Goal: Task Accomplishment & Management: Manage account settings

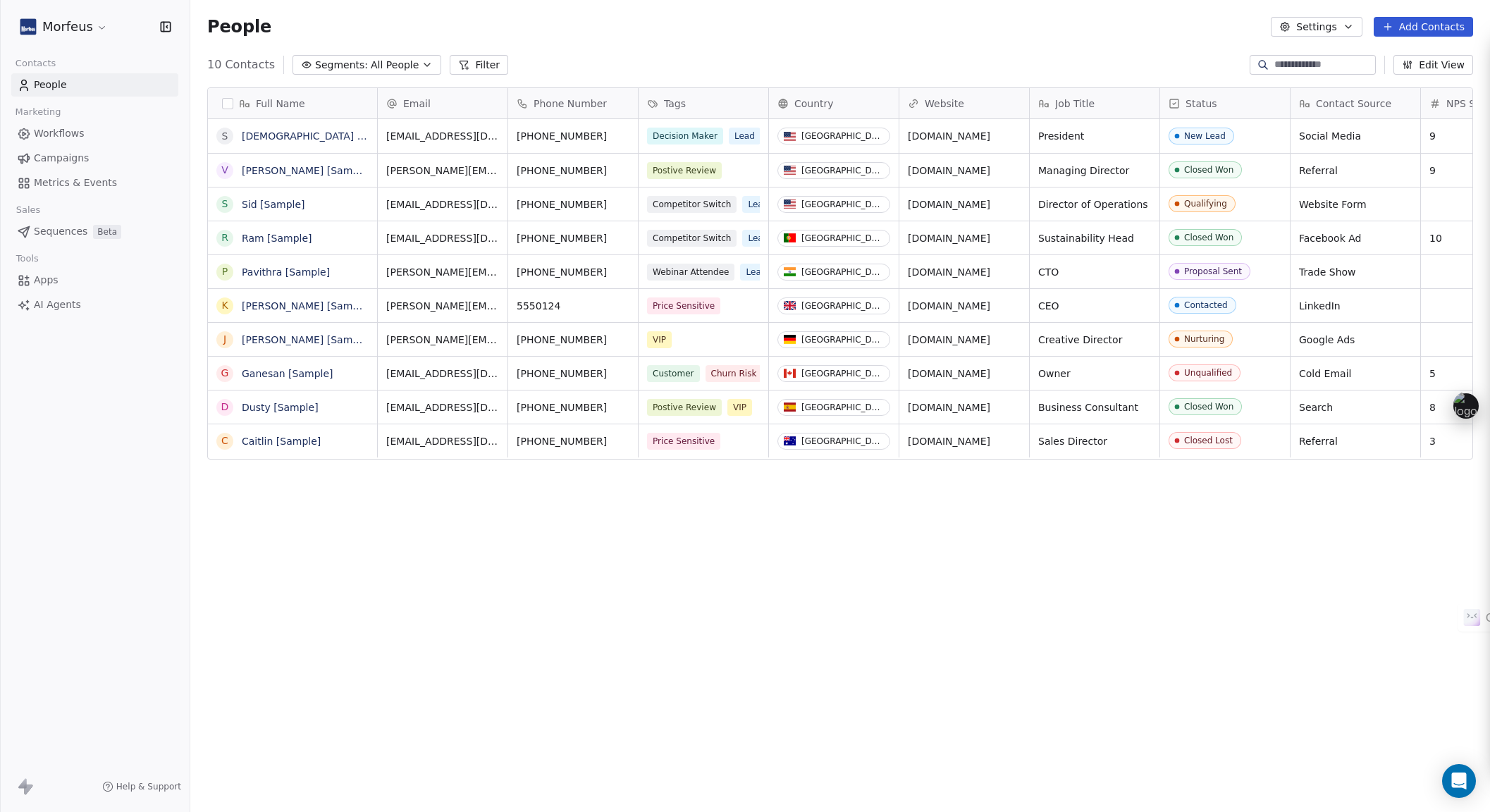
scroll to position [704, 1289]
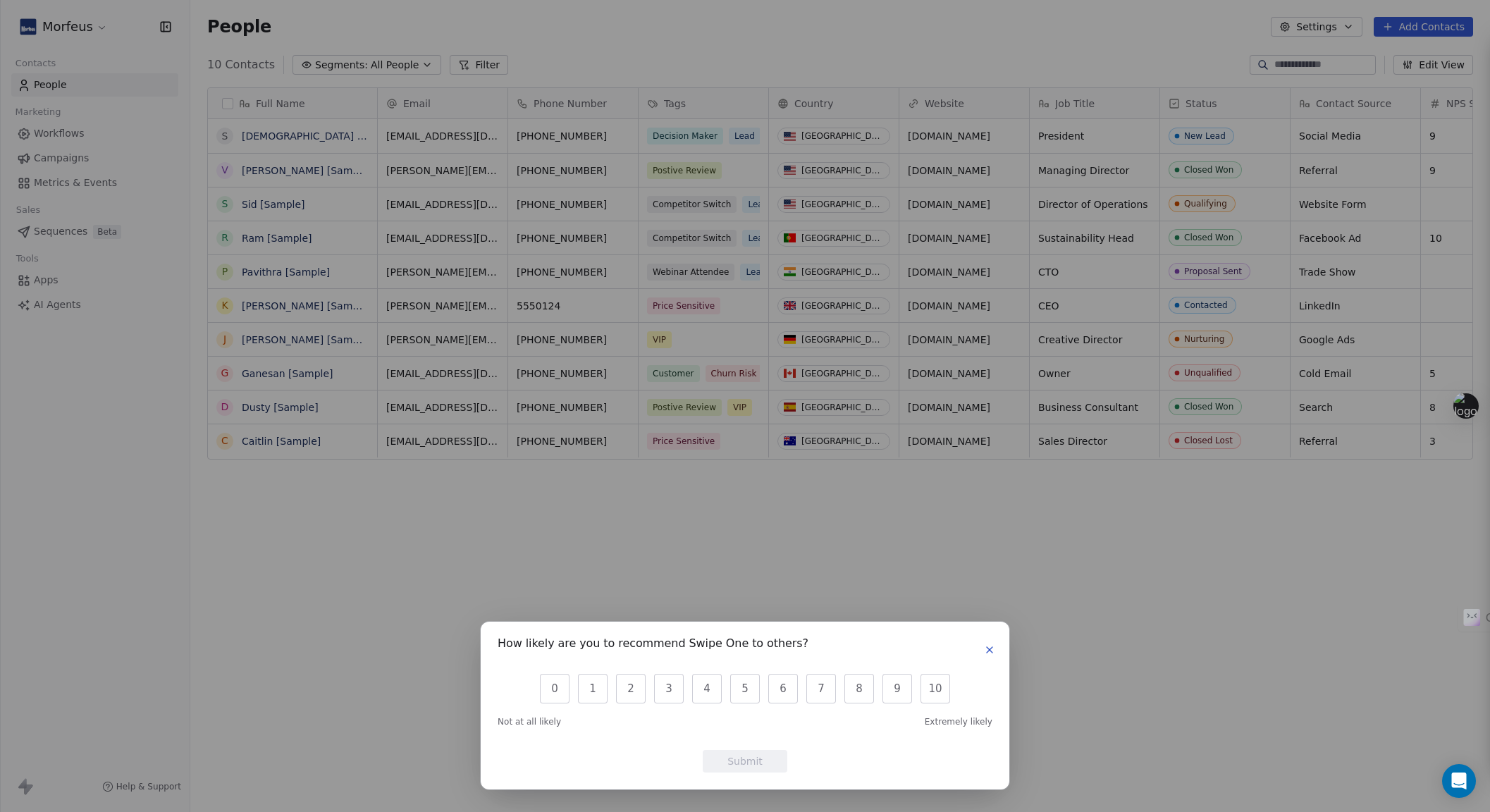
click at [997, 645] on button "button" at bounding box center [989, 649] width 17 height 17
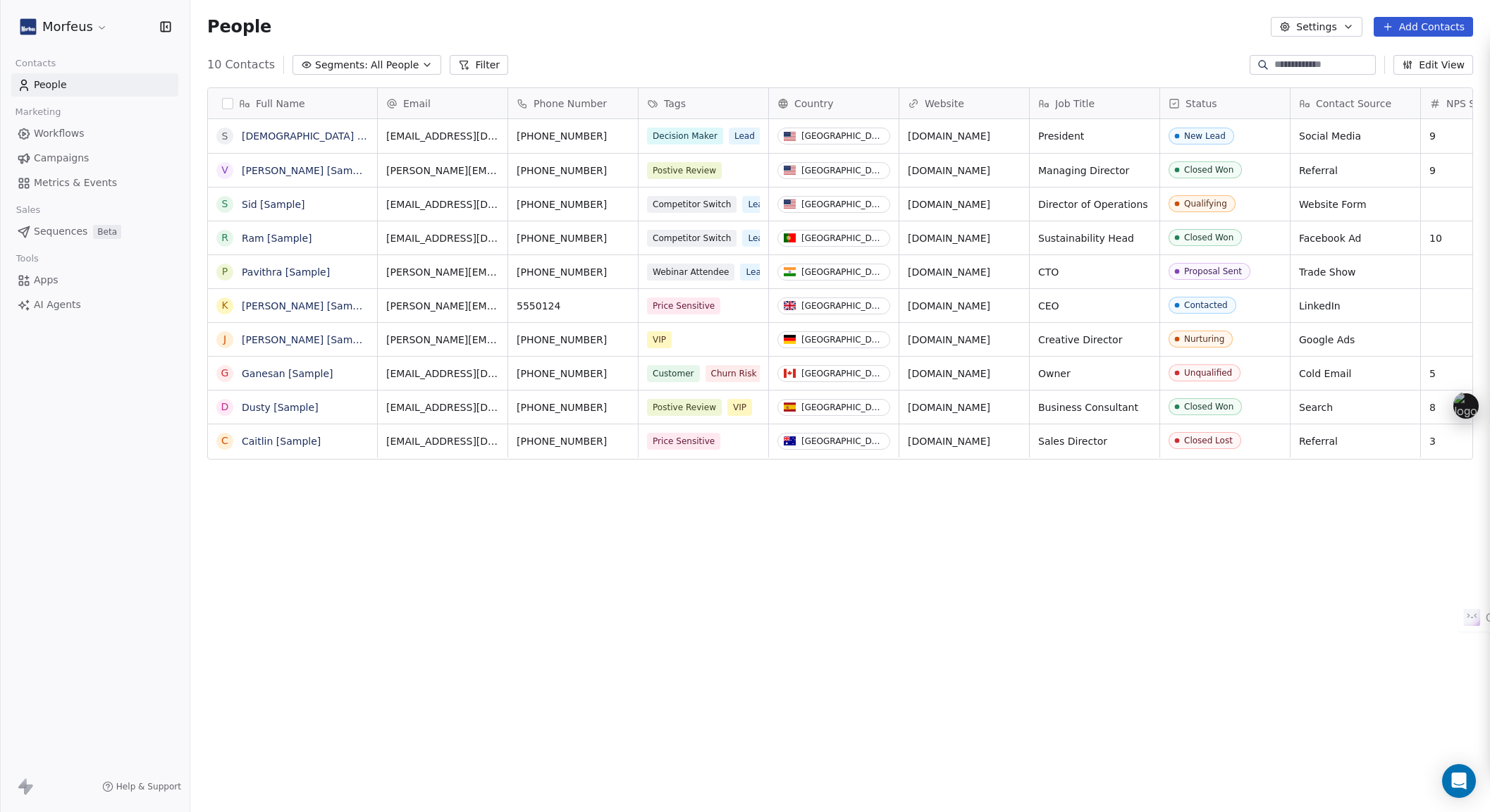
click at [1324, 21] on button "Settings" at bounding box center [1316, 27] width 91 height 20
click at [1126, 33] on html "Morfeus Contacts People Marketing Workflows Campaigns Metrics & Events Sales Se…" at bounding box center [745, 406] width 1490 height 812
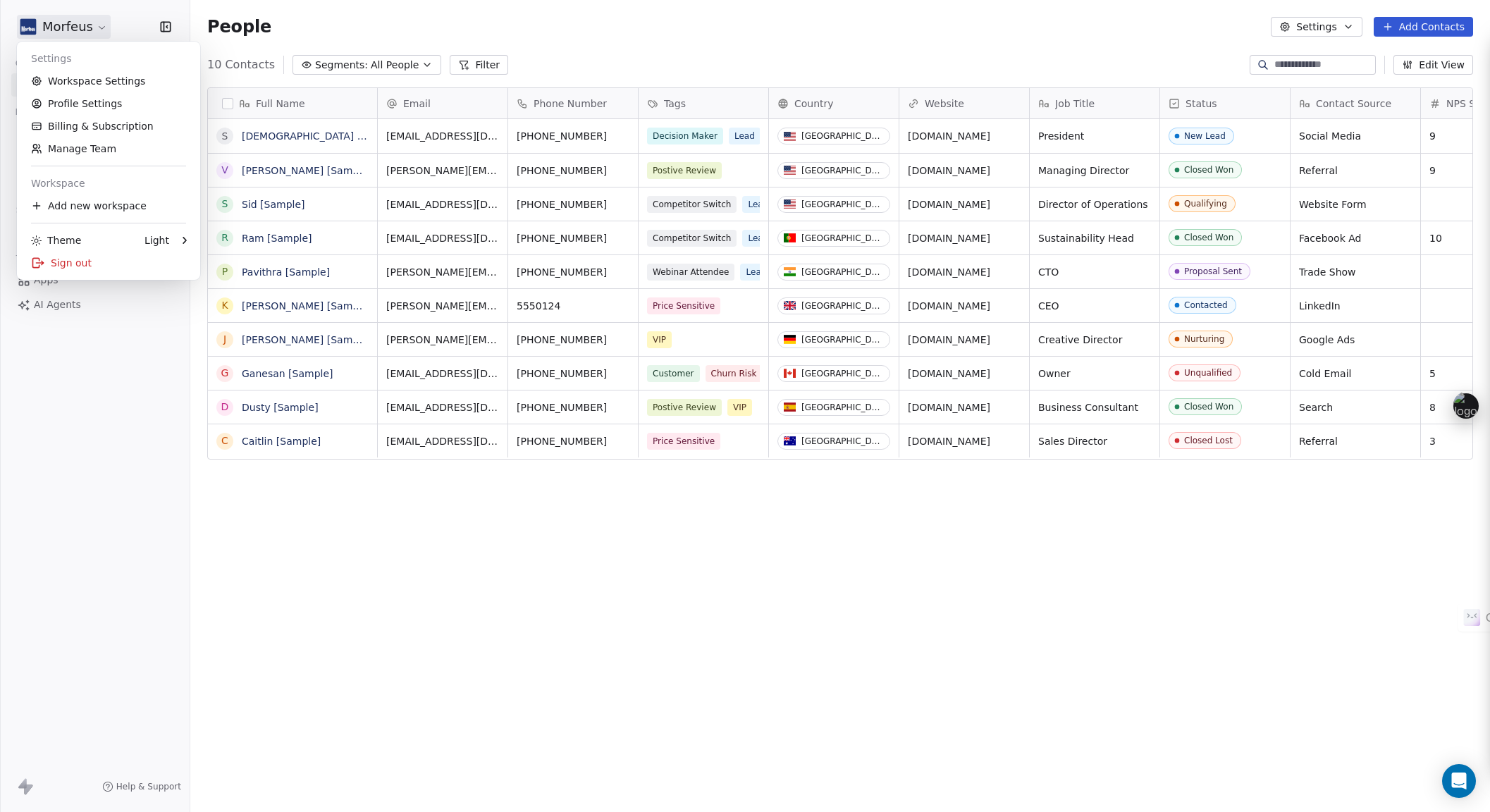
click at [76, 34] on html "Morfeus Contacts People Marketing Workflows Campaigns Metrics & Events Sales Se…" at bounding box center [745, 406] width 1490 height 812
click at [85, 127] on link "Billing & Subscription" at bounding box center [109, 126] width 172 height 23
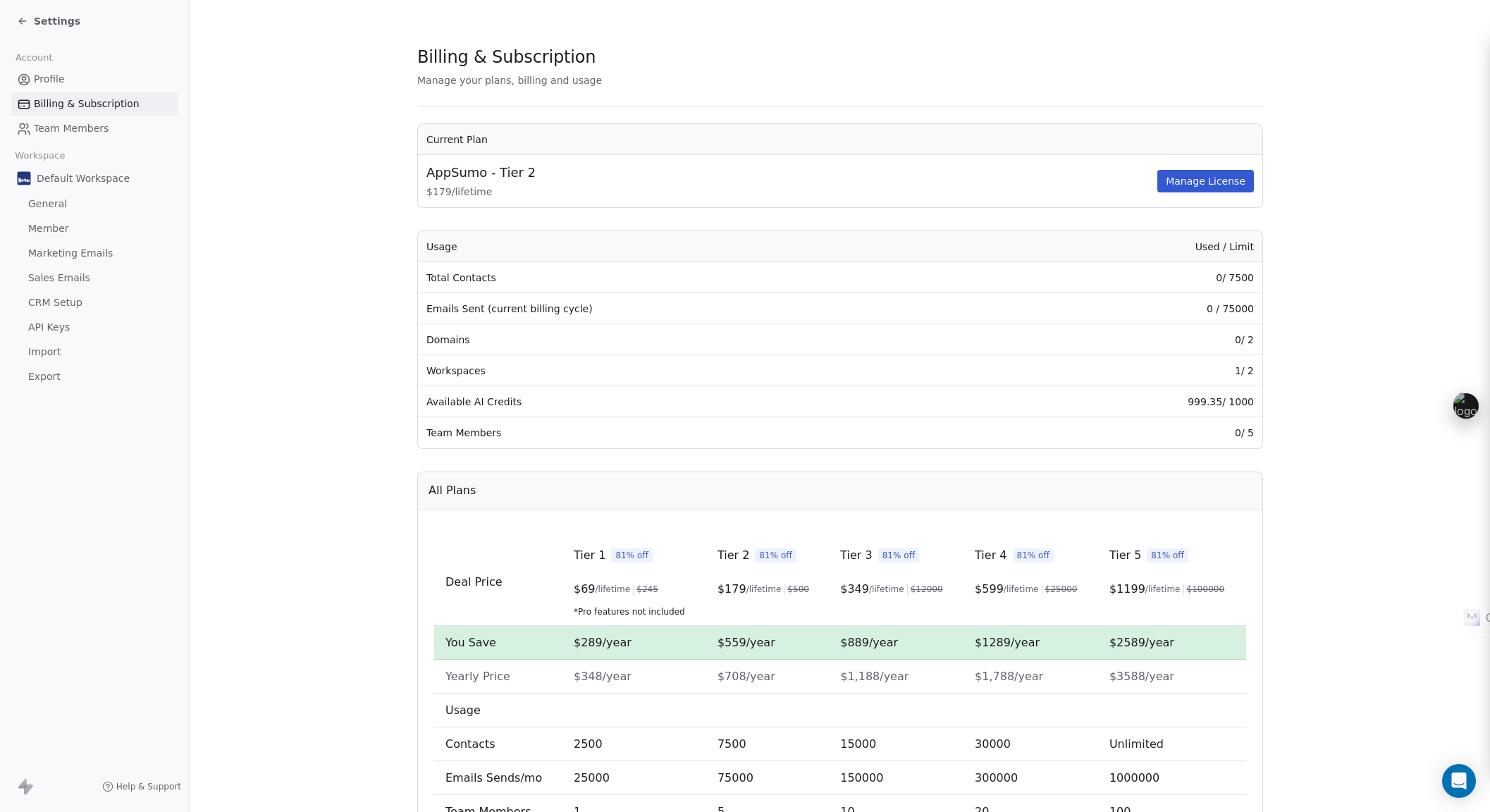
click at [65, 20] on span "Settings" at bounding box center [57, 20] width 46 height 14
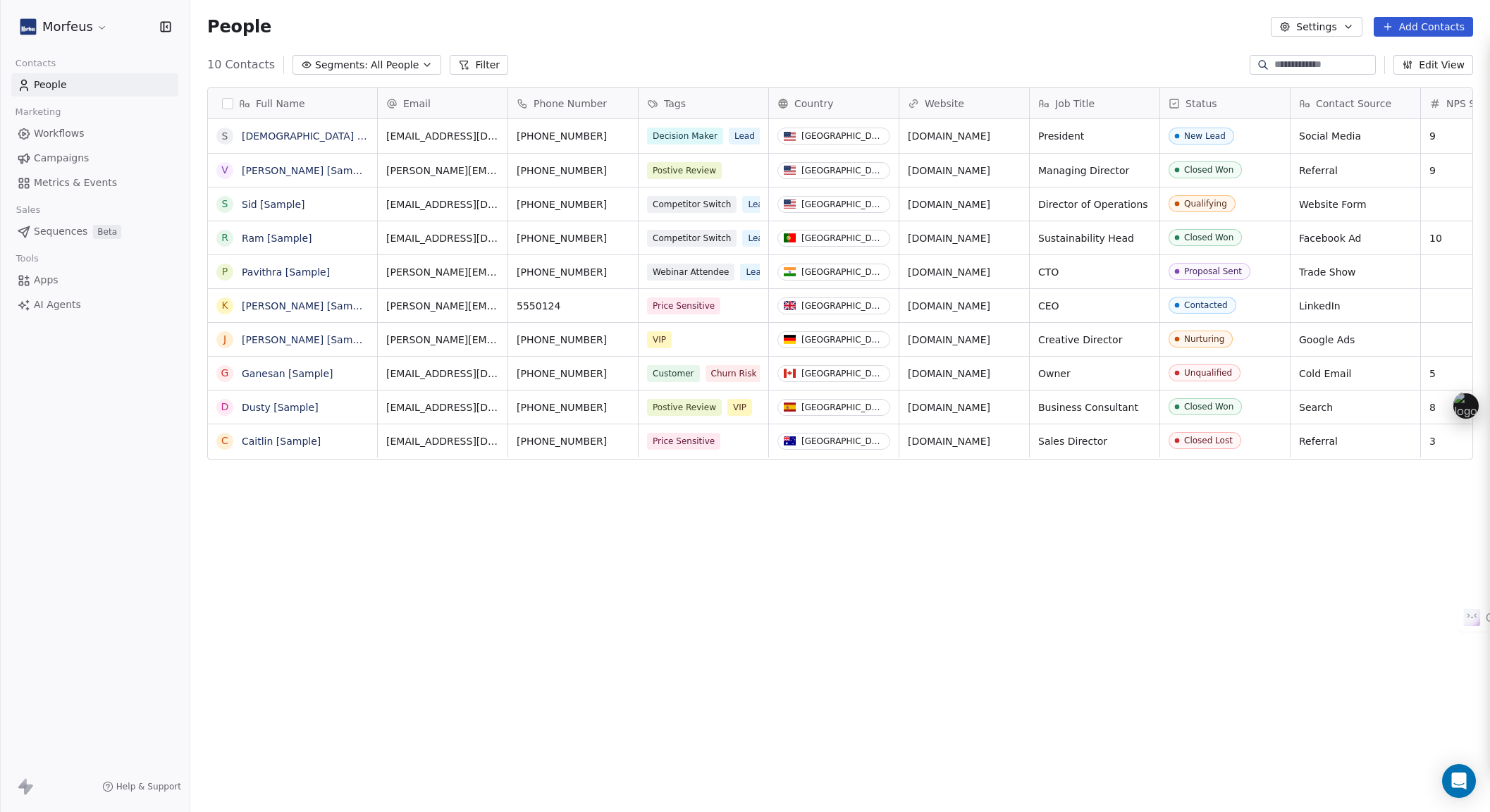
scroll to position [704, 1289]
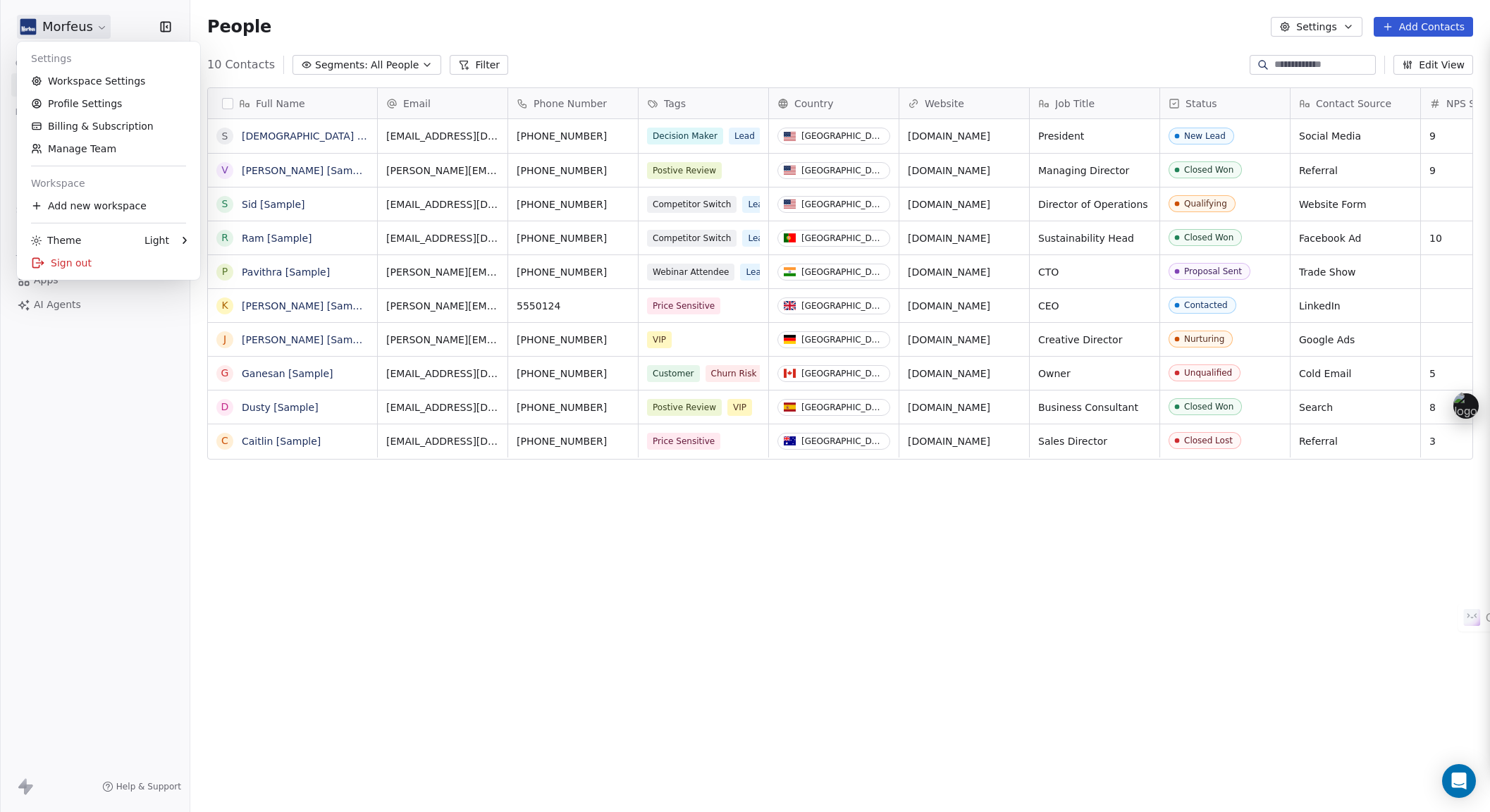
click at [65, 20] on html "Morfeus Contacts People Marketing Workflows Campaigns Metrics & Events Sales Se…" at bounding box center [745, 406] width 1490 height 812
click at [72, 83] on link "Workspace Settings" at bounding box center [109, 81] width 172 height 23
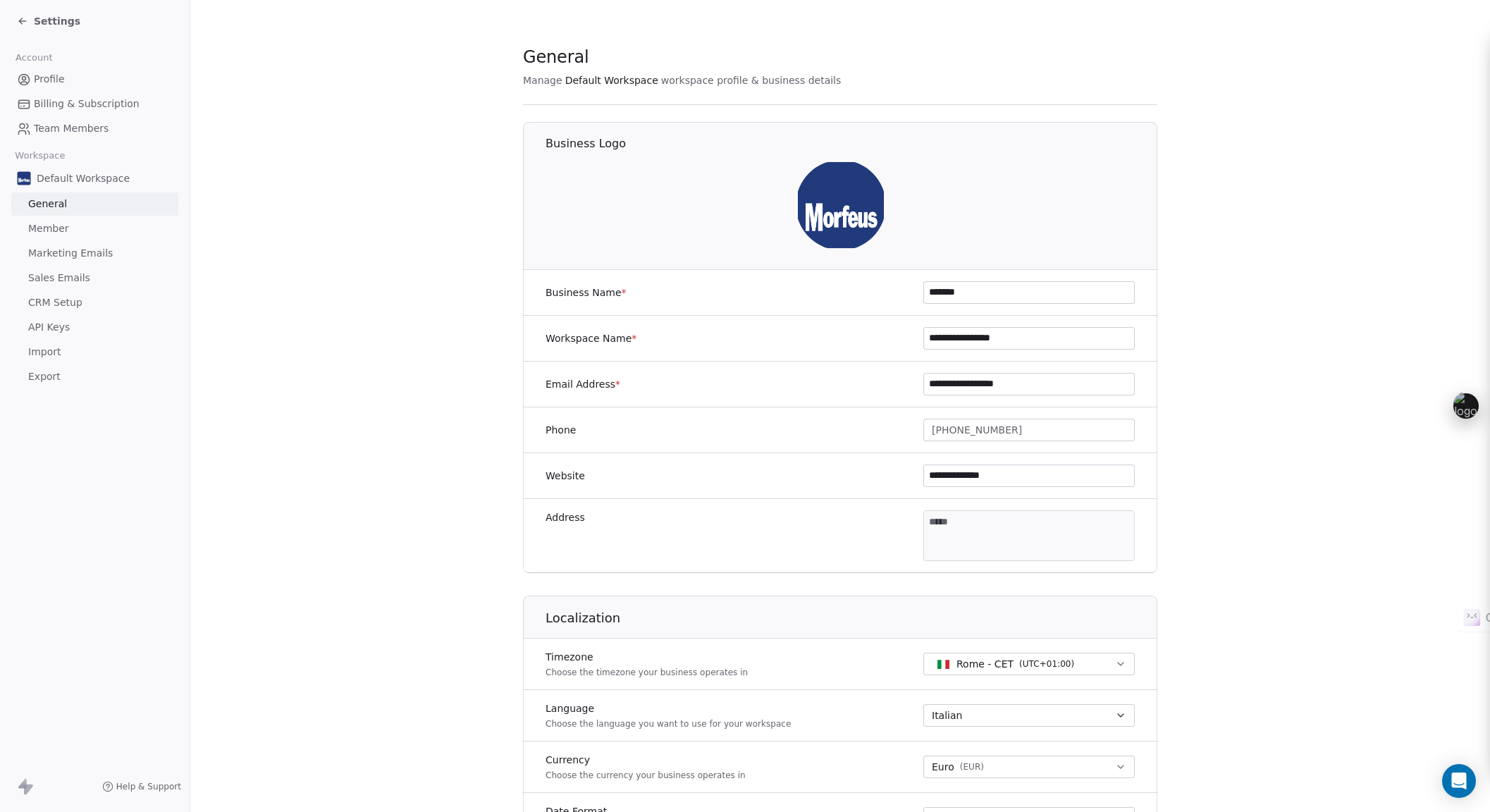
click at [60, 20] on span "Settings" at bounding box center [57, 20] width 46 height 14
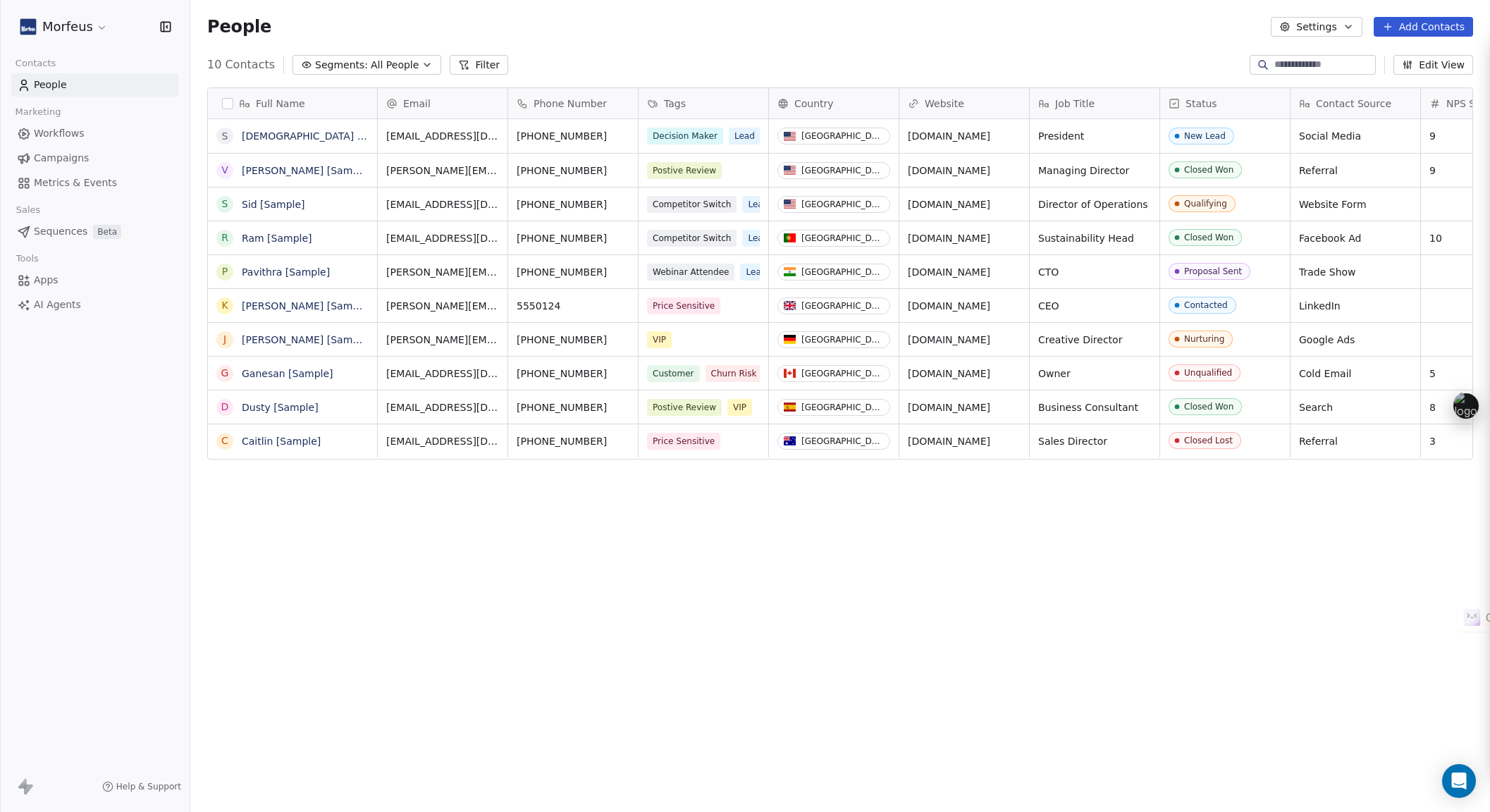
scroll to position [704, 1289]
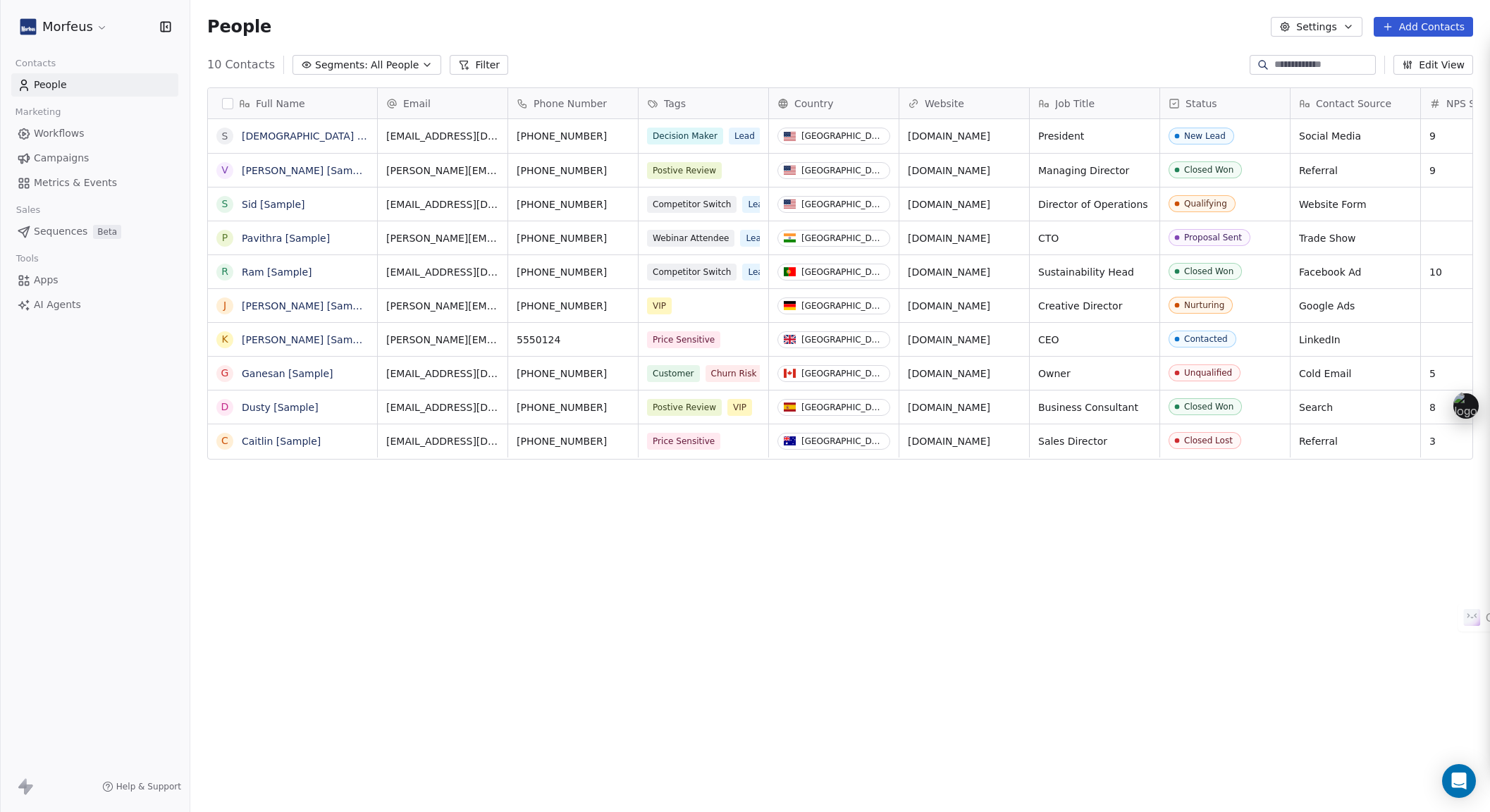
click at [55, 23] on html "Morfeus Contacts People Marketing Workflows Campaigns Metrics & Events Sales Se…" at bounding box center [745, 406] width 1490 height 812
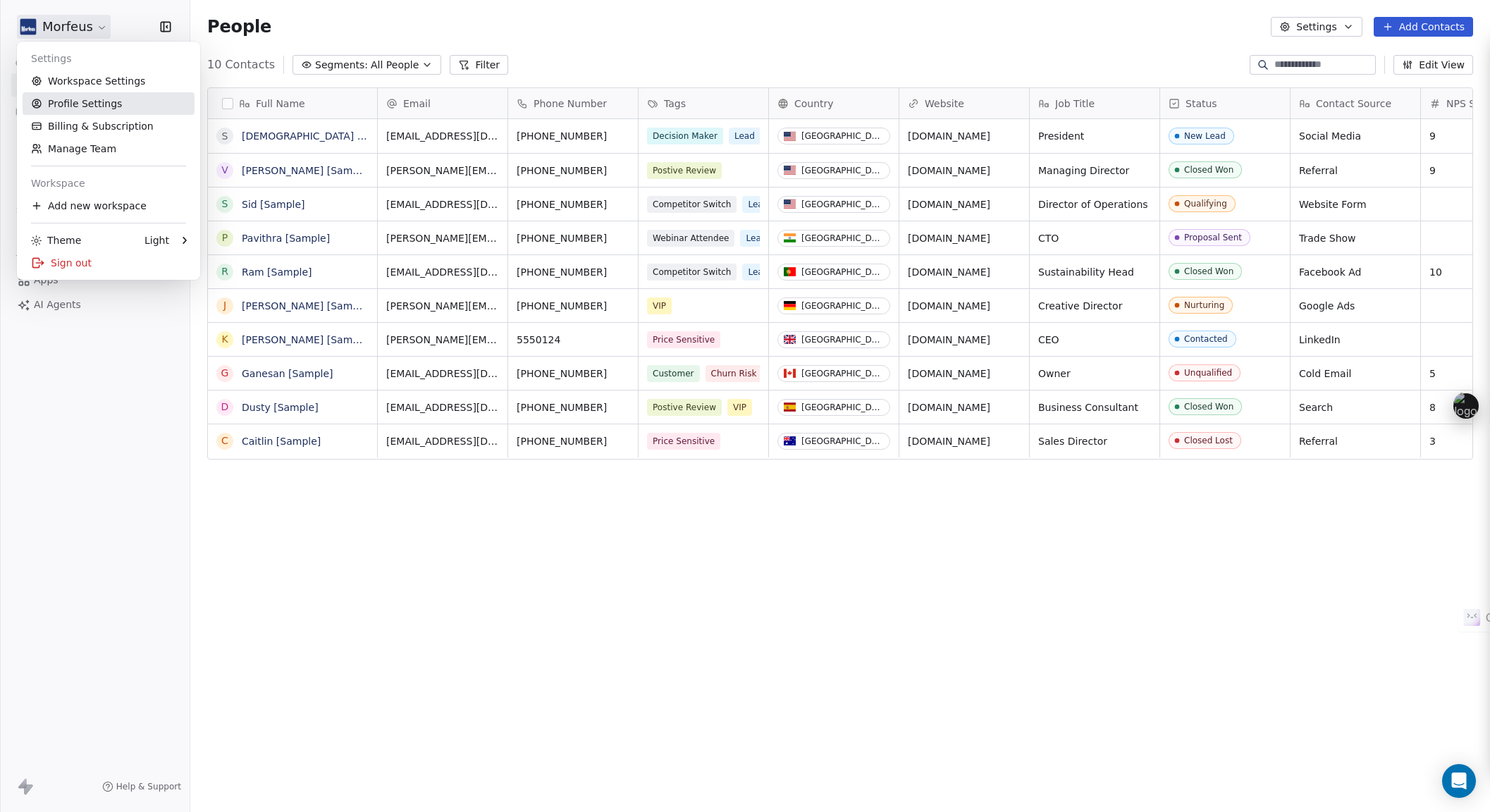
click at [63, 106] on link "Profile Settings" at bounding box center [109, 104] width 172 height 23
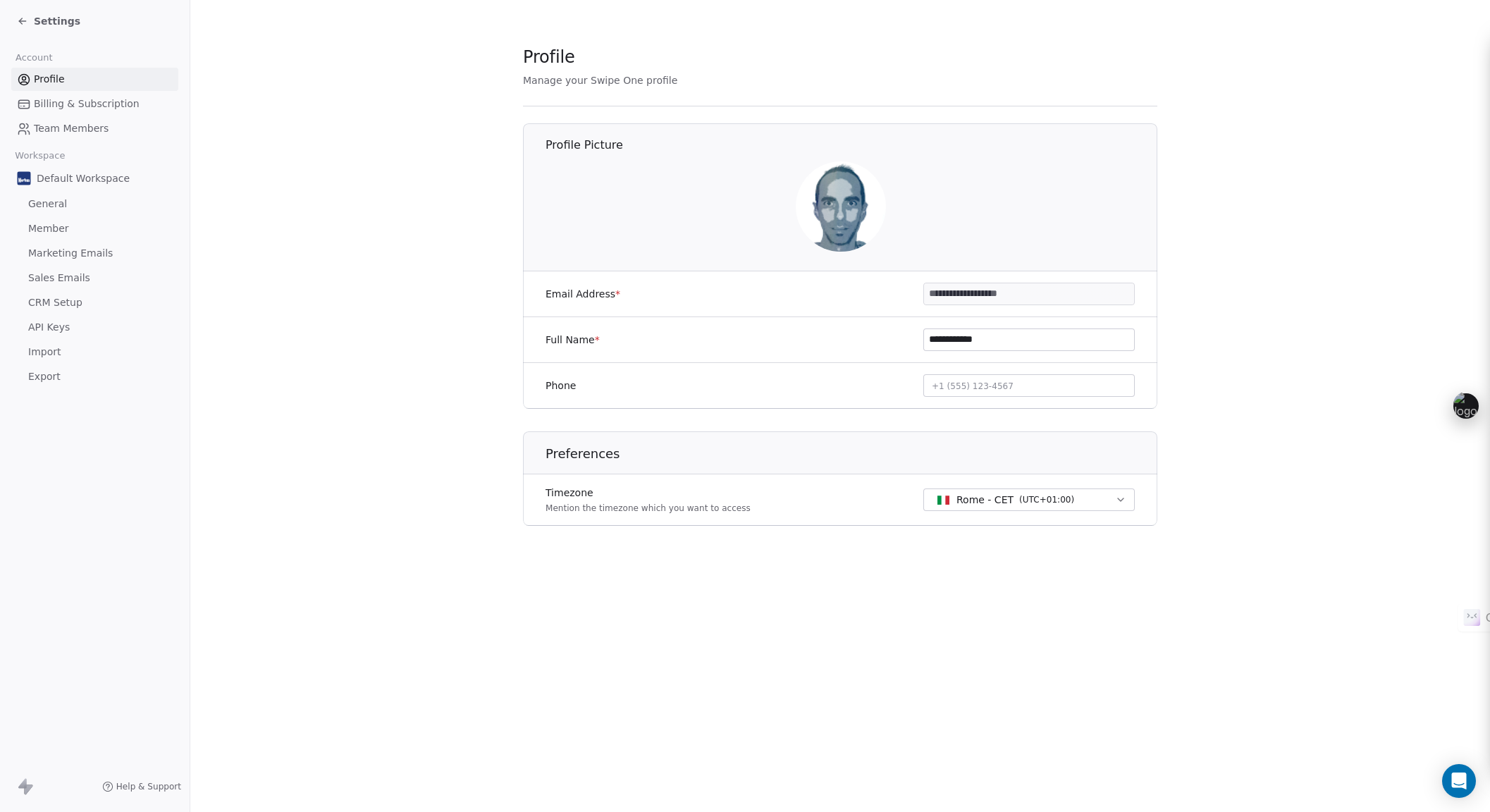
click at [58, 14] on span "Settings" at bounding box center [57, 20] width 46 height 14
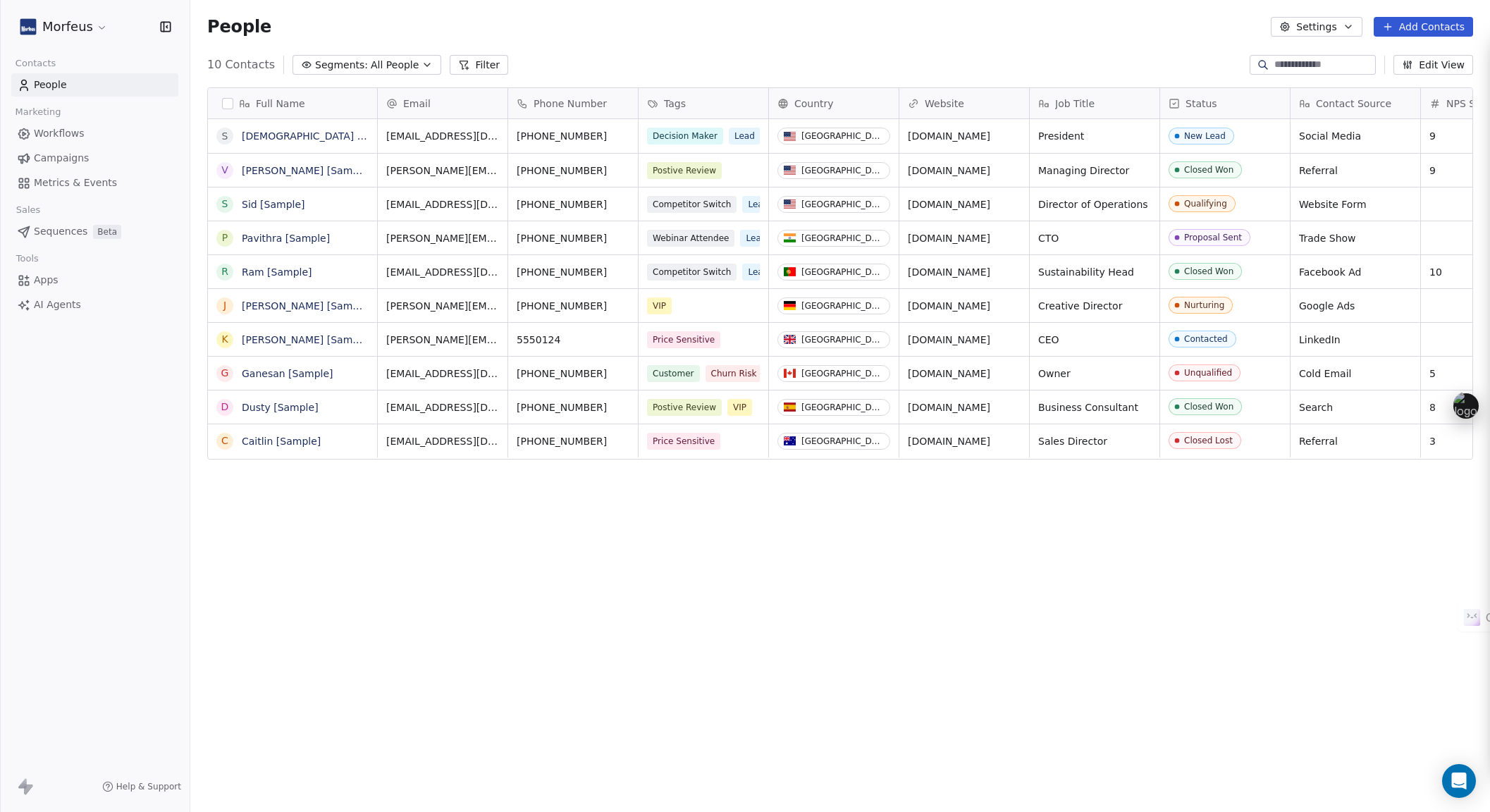
scroll to position [704, 1289]
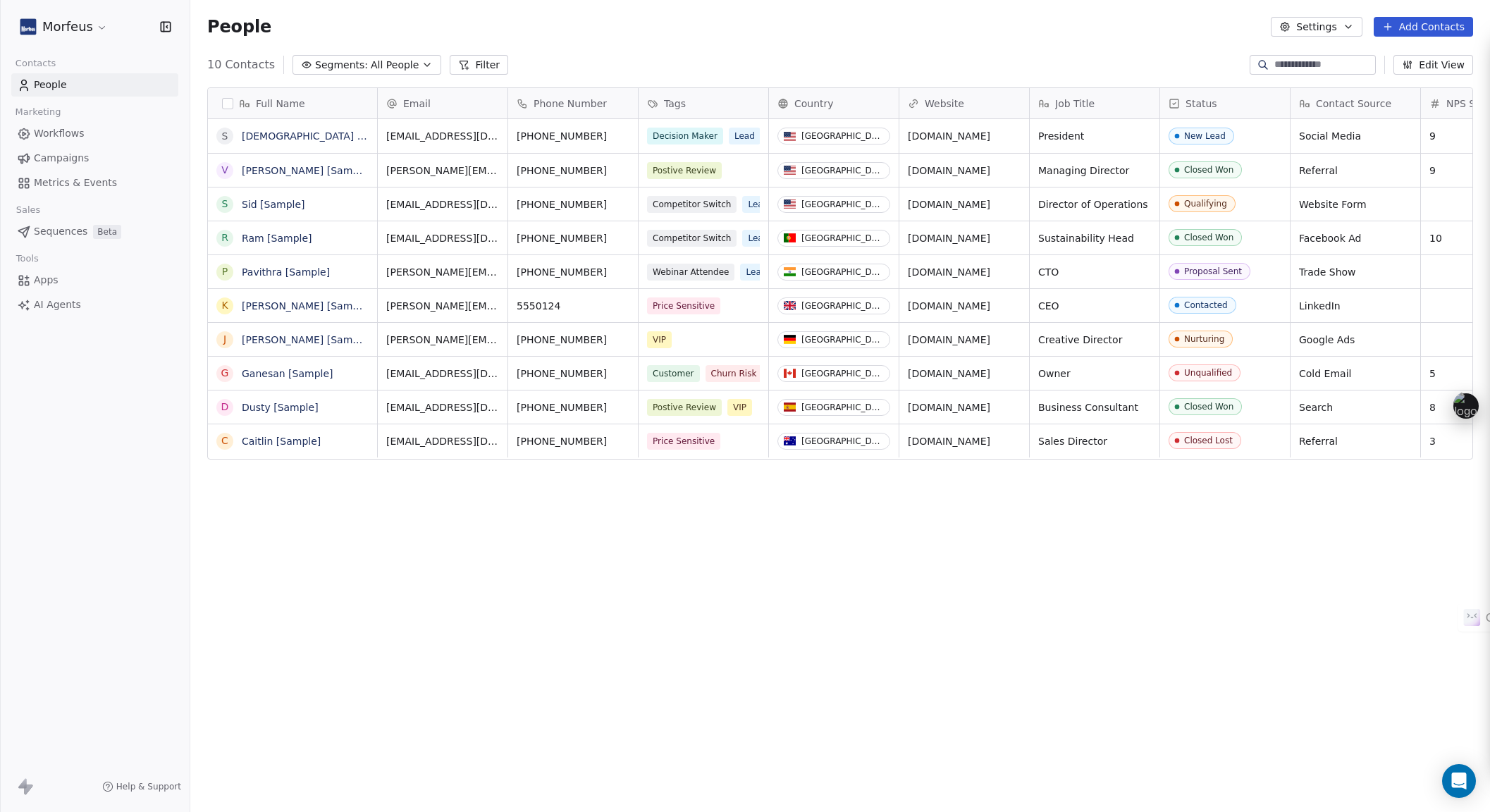
click at [78, 134] on span "Workflows" at bounding box center [59, 133] width 50 height 15
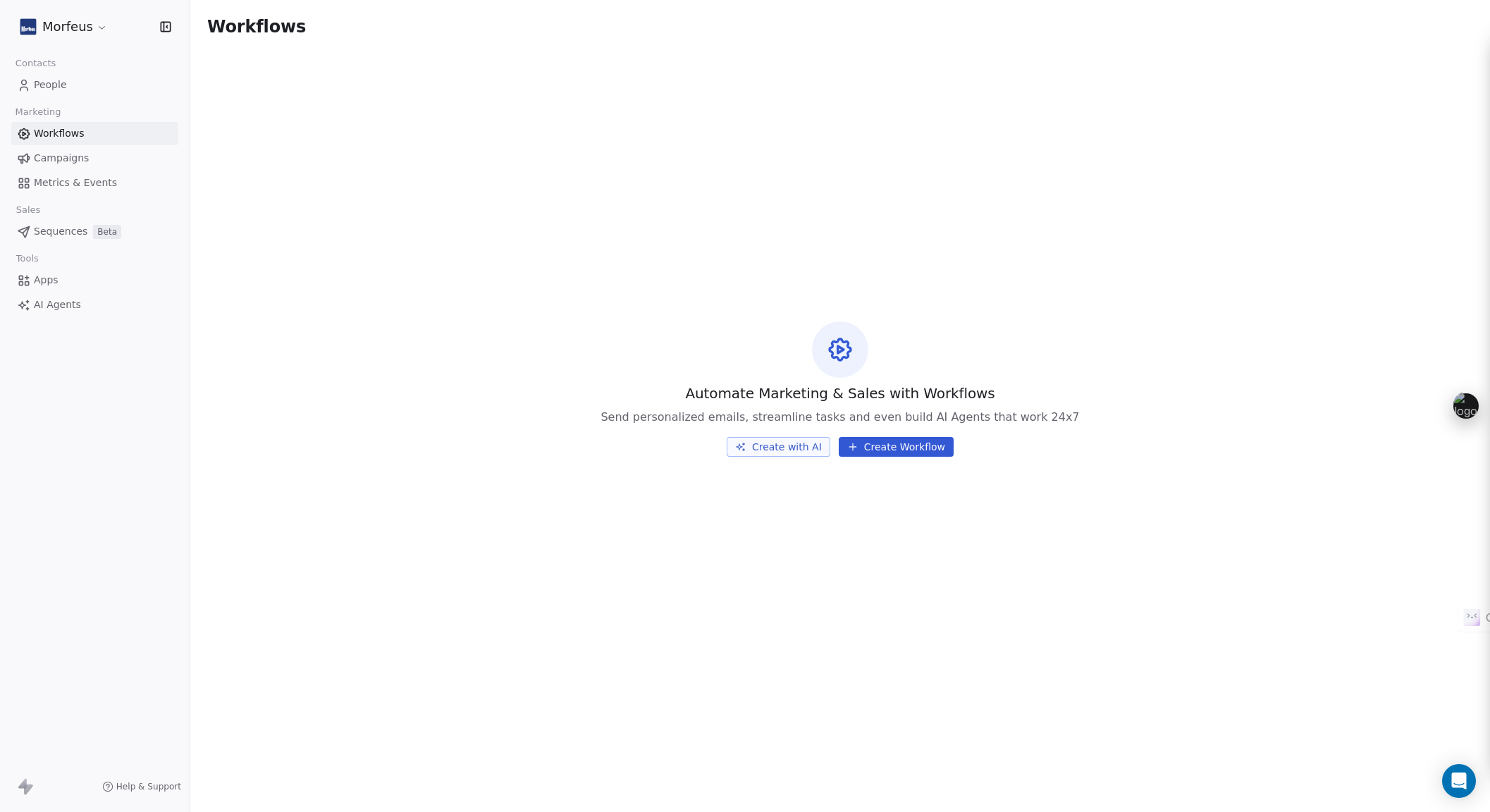
click at [66, 153] on span "Campaigns" at bounding box center [62, 158] width 55 height 15
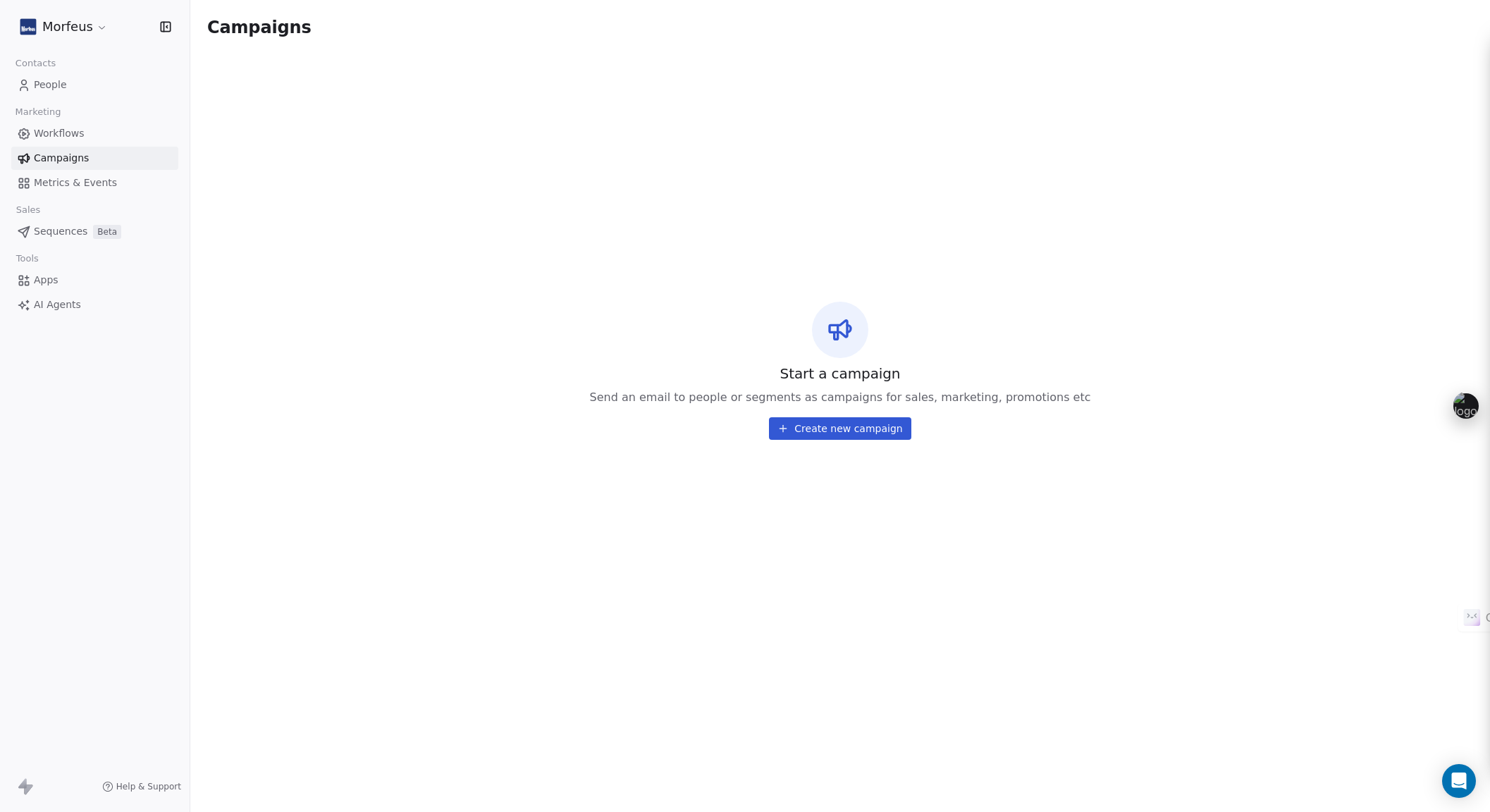
click at [55, 189] on span "Metrics & Events" at bounding box center [76, 183] width 83 height 15
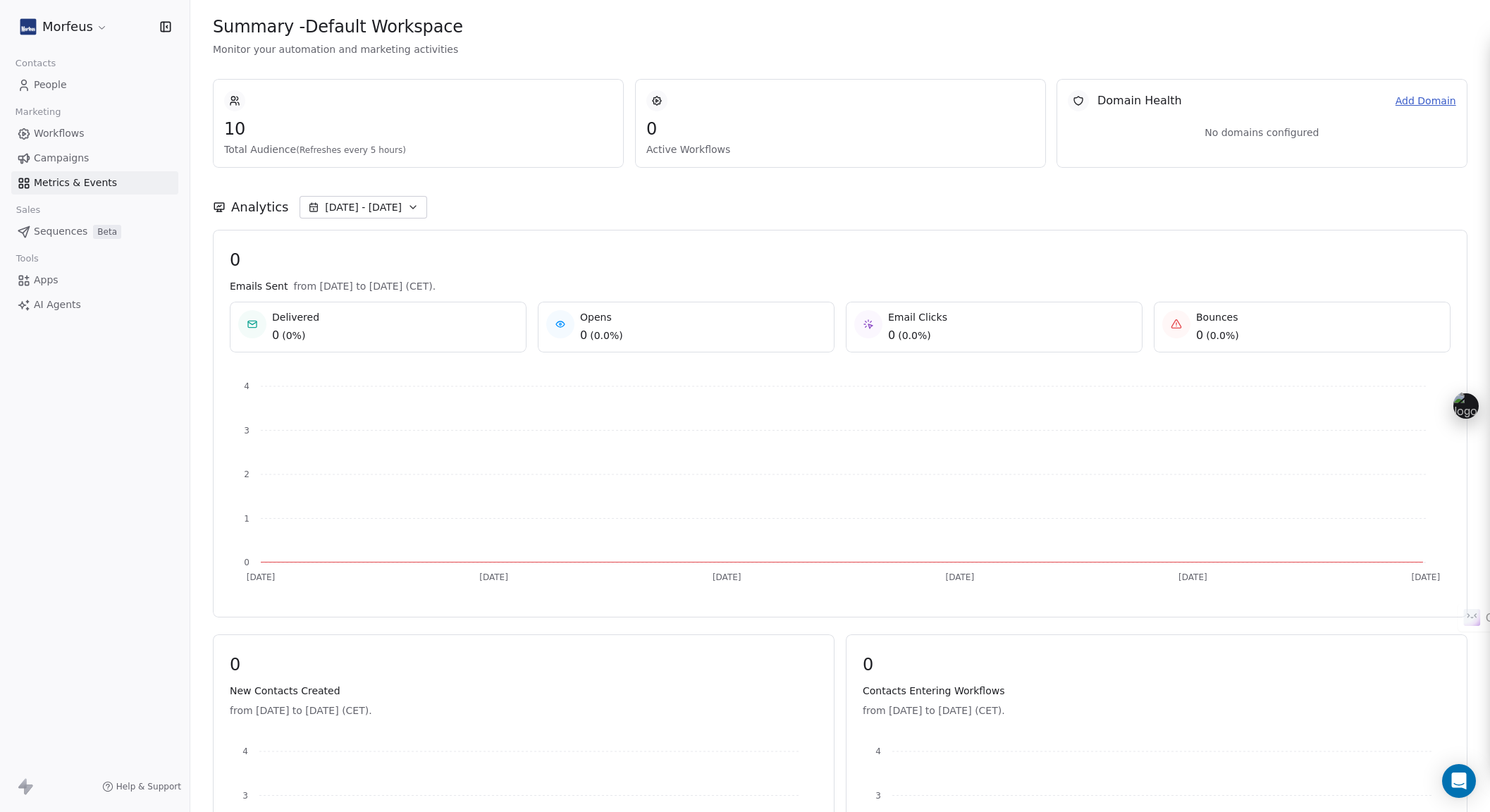
click at [46, 32] on html "Morfeus Contacts People Marketing Workflows Campaigns Metrics & Events Sales Se…" at bounding box center [745, 406] width 1490 height 812
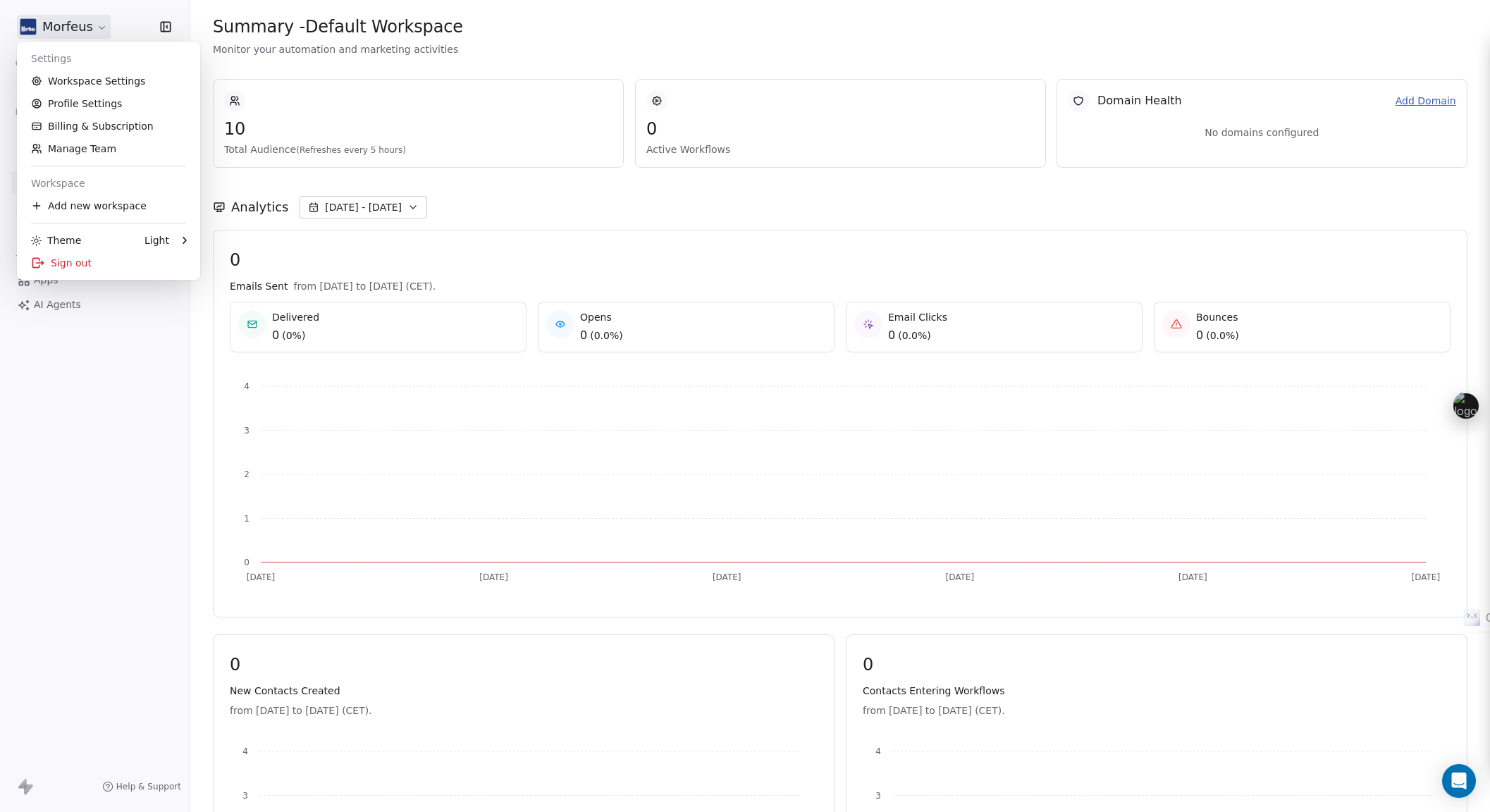
click at [73, 30] on html "Morfeus Contacts People Marketing Workflows Campaigns Metrics & Events Sales Se…" at bounding box center [745, 406] width 1490 height 812
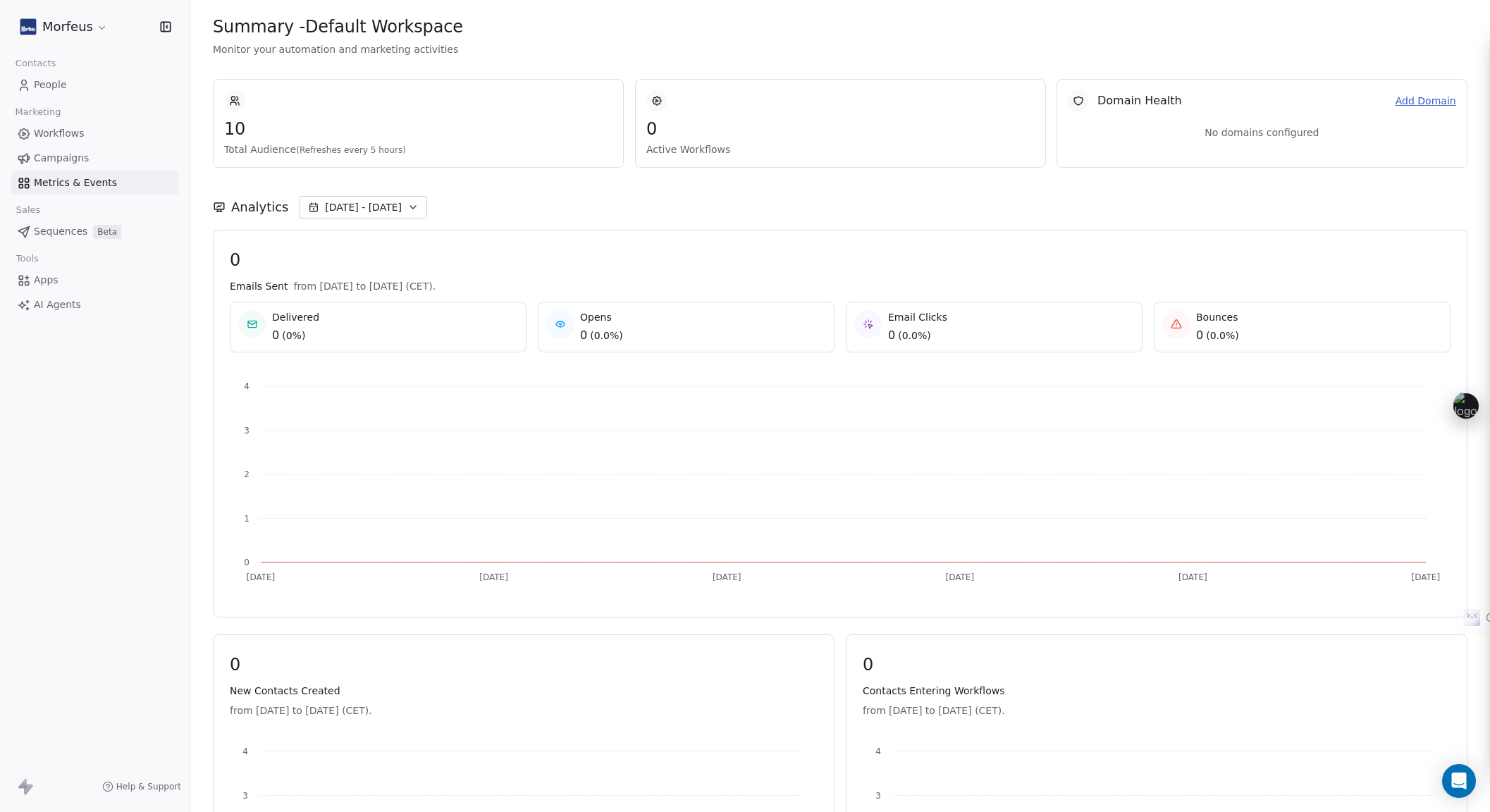
click at [68, 24] on html "Morfeus Contacts People Marketing Workflows Campaigns Metrics & Events Sales Se…" at bounding box center [745, 406] width 1490 height 812
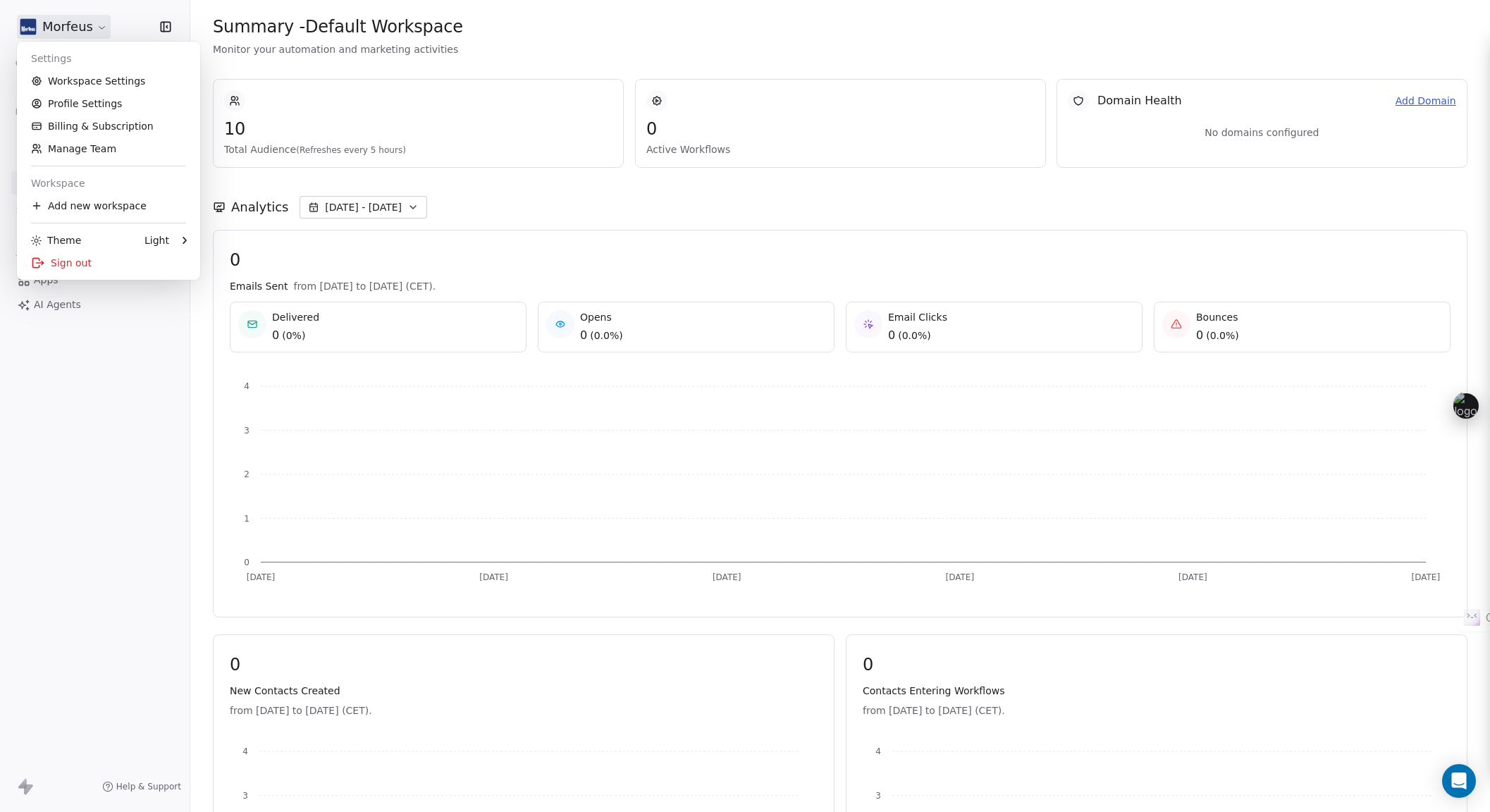
click at [80, 25] on html "Morfeus Contacts People Marketing Workflows Campaigns Metrics & Events Sales Se…" at bounding box center [745, 406] width 1490 height 812
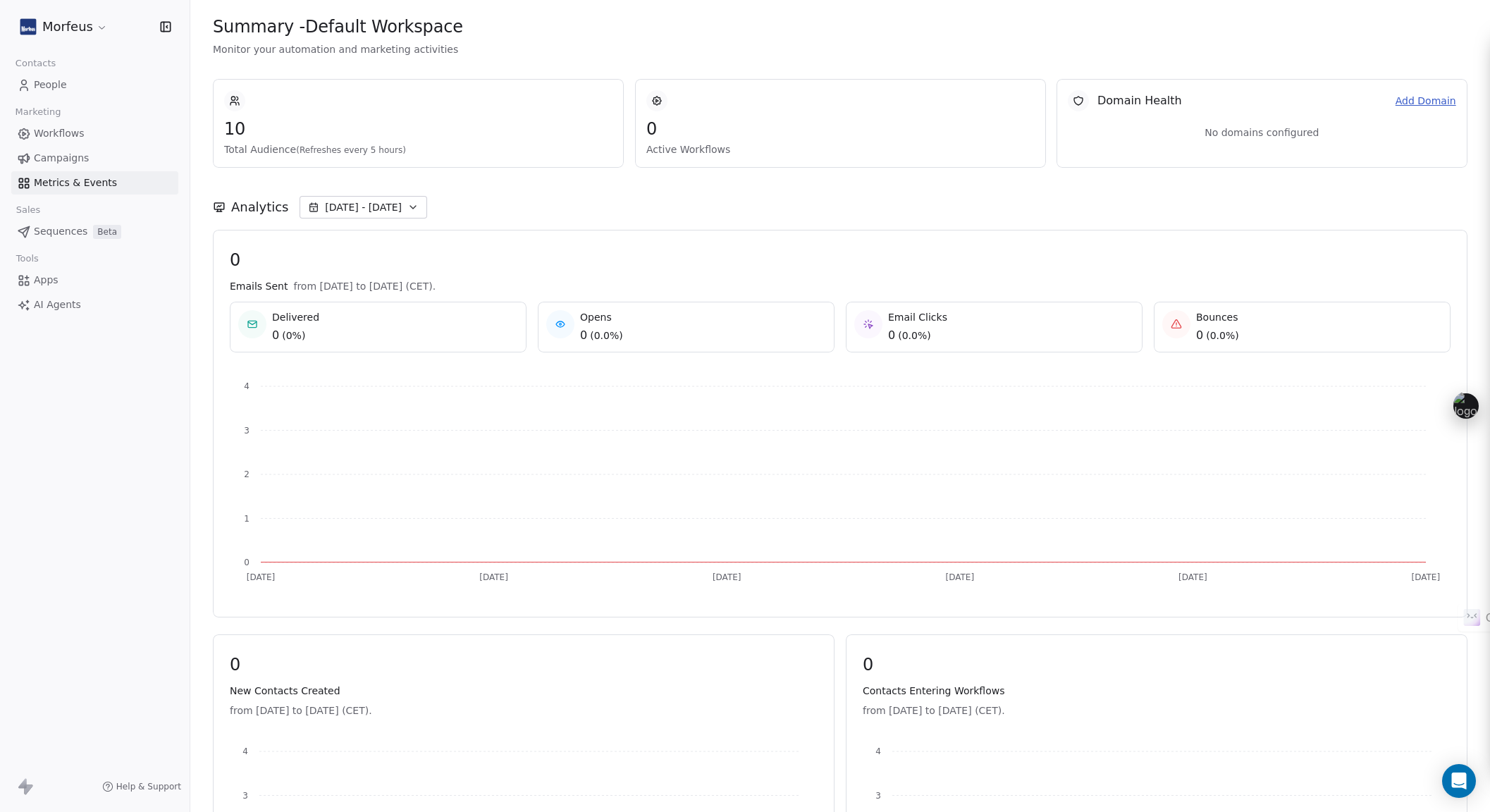
click at [162, 24] on icon "button" at bounding box center [165, 26] width 14 height 14
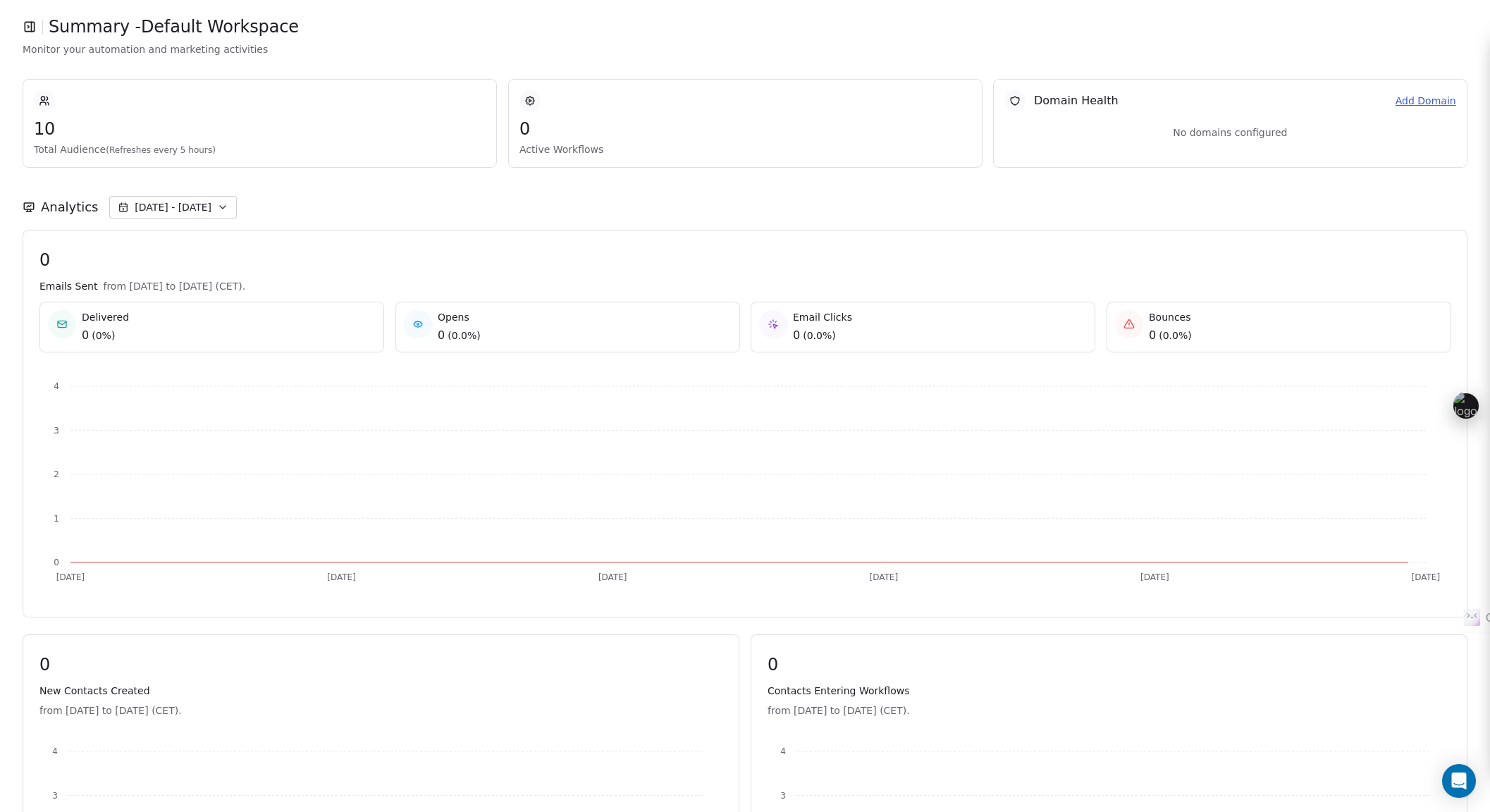
click at [28, 26] on icon "button" at bounding box center [29, 26] width 2 height 2
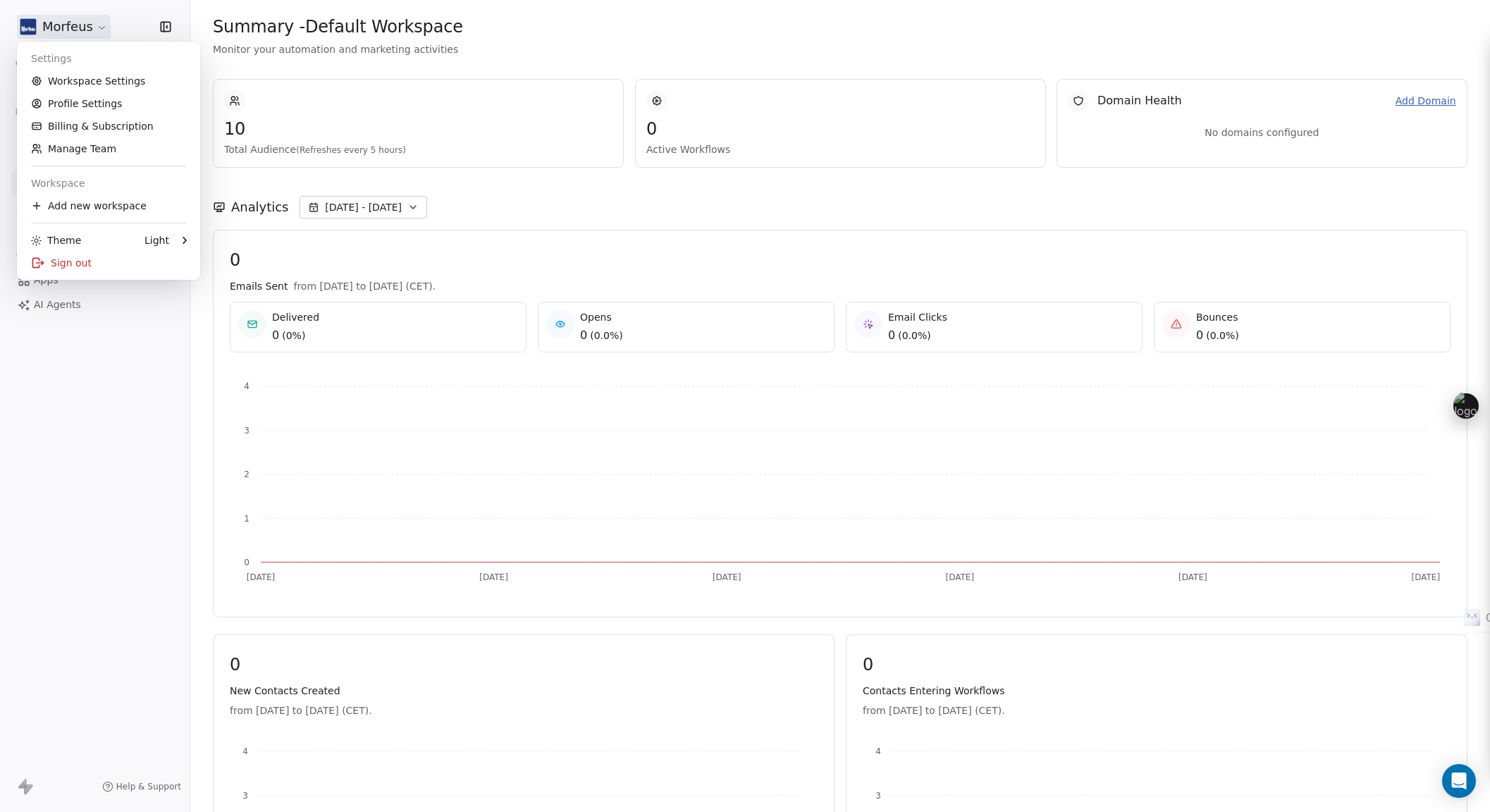
click at [43, 24] on html "Morfeus Contacts People Marketing Workflows Campaigns Metrics & Events Sales Se…" at bounding box center [745, 406] width 1490 height 812
click at [20, 792] on html "Morfeus Contacts People Marketing Workflows Campaigns Metrics & Events Sales Se…" at bounding box center [745, 406] width 1490 height 812
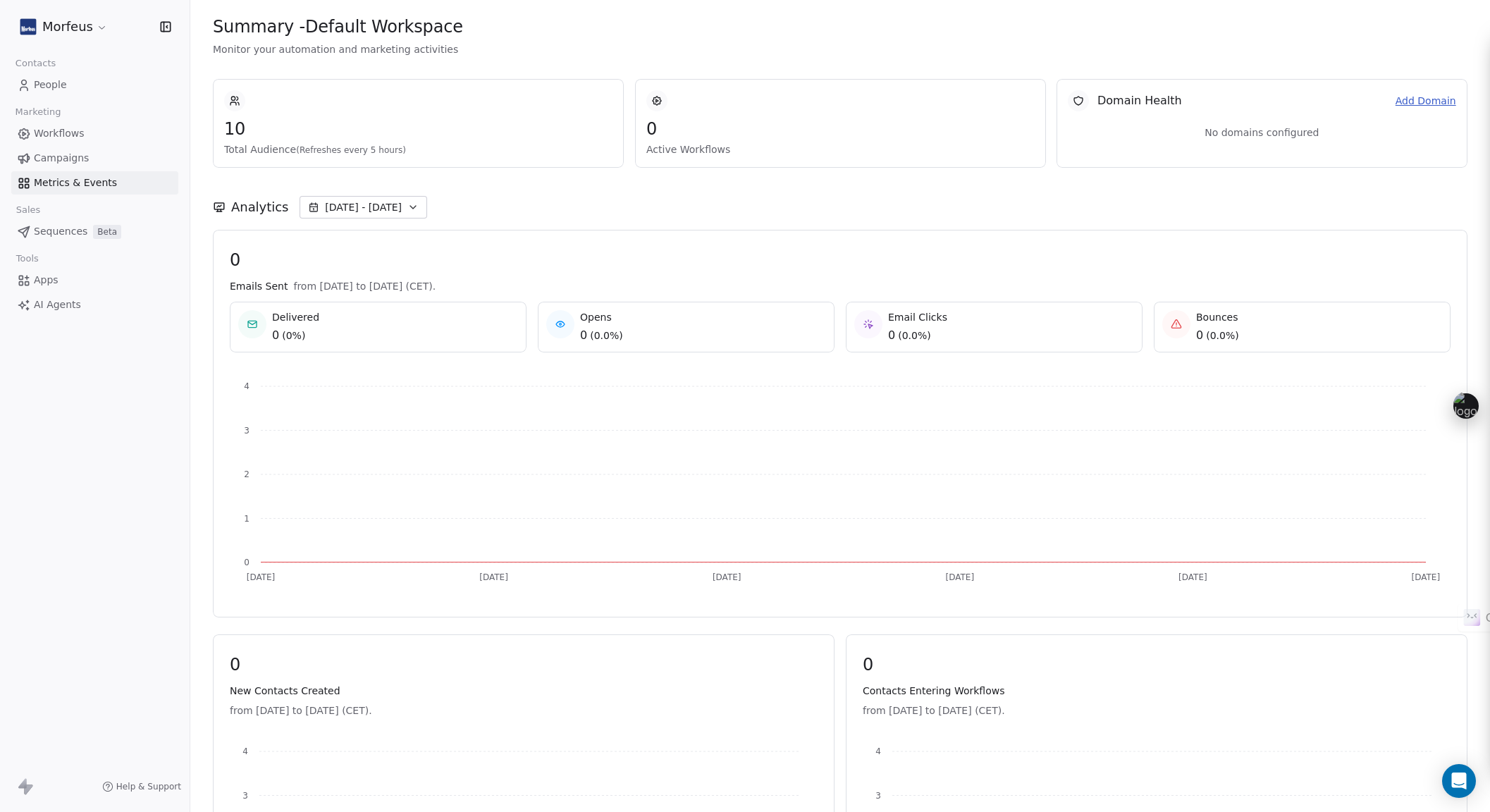
click at [29, 788] on icon at bounding box center [28, 789] width 8 height 10
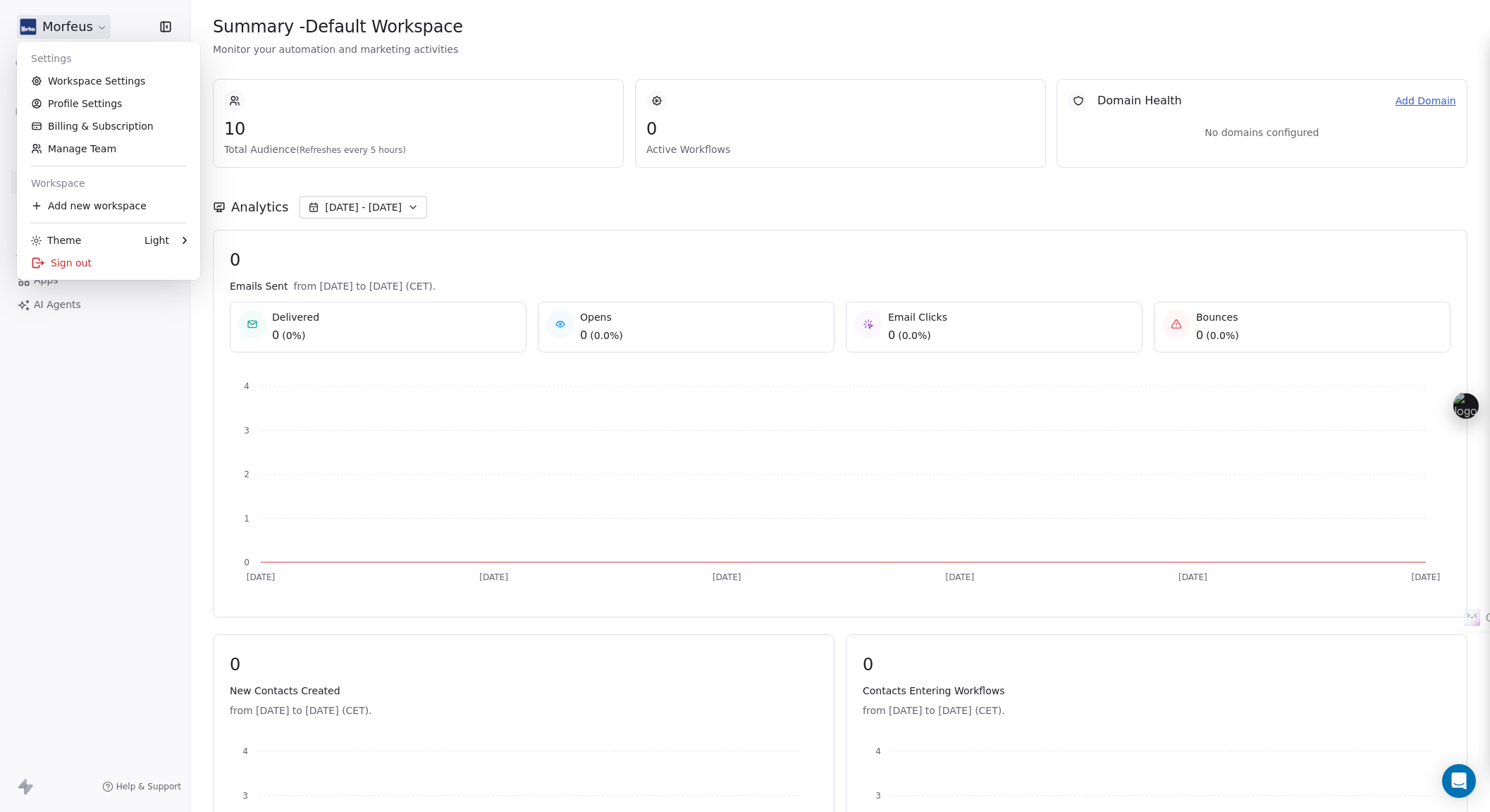
click at [61, 34] on html "Morfeus Contacts People Marketing Workflows Campaigns Metrics & Events Sales Se…" at bounding box center [745, 406] width 1490 height 812
click at [63, 77] on link "Workspace Settings" at bounding box center [109, 81] width 172 height 23
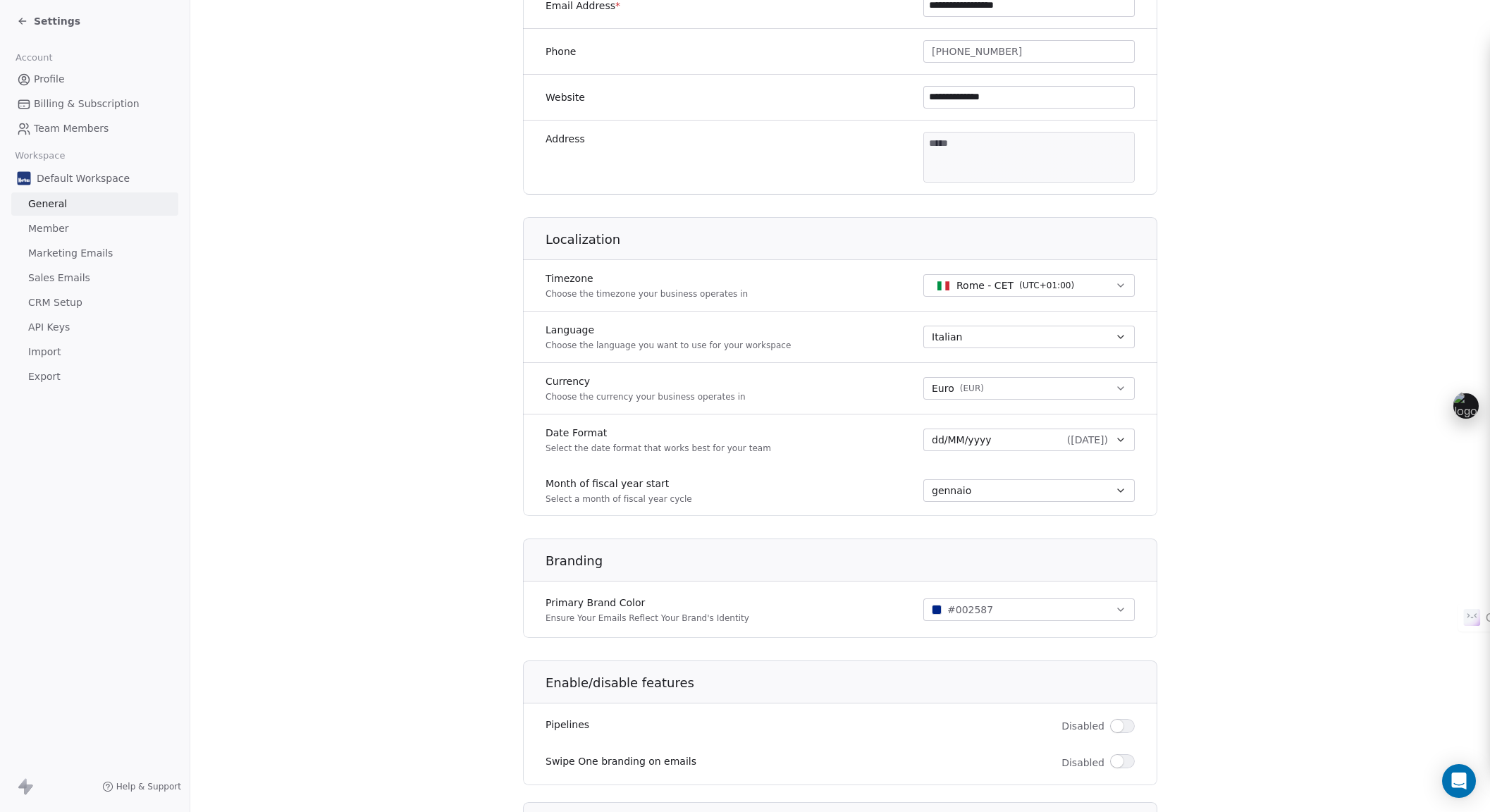
scroll to position [367, 0]
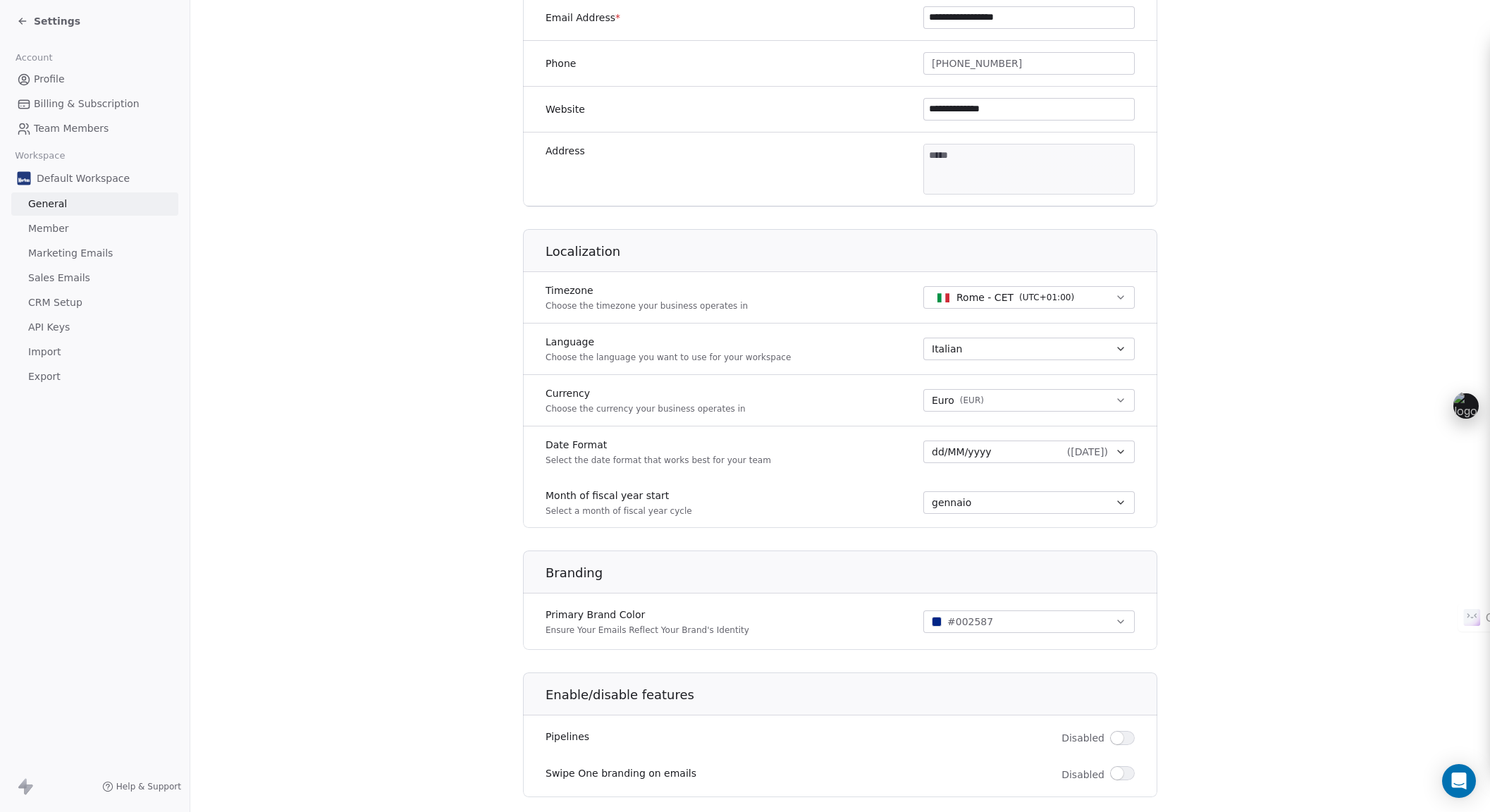
click at [47, 232] on span "Member" at bounding box center [49, 228] width 41 height 15
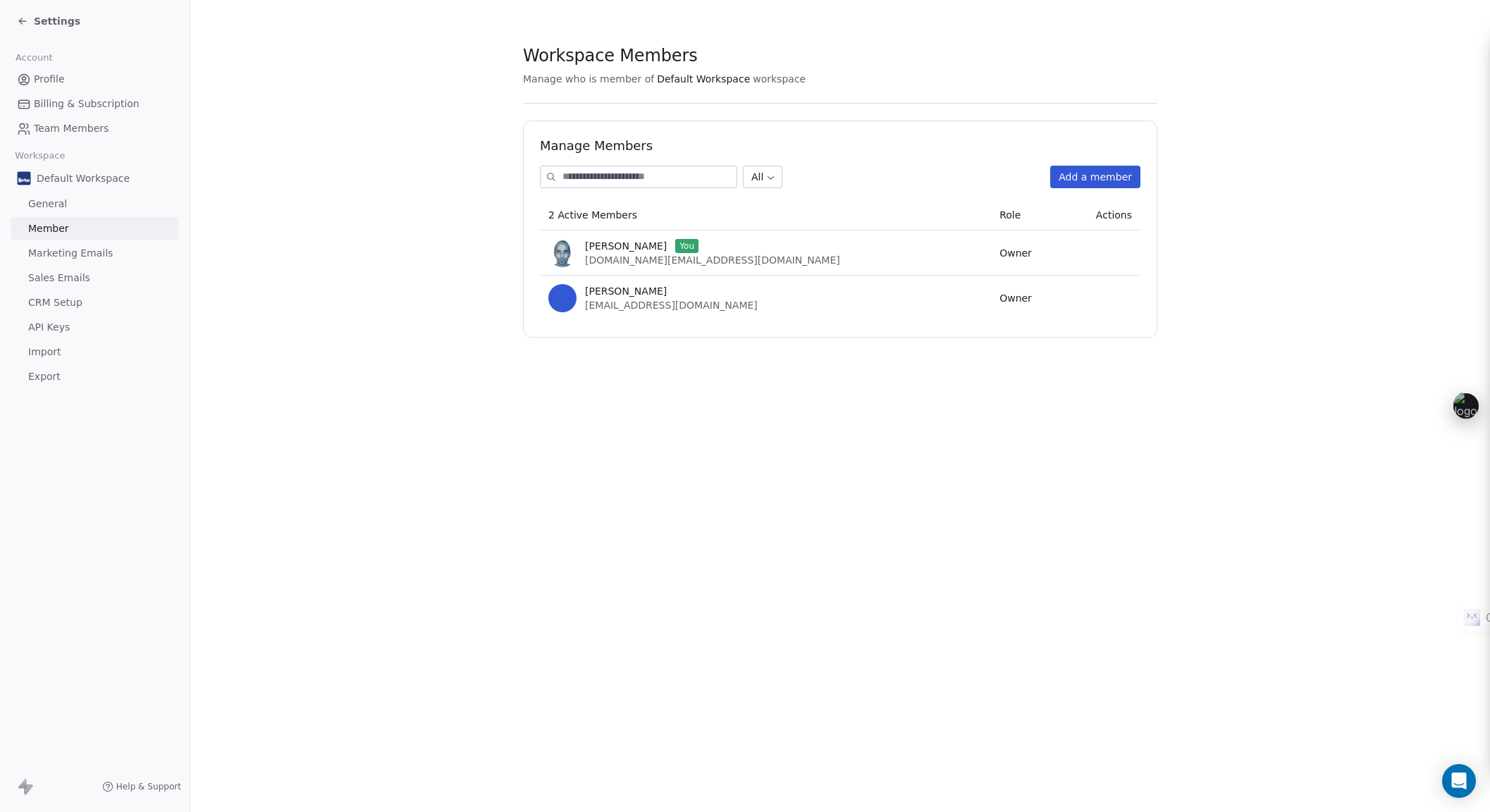
click at [48, 255] on span "Marketing Emails" at bounding box center [71, 254] width 85 height 15
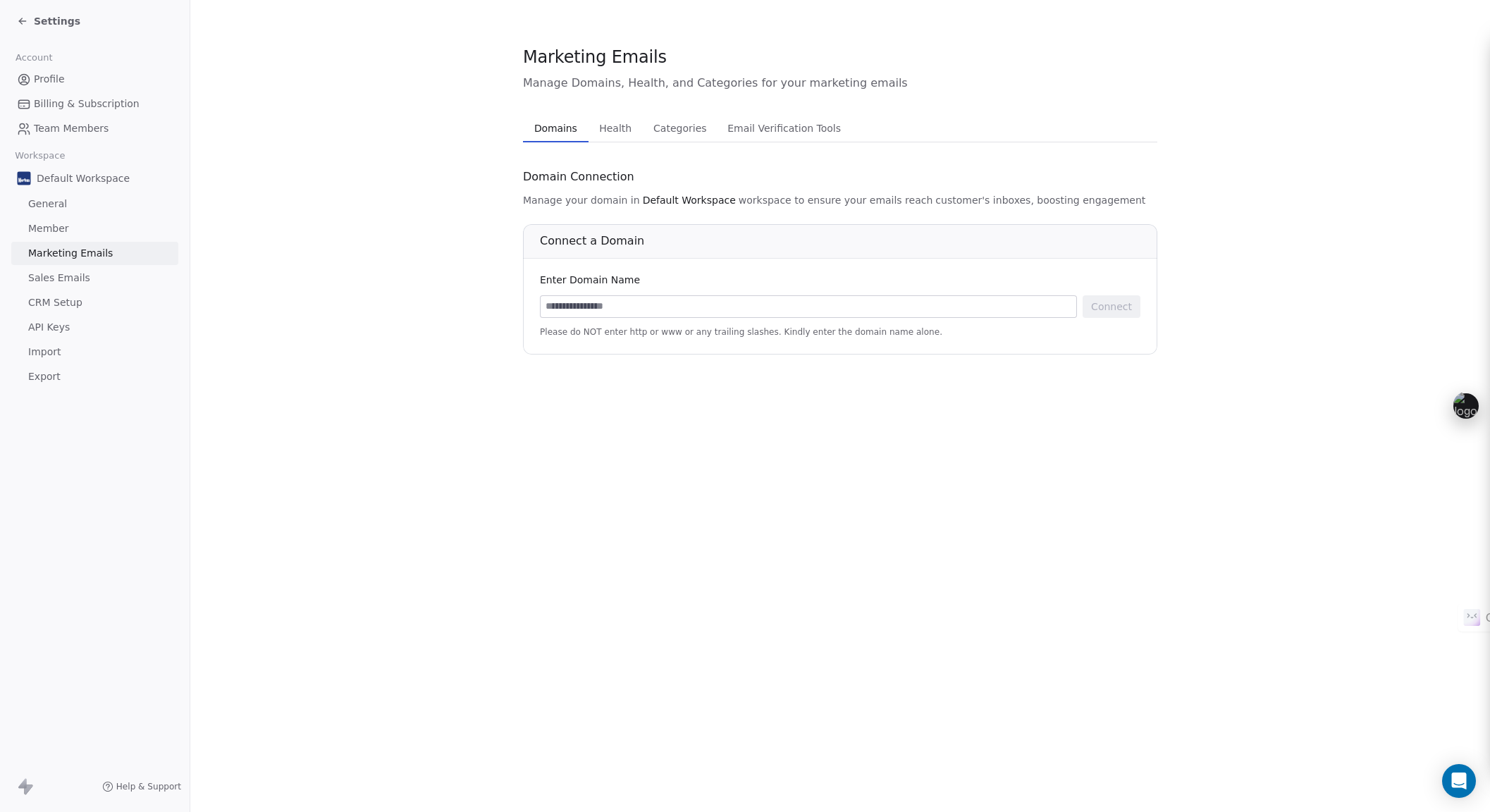
click at [51, 276] on span "Sales Emails" at bounding box center [59, 278] width 62 height 15
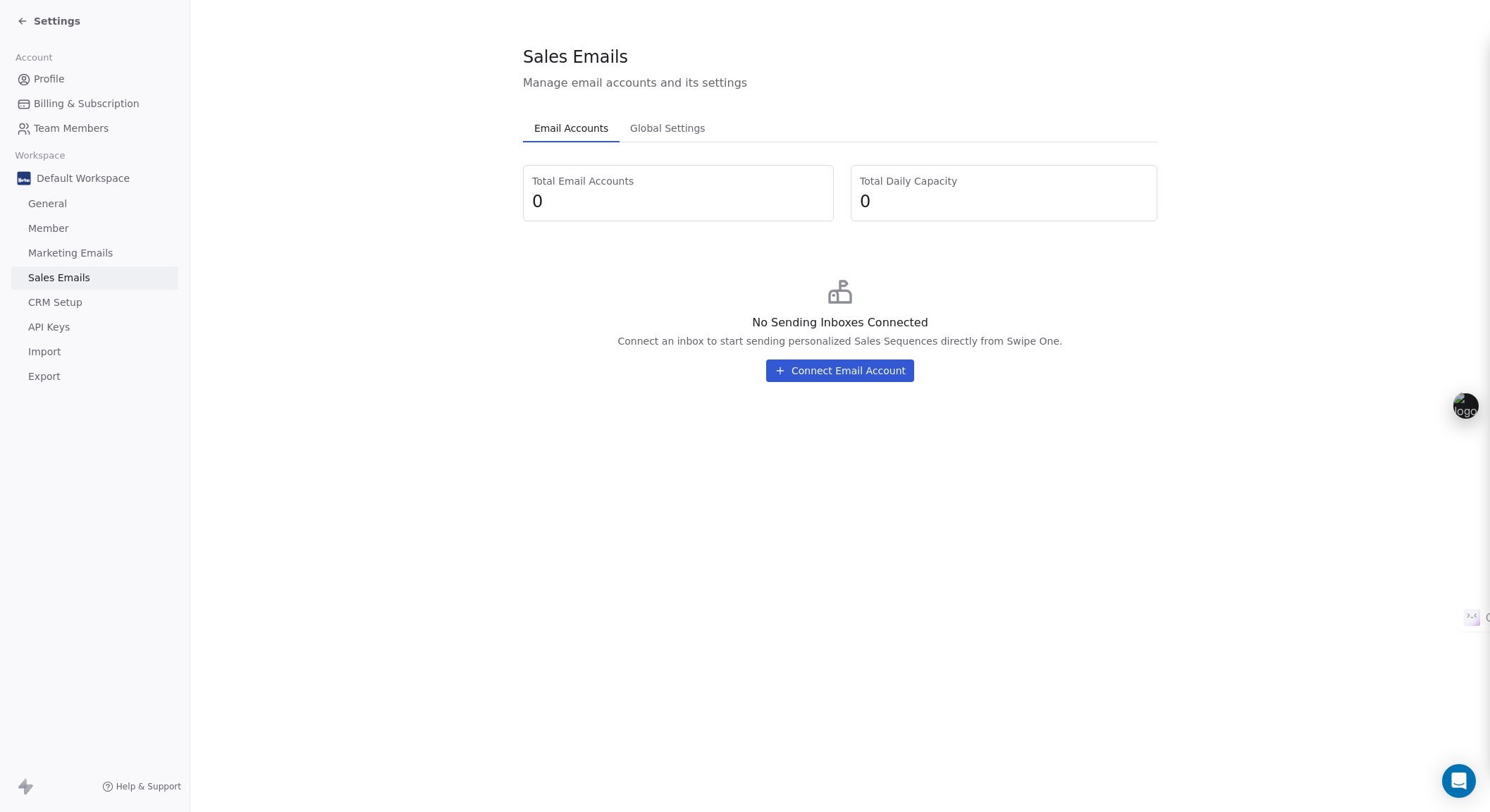
click at [67, 257] on span "Marketing Emails" at bounding box center [71, 254] width 85 height 15
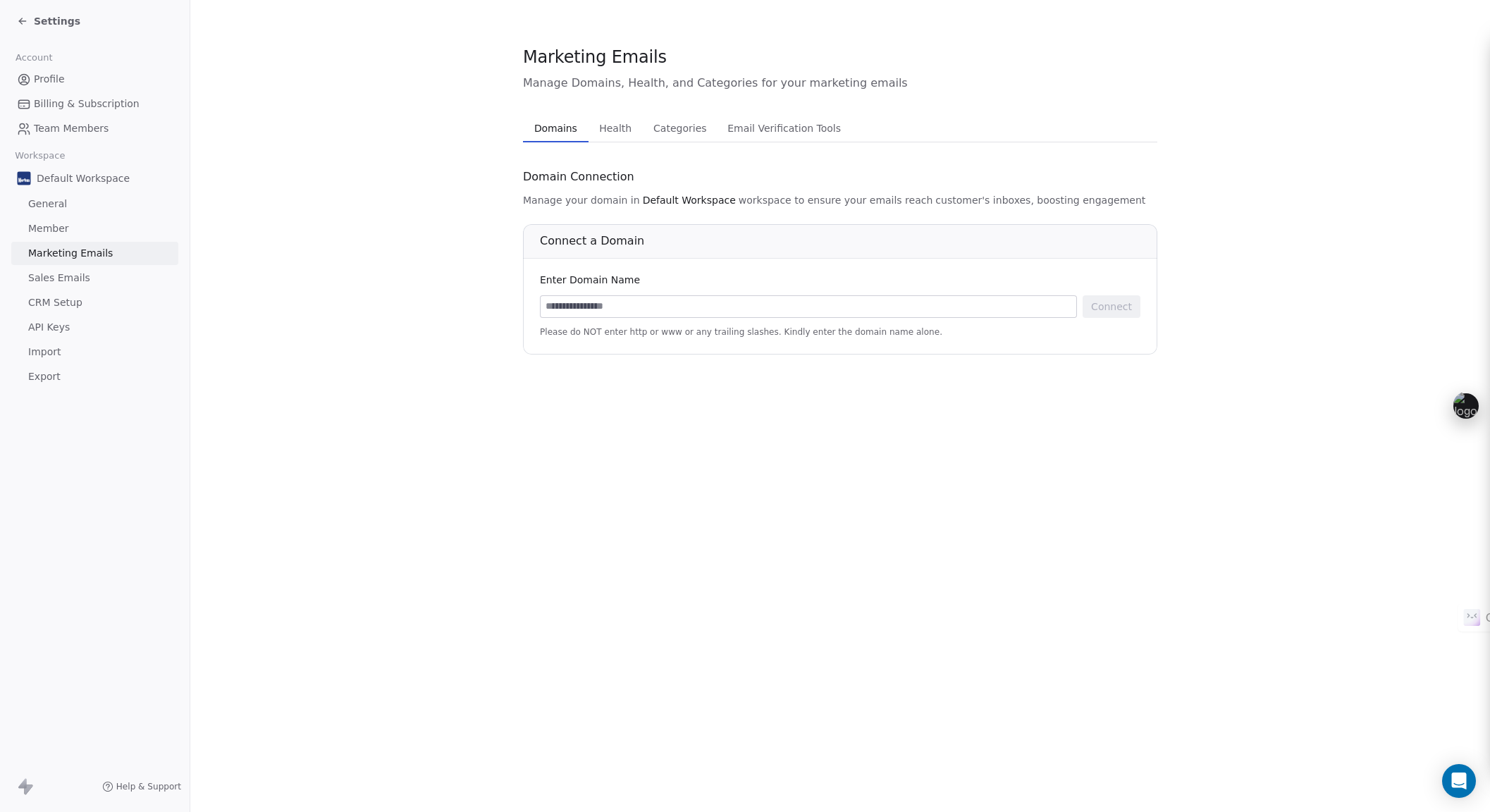
click at [619, 136] on span "Health" at bounding box center [615, 128] width 44 height 20
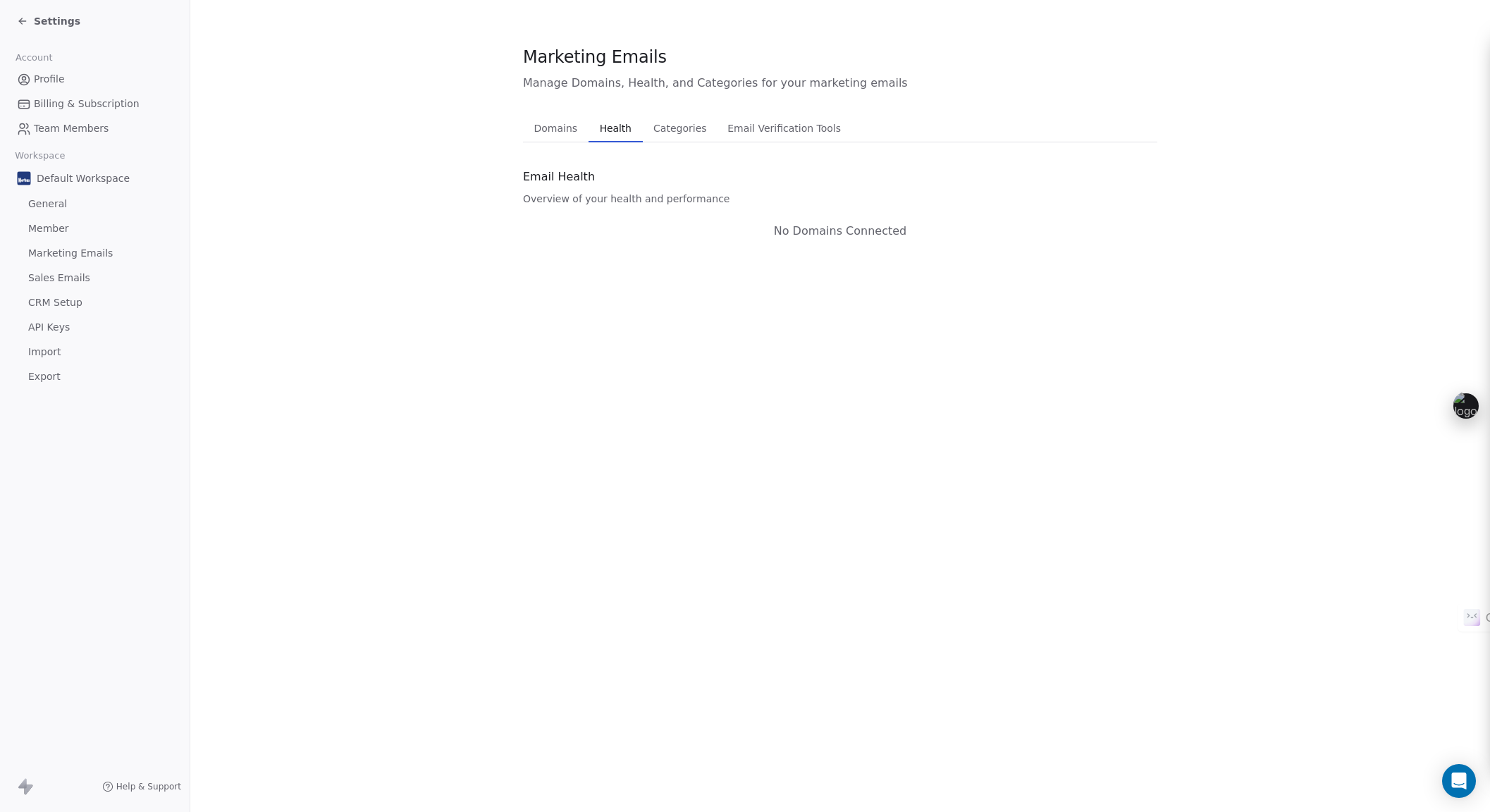
click at [579, 130] on button "Domains Domains" at bounding box center [555, 128] width 66 height 28
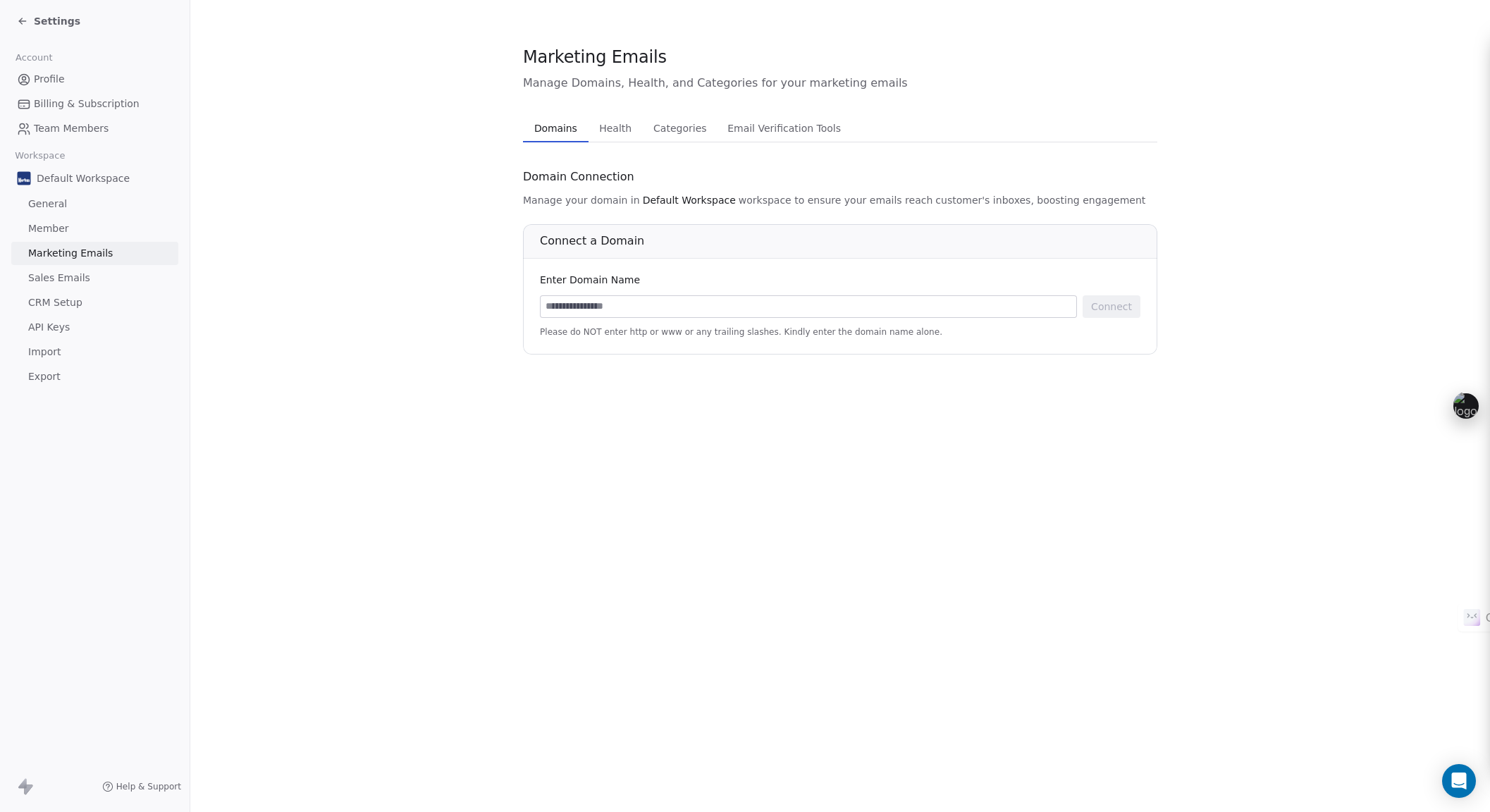
click at [638, 311] on input at bounding box center [808, 306] width 536 height 21
type input "**********"
click at [1116, 315] on button "Connect" at bounding box center [1111, 306] width 58 height 23
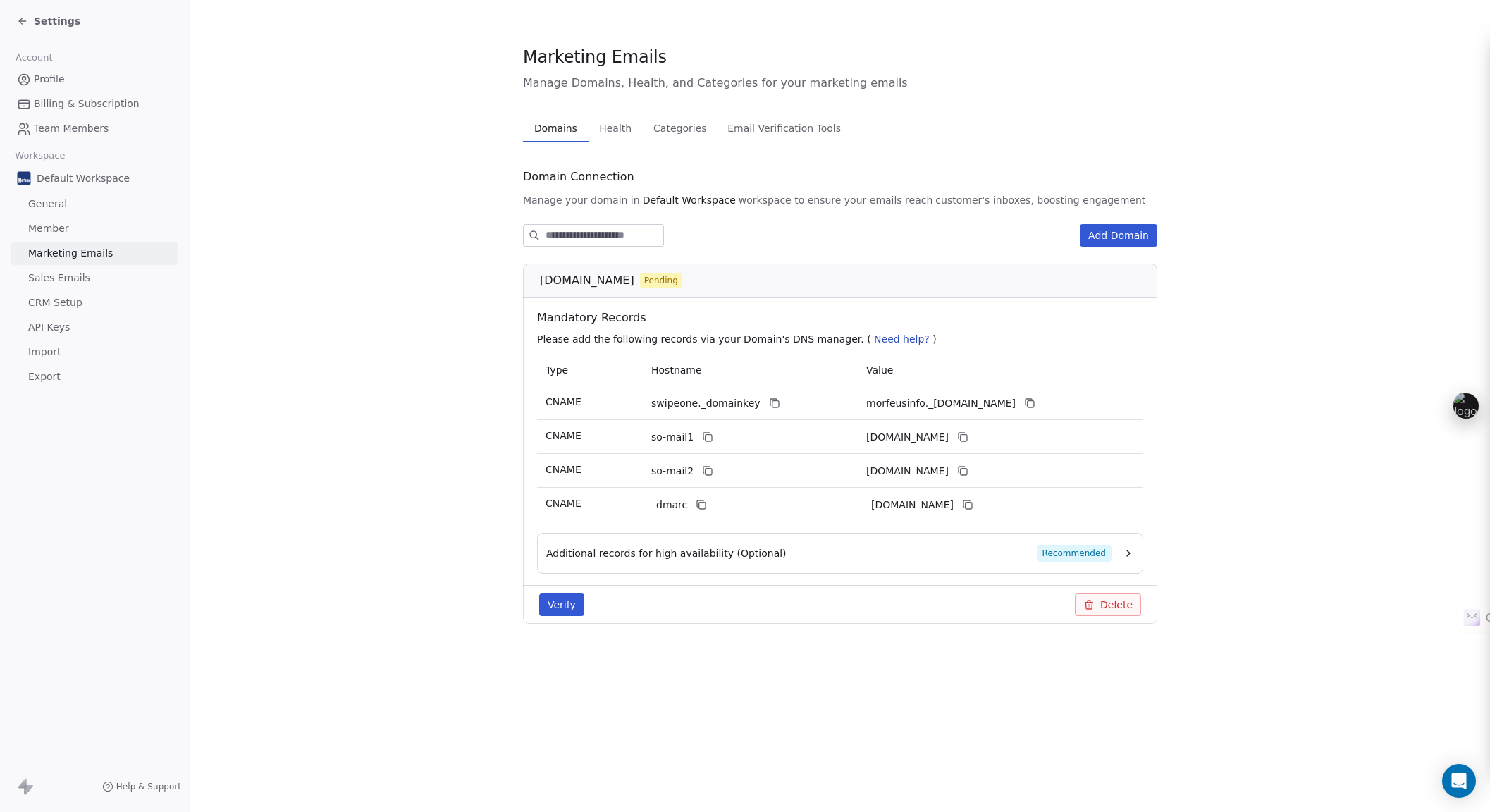
click at [1126, 554] on icon "button" at bounding box center [1128, 554] width 11 height 11
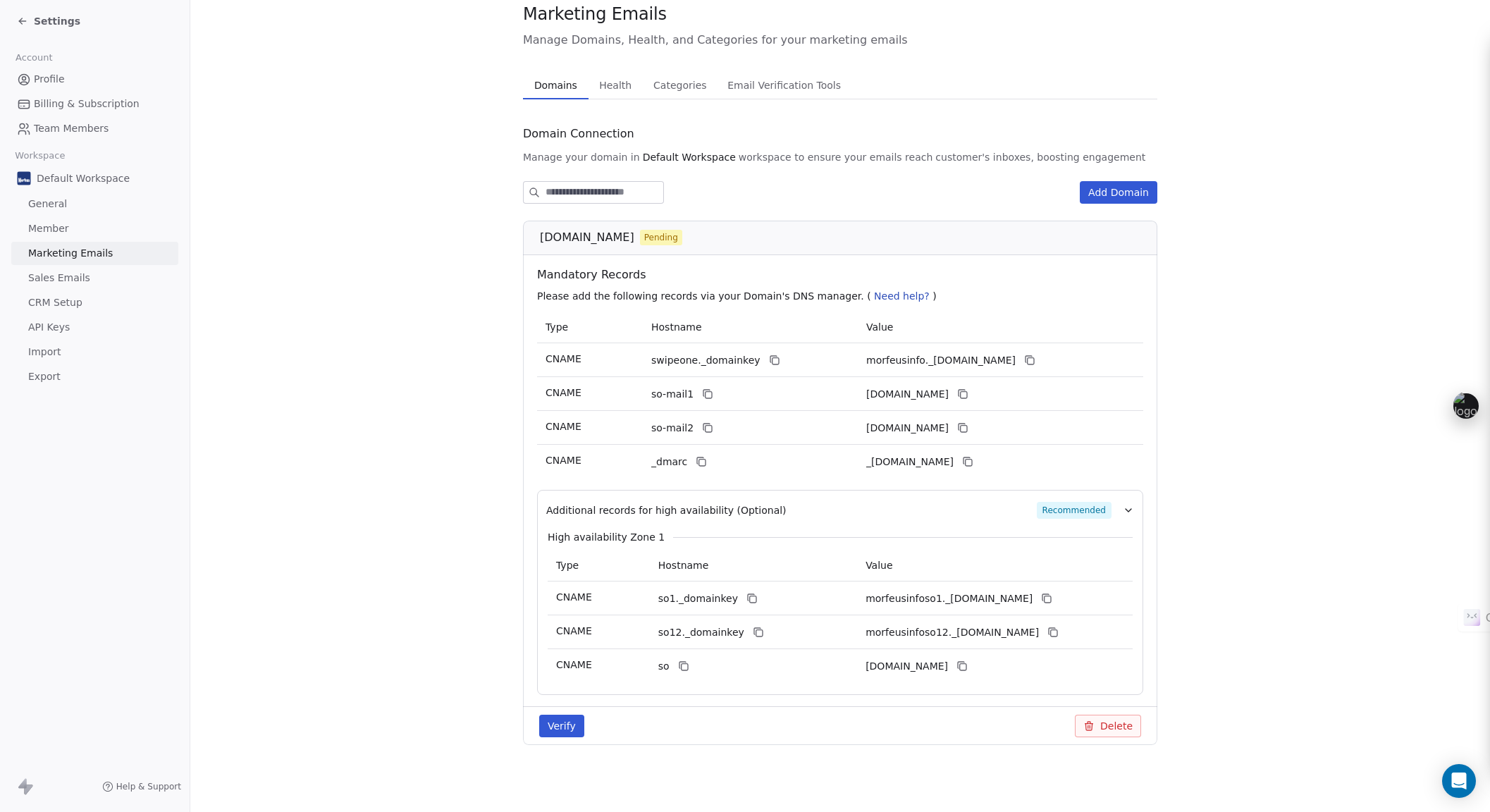
scroll to position [44, 0]
click at [769, 361] on icon at bounding box center [775, 359] width 11 height 11
click at [771, 358] on icon at bounding box center [775, 361] width 7 height 7
click at [1038, 365] on button at bounding box center [1029, 359] width 17 height 17
click at [702, 393] on icon at bounding box center [708, 393] width 11 height 11
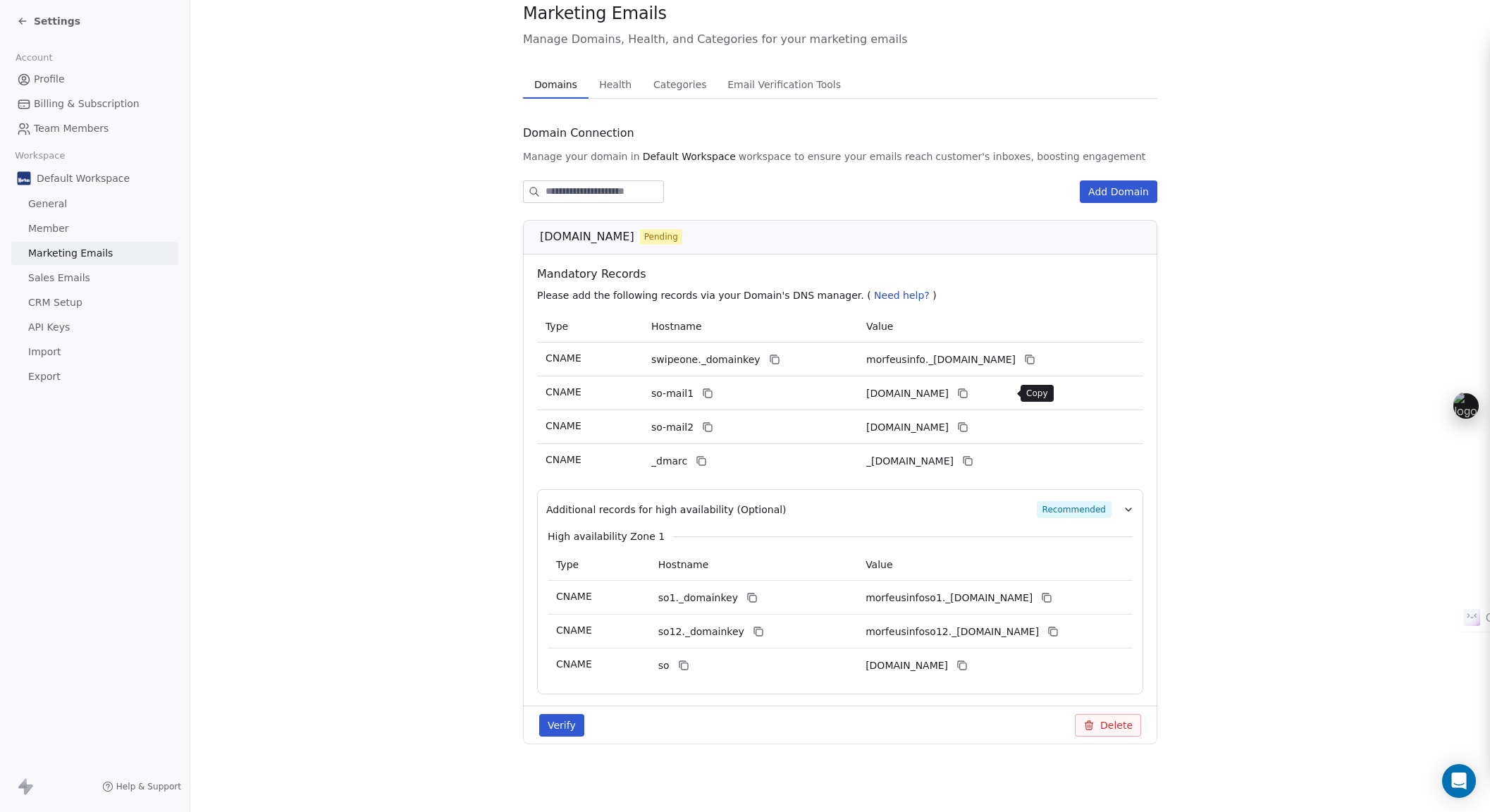
click at [968, 389] on icon at bounding box center [962, 393] width 11 height 11
click at [702, 431] on icon at bounding box center [708, 427] width 11 height 11
click at [971, 424] on button at bounding box center [962, 427] width 17 height 17
click at [696, 460] on icon at bounding box center [702, 461] width 11 height 11
click at [874, 292] on span "Need help?" at bounding box center [901, 295] width 55 height 11
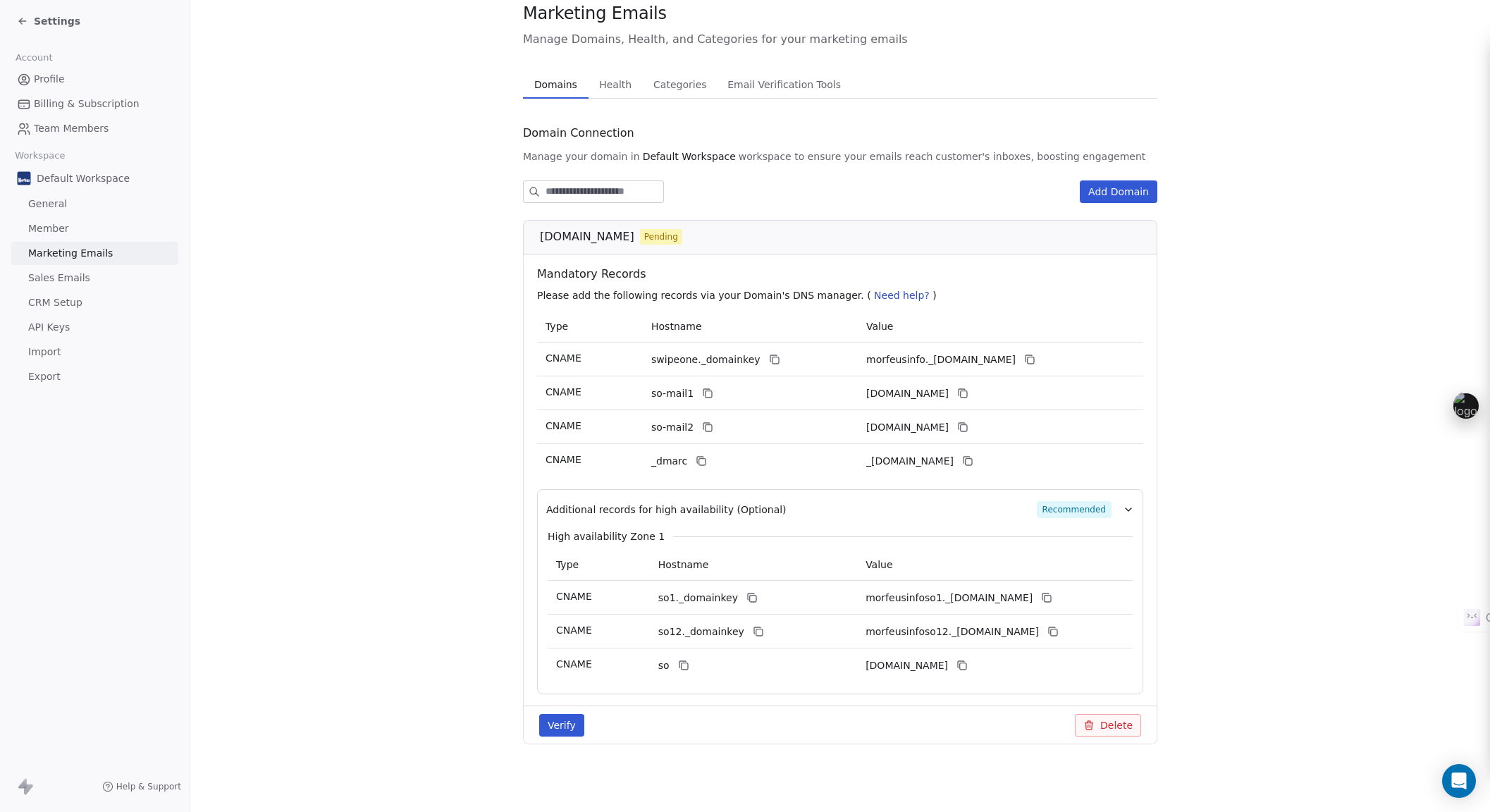
click at [891, 297] on p "Please add the following records via your Domain's DNS manager. ( Need help? )" at bounding box center [843, 295] width 612 height 14
drag, startPoint x: 887, startPoint y: 295, endPoint x: 839, endPoint y: 296, distance: 48.0
click at [874, 296] on span "Need help?" at bounding box center [901, 295] width 55 height 11
click at [746, 594] on icon at bounding box center [752, 597] width 11 height 11
click at [1051, 601] on icon at bounding box center [1048, 599] width 7 height 7
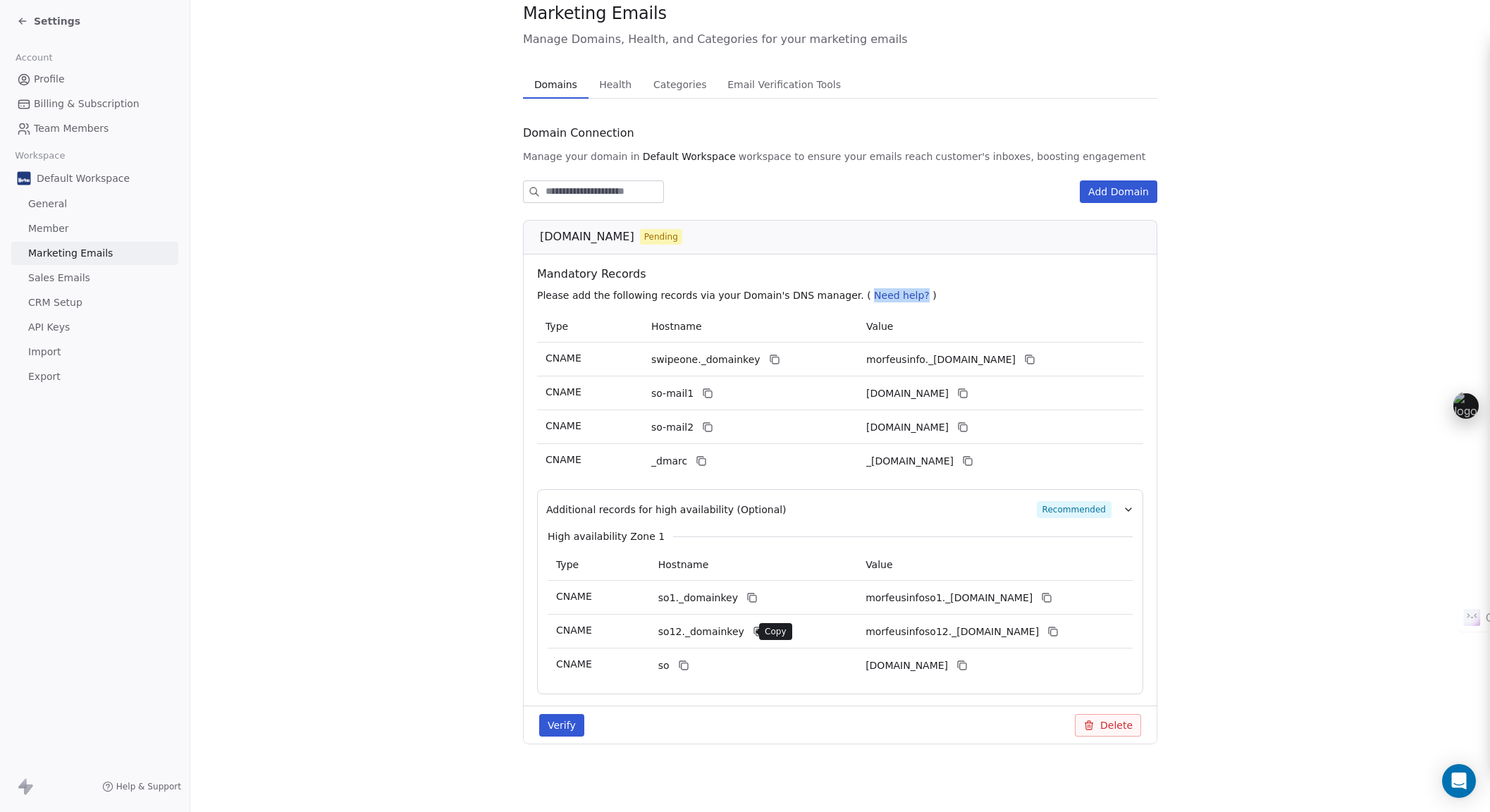
click at [753, 628] on icon at bounding box center [758, 632] width 11 height 11
click at [1058, 627] on icon at bounding box center [1053, 632] width 11 height 11
click at [681, 667] on icon at bounding box center [684, 666] width 11 height 11
click at [967, 667] on icon at bounding box center [962, 666] width 11 height 11
click at [715, 241] on div "[DOMAIN_NAME] Pending" at bounding box center [845, 237] width 610 height 17
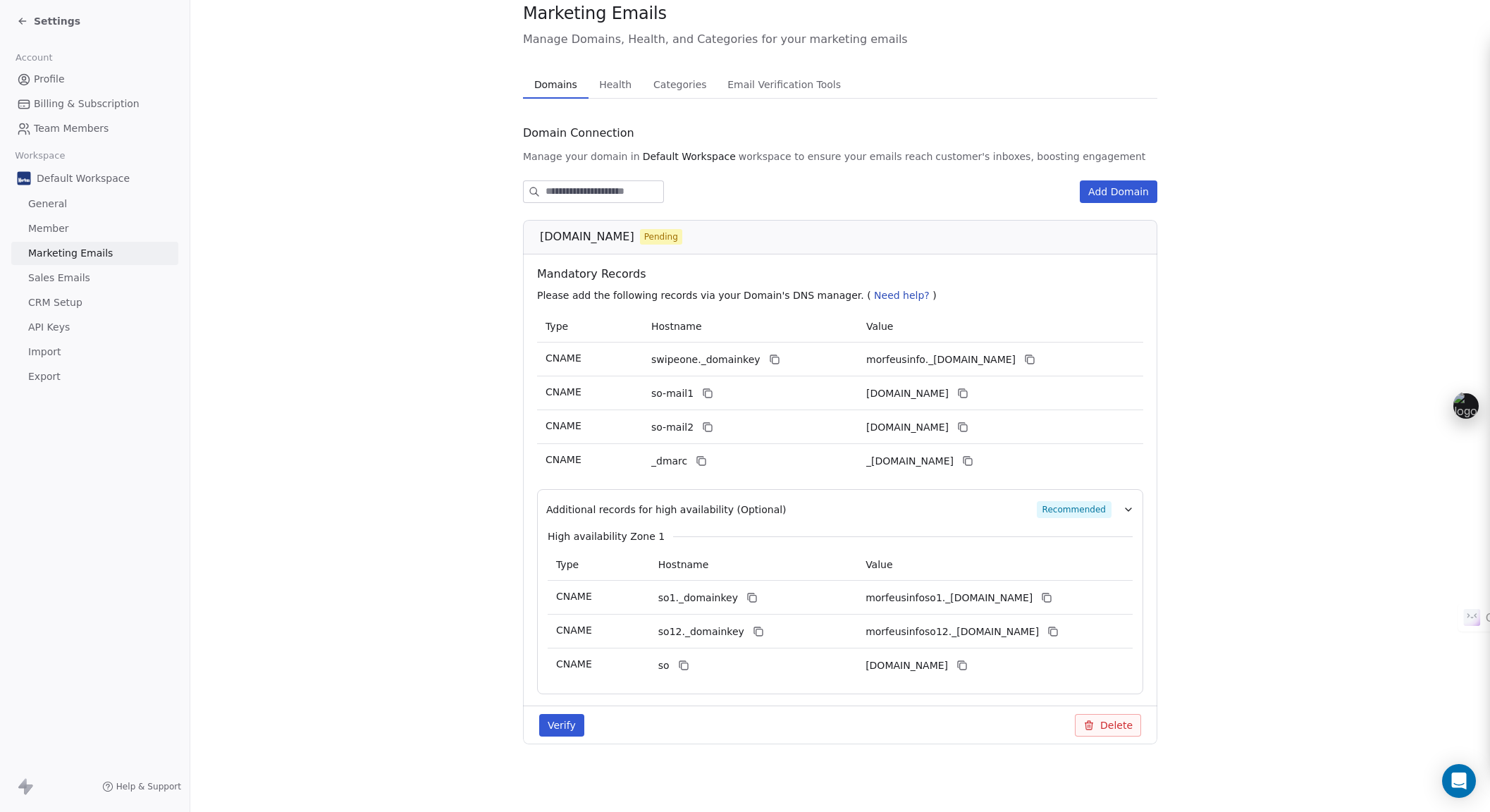
click at [543, 728] on button "Verify" at bounding box center [561, 725] width 45 height 23
click at [152, 788] on span "Help & Support" at bounding box center [149, 787] width 65 height 11
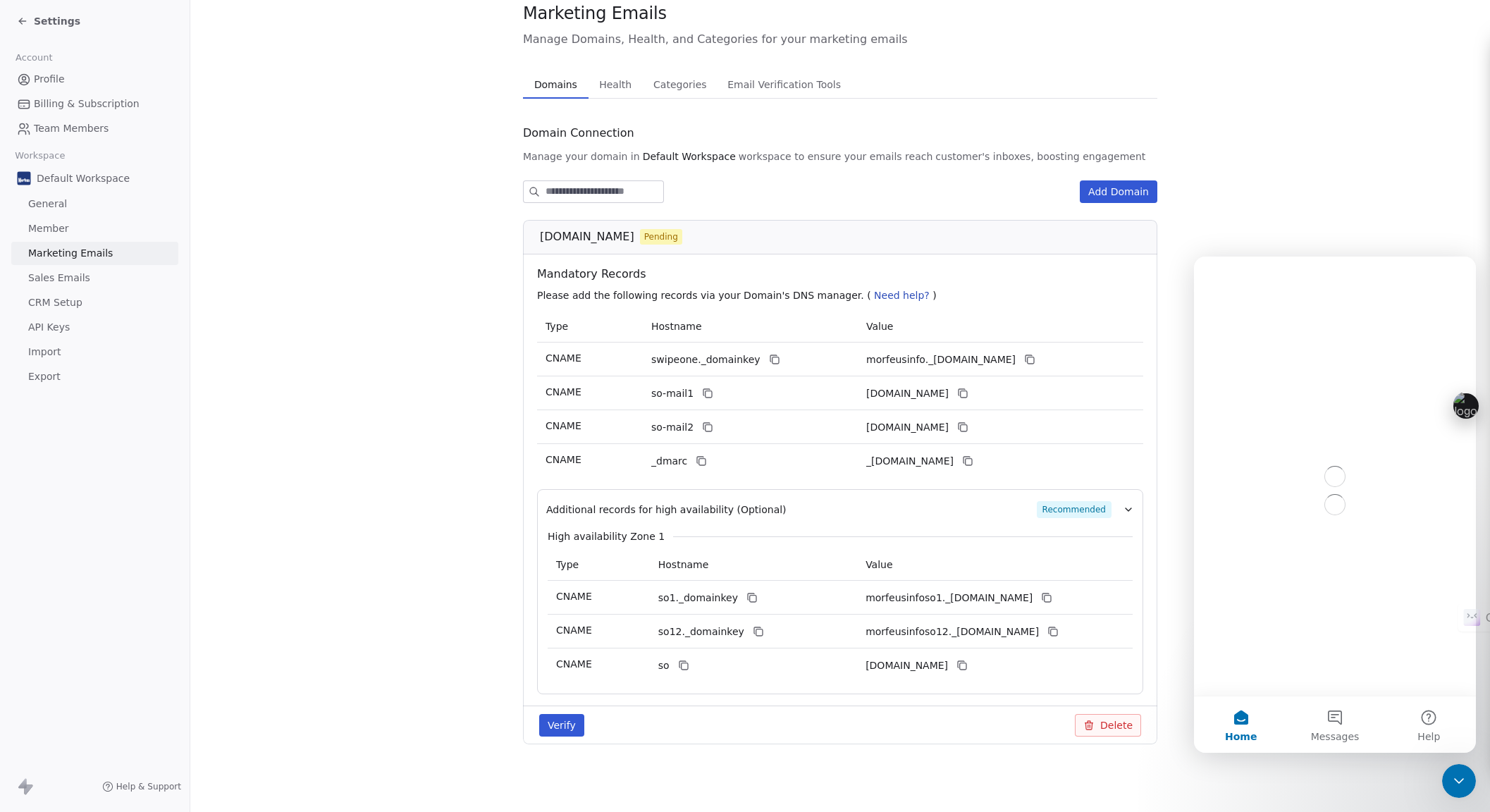
scroll to position [0, 0]
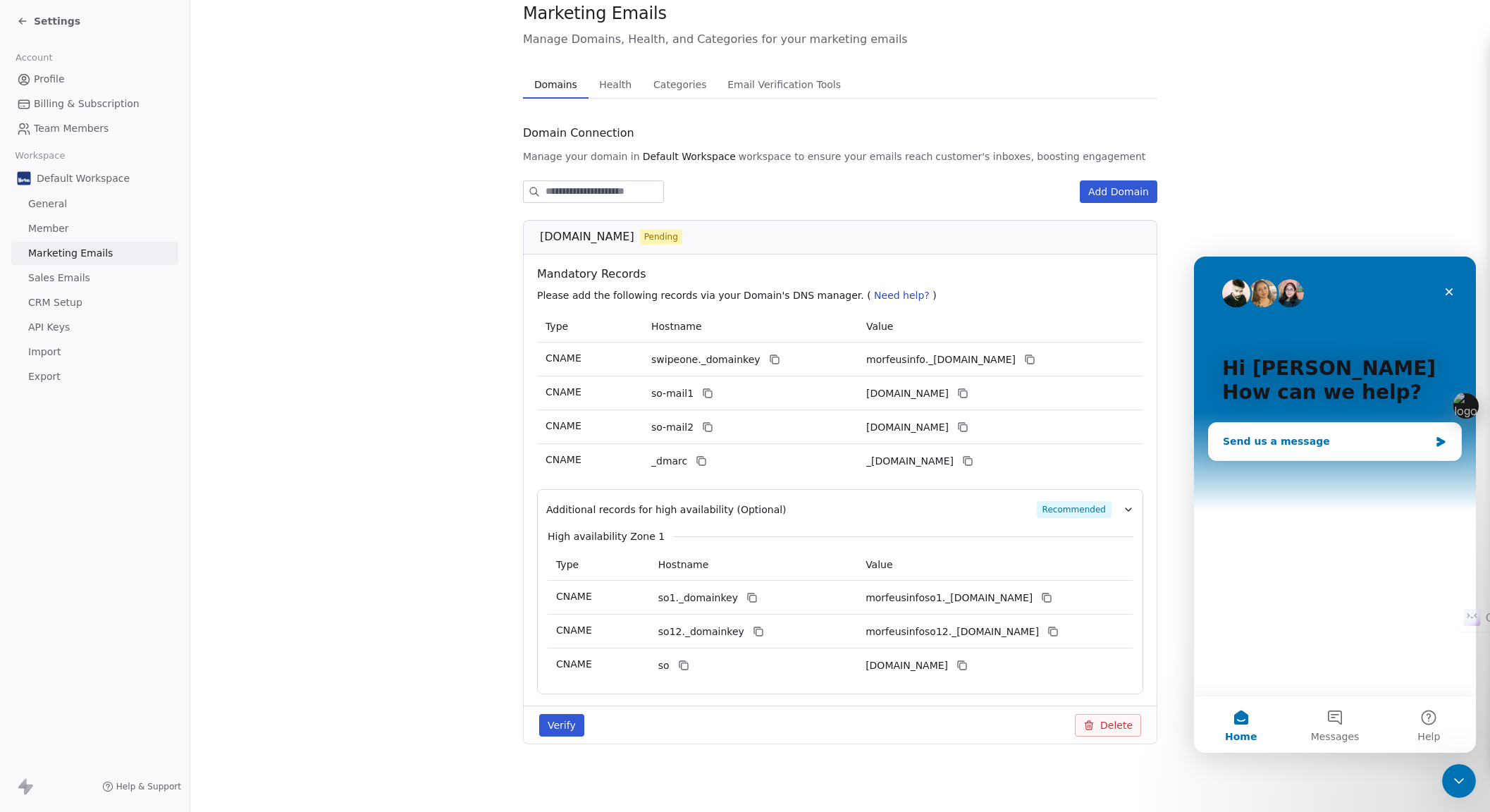
click at [1287, 440] on div "Send us a message" at bounding box center [1326, 441] width 206 height 15
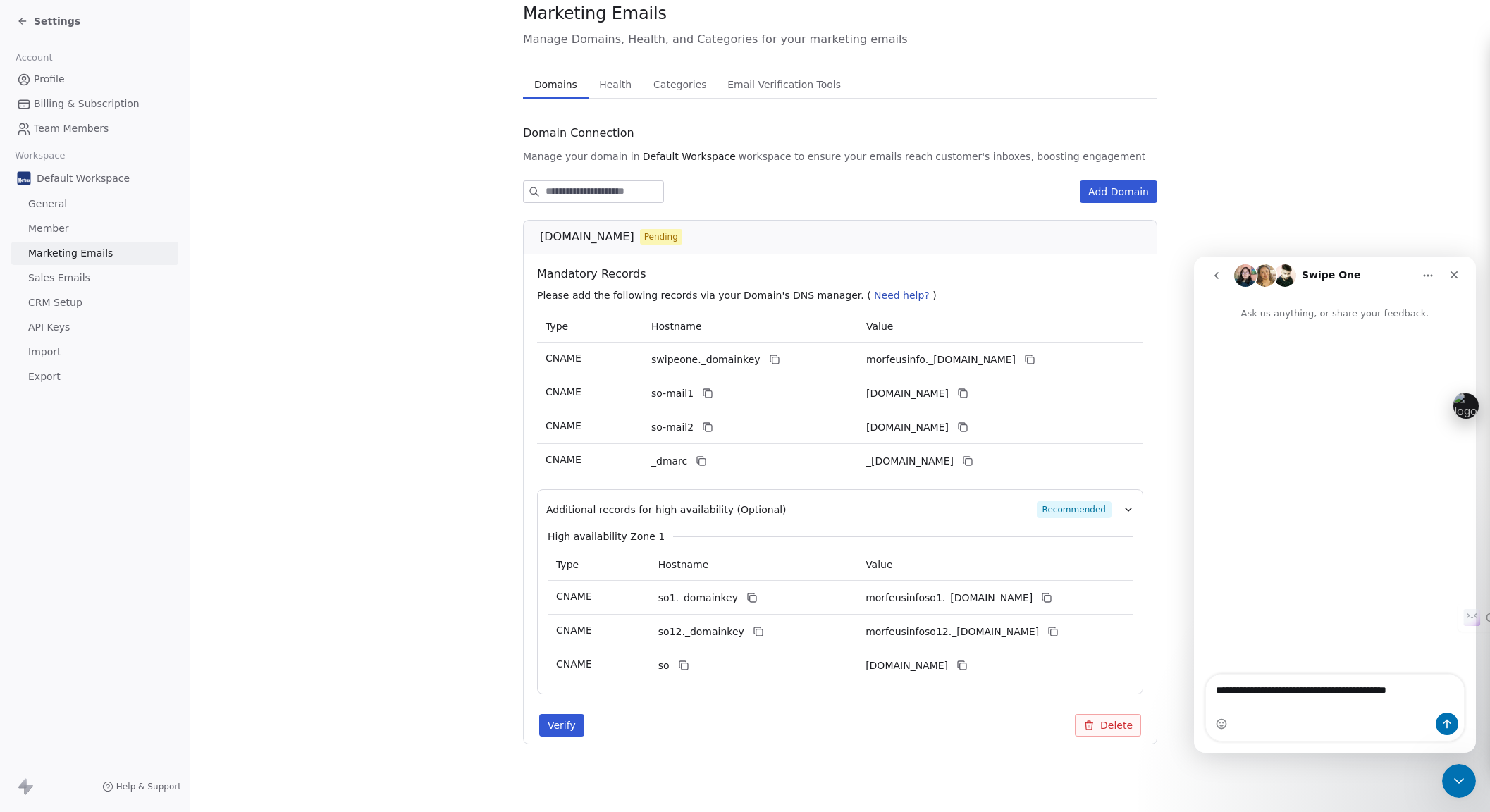
type textarea "**********"
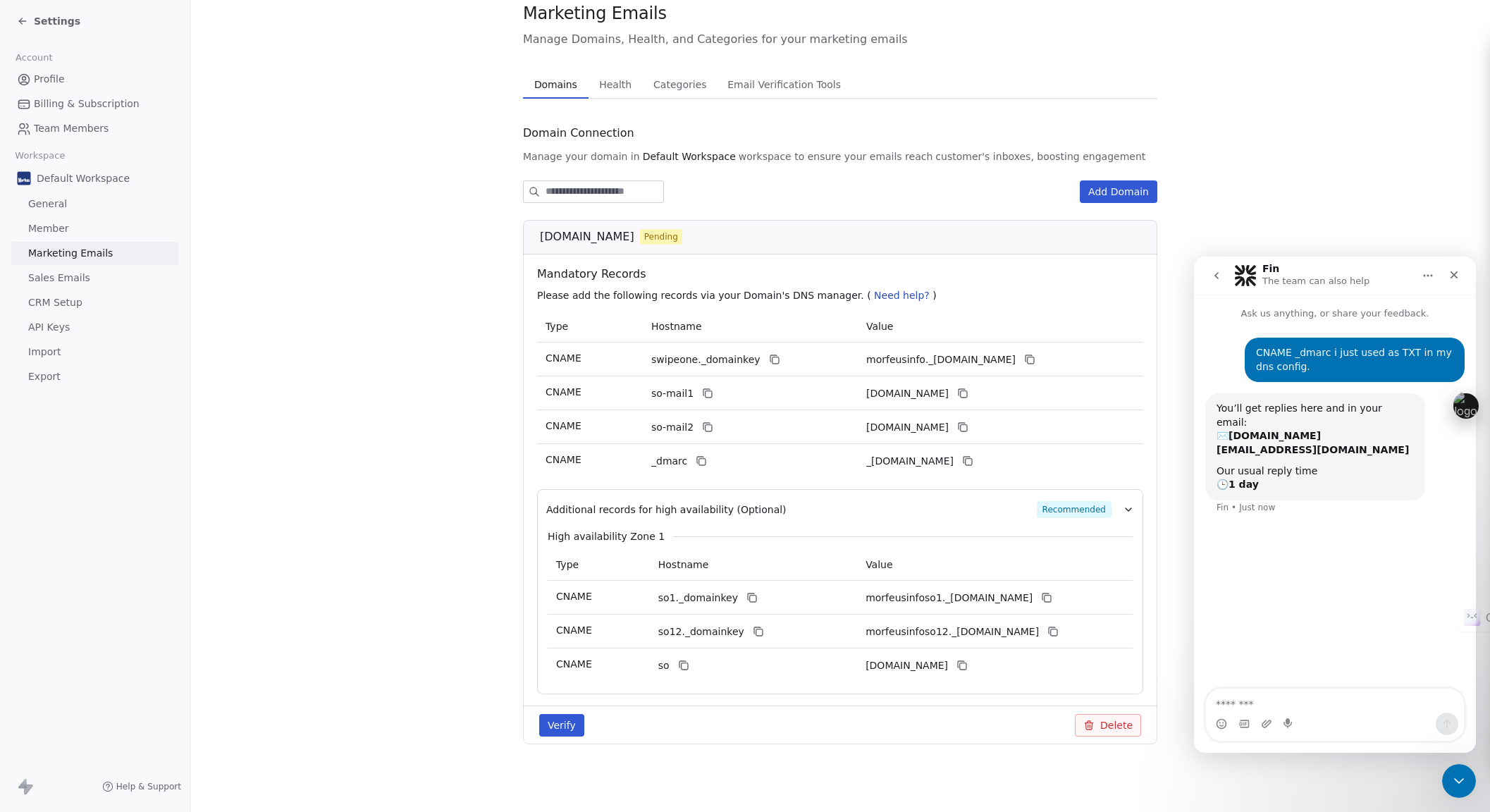
click at [1428, 276] on icon "Home" at bounding box center [1427, 276] width 9 height 2
click at [1365, 256] on section "Marketing Emails Manage Domains, Health, and Categories for your marketing emai…" at bounding box center [840, 384] width 1300 height 856
click at [1365, 267] on div "Fin The team can also help" at bounding box center [1323, 276] width 179 height 24
click at [1457, 267] on div "Close" at bounding box center [1453, 275] width 25 height 25
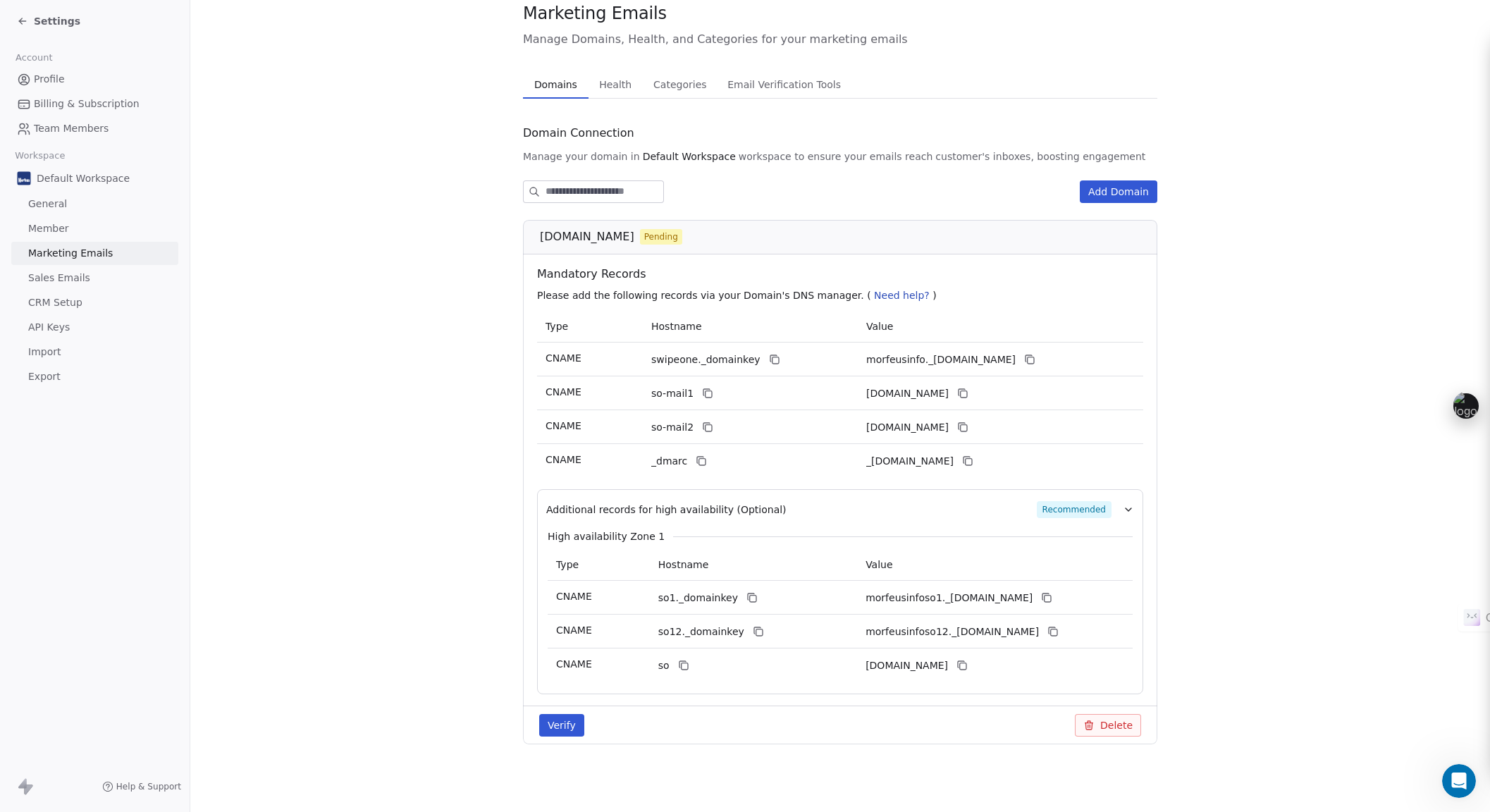
click at [874, 300] on span "Need help?" at bounding box center [901, 295] width 55 height 11
click at [758, 510] on span "Additional records for high availability (Optional)" at bounding box center [667, 509] width 241 height 14
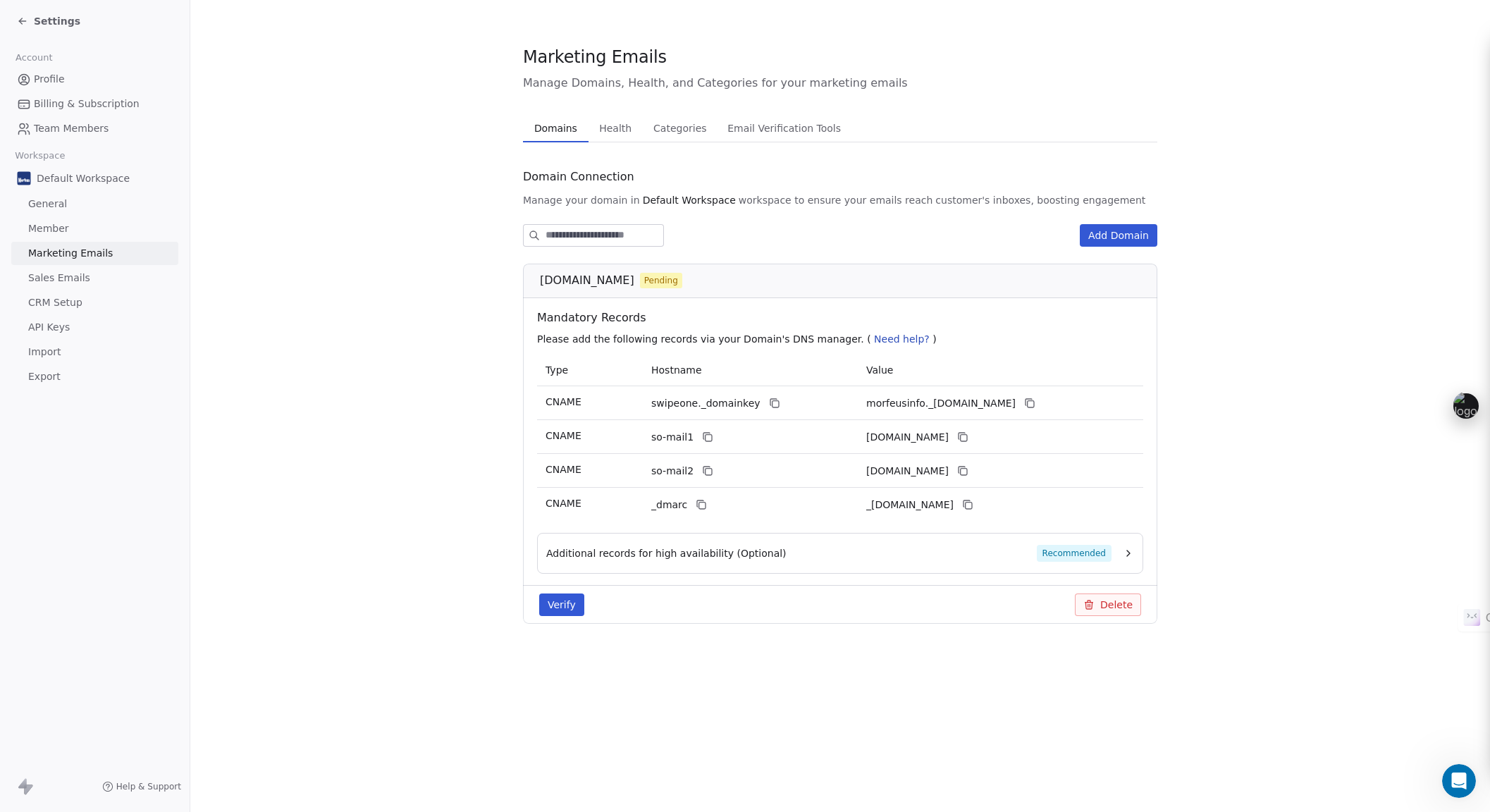
click at [874, 338] on span "Need help?" at bounding box center [901, 339] width 55 height 11
click at [850, 551] on div "Additional records for high availability (Optional) Recommended" at bounding box center [828, 553] width 565 height 17
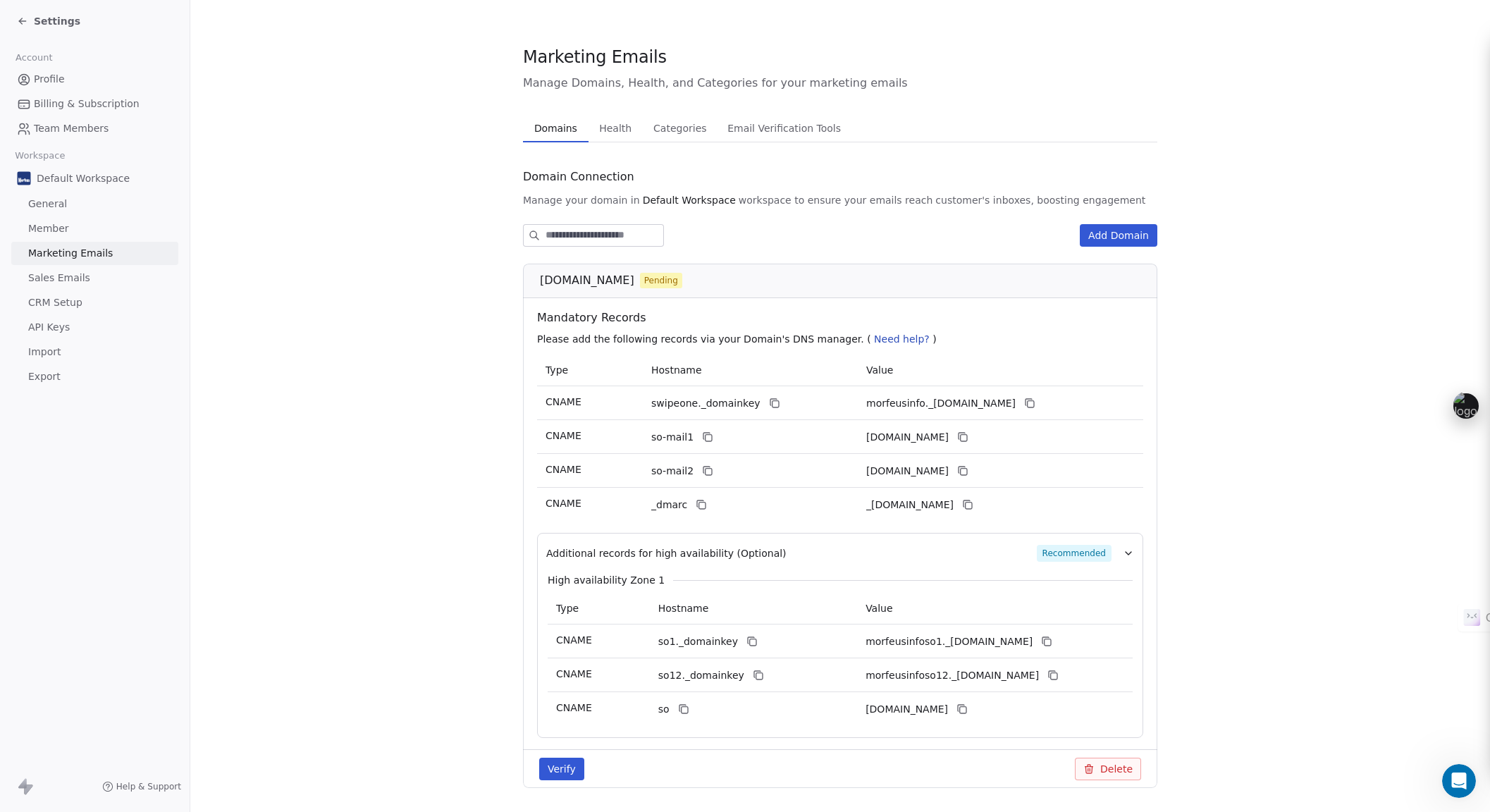
click at [752, 129] on span "Email Verification Tools" at bounding box center [784, 128] width 124 height 20
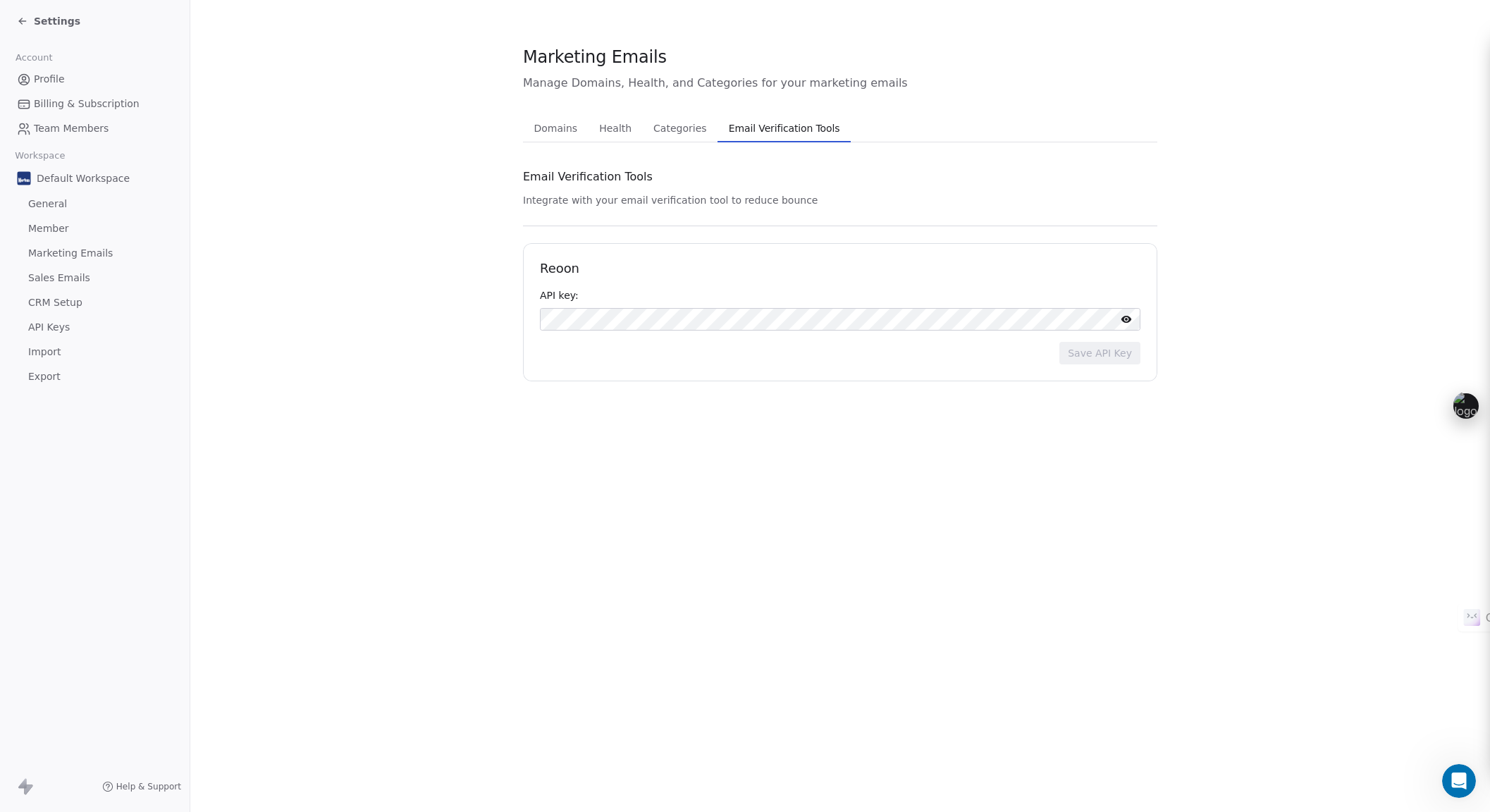
click at [681, 128] on span "Categories" at bounding box center [680, 128] width 64 height 20
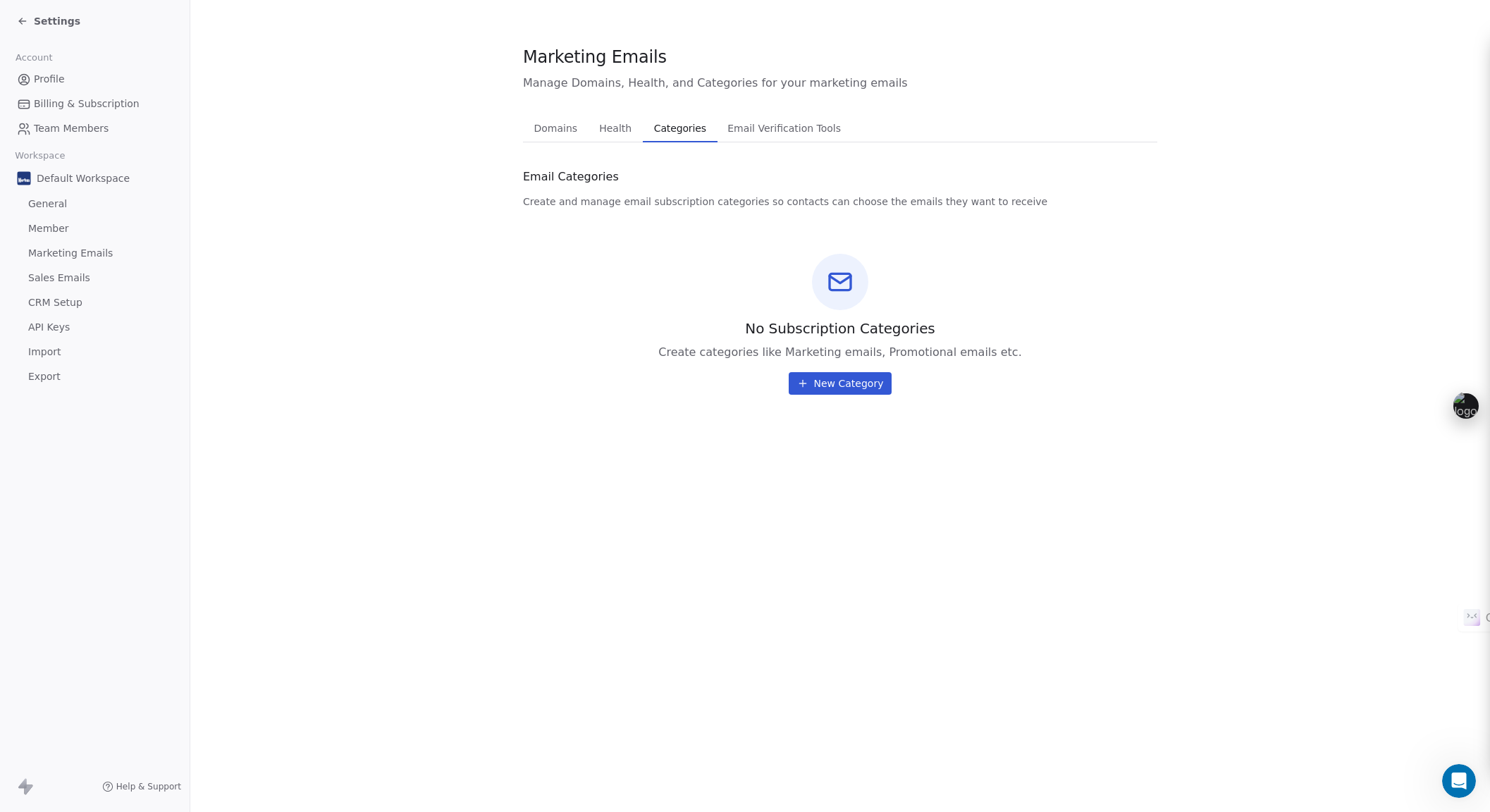
click at [609, 128] on span "Health" at bounding box center [615, 128] width 44 height 20
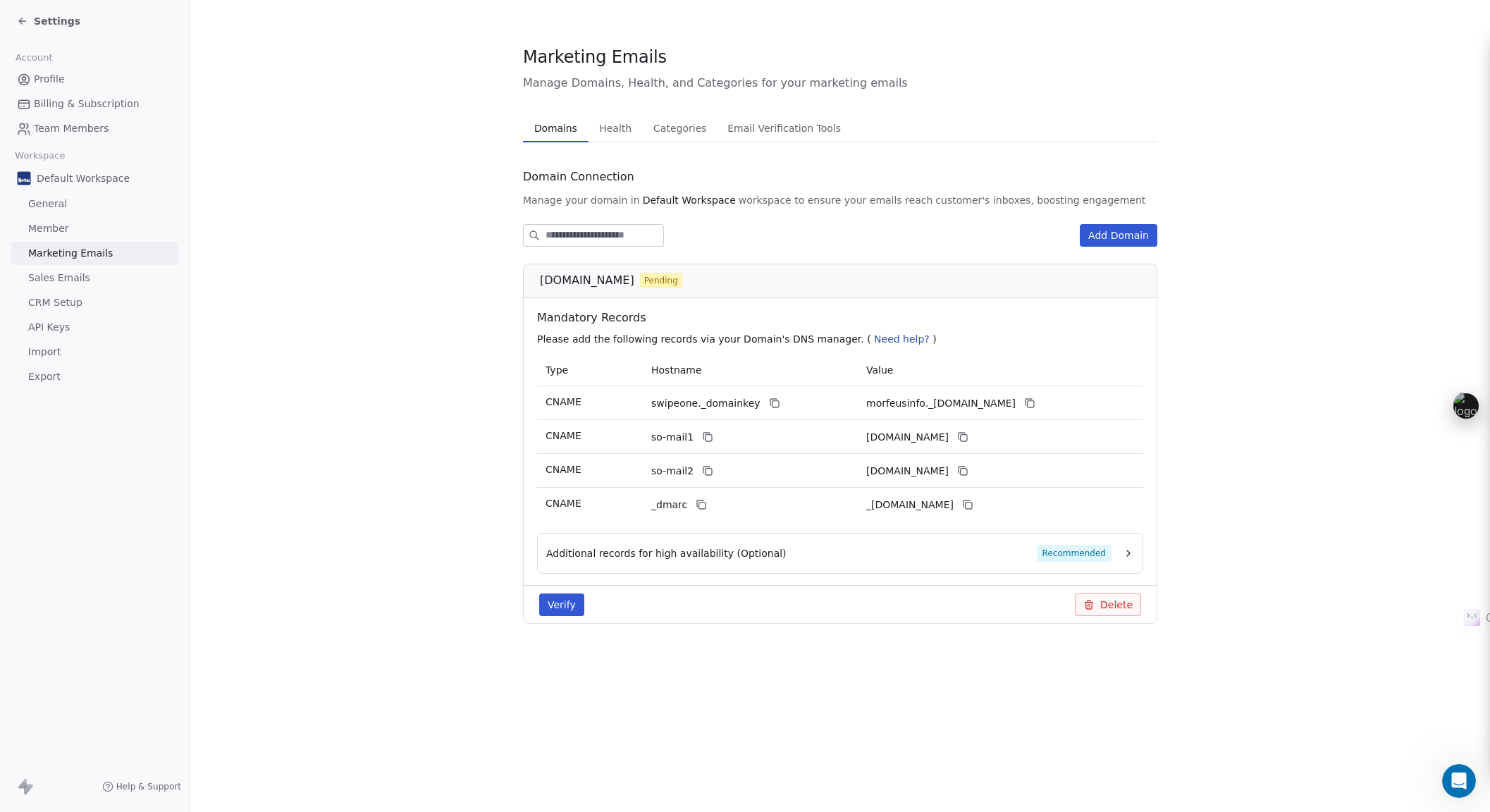
click at [563, 128] on span "Domains" at bounding box center [555, 128] width 54 height 20
click at [732, 126] on span "Email Verification Tools" at bounding box center [784, 128] width 124 height 20
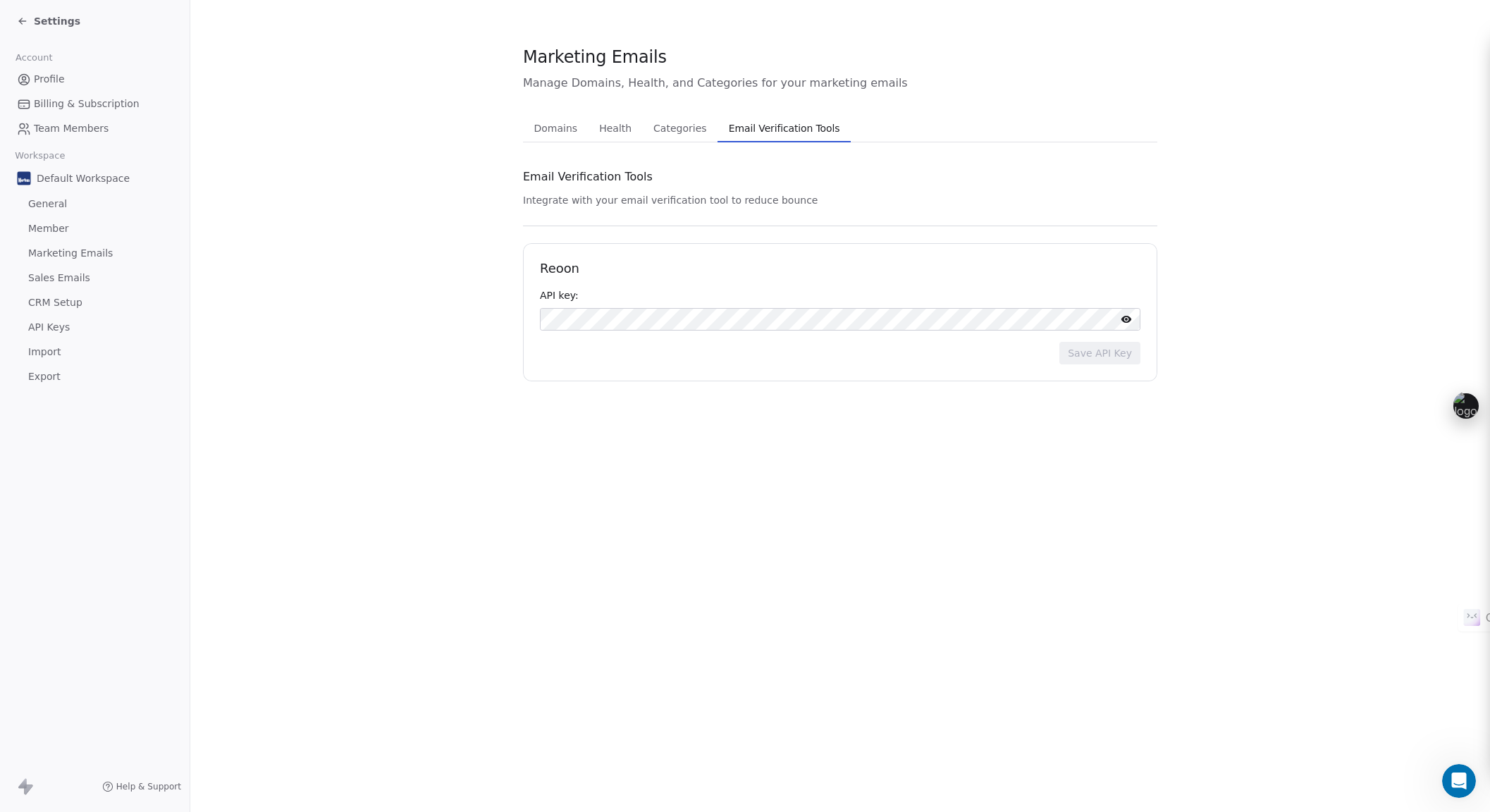
click at [1127, 319] on icon at bounding box center [1126, 319] width 11 height 7
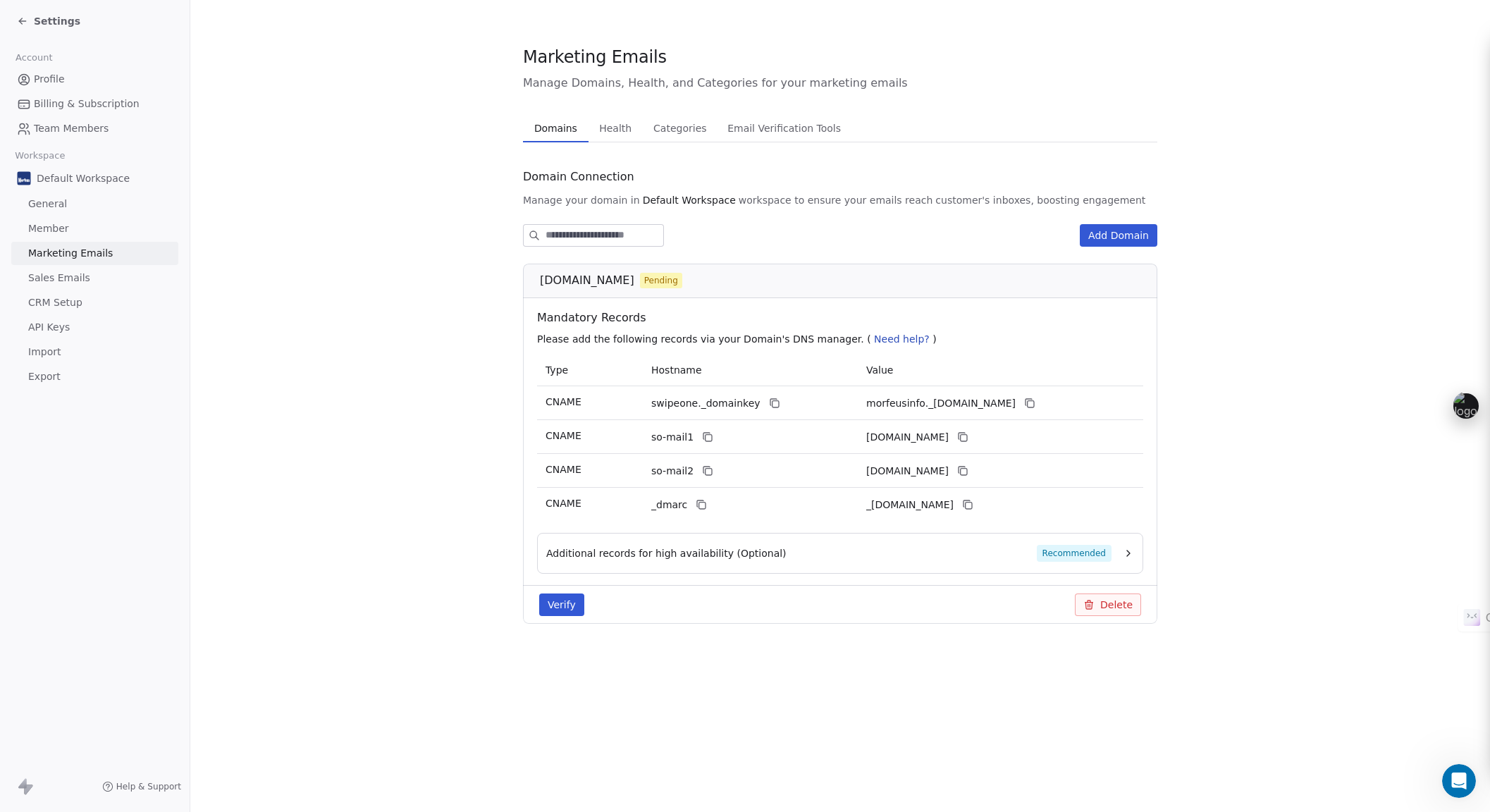
click at [543, 121] on span "Domains" at bounding box center [555, 128] width 54 height 20
click at [973, 504] on icon at bounding box center [968, 505] width 11 height 11
click at [140, 789] on span "Help & Support" at bounding box center [149, 787] width 65 height 11
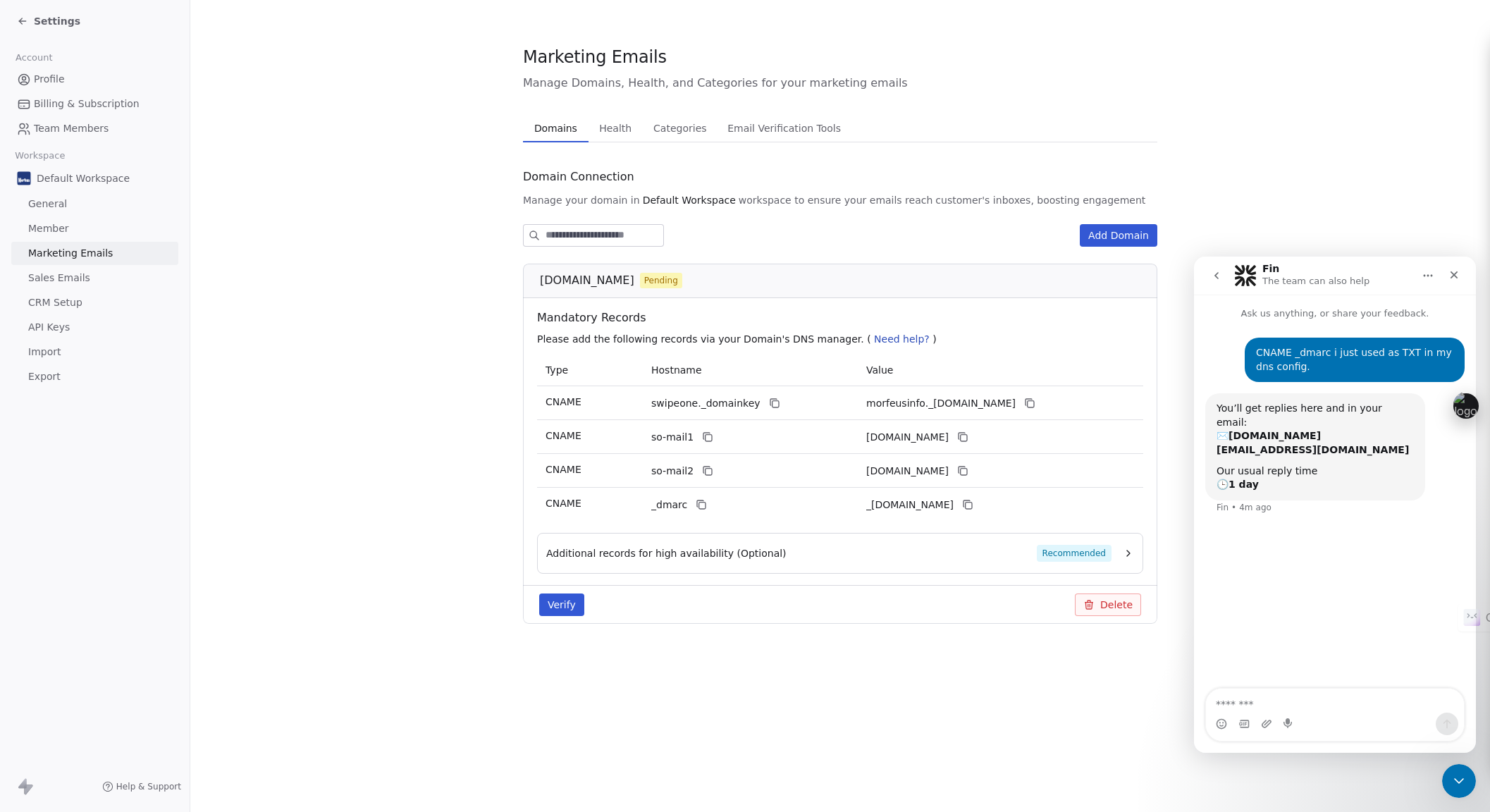
click at [1275, 703] on textarea "Message…" at bounding box center [1334, 700] width 258 height 24
type textarea "**********"
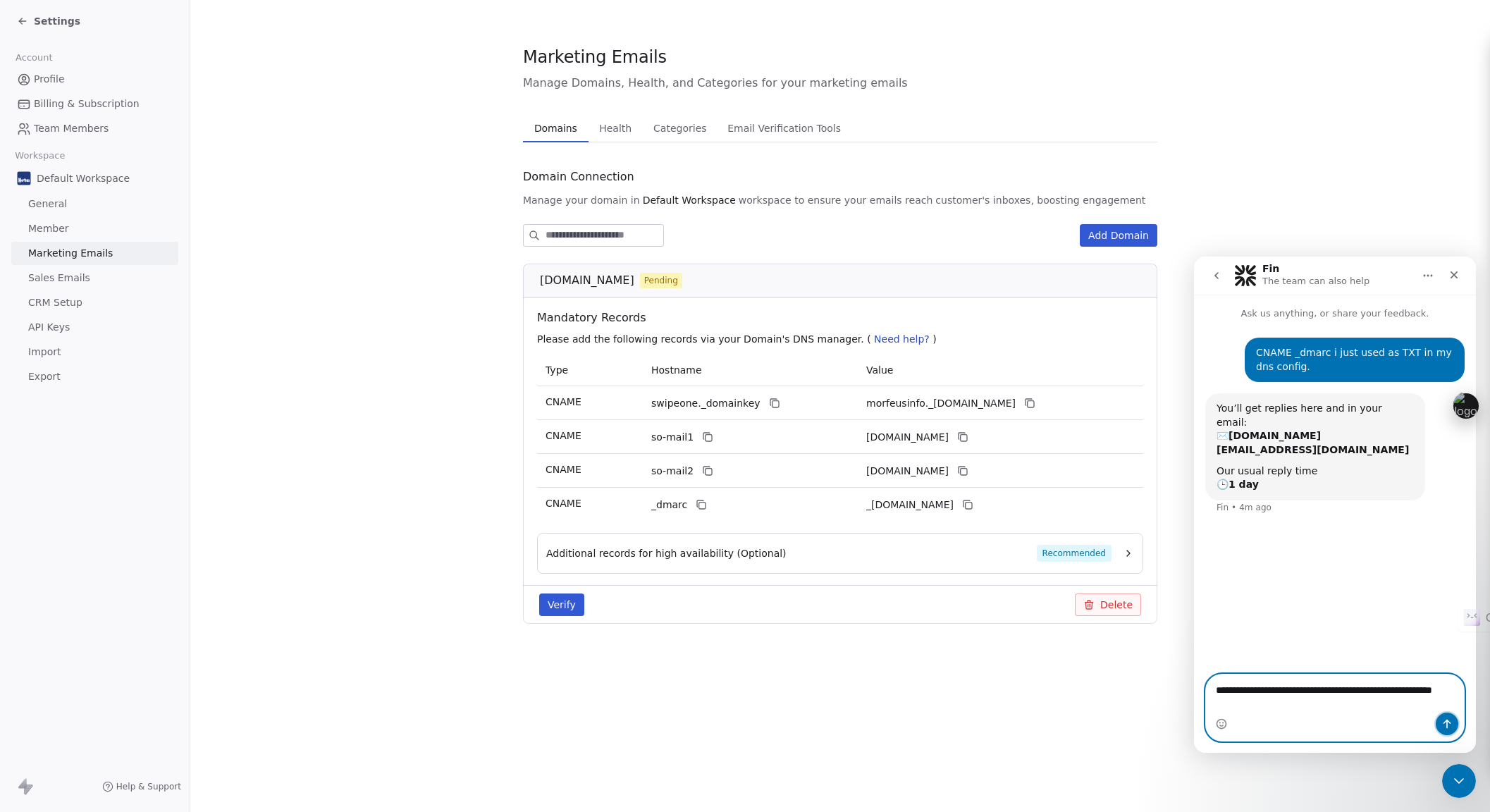
click at [1450, 715] on button "Send a message…" at bounding box center [1447, 724] width 23 height 23
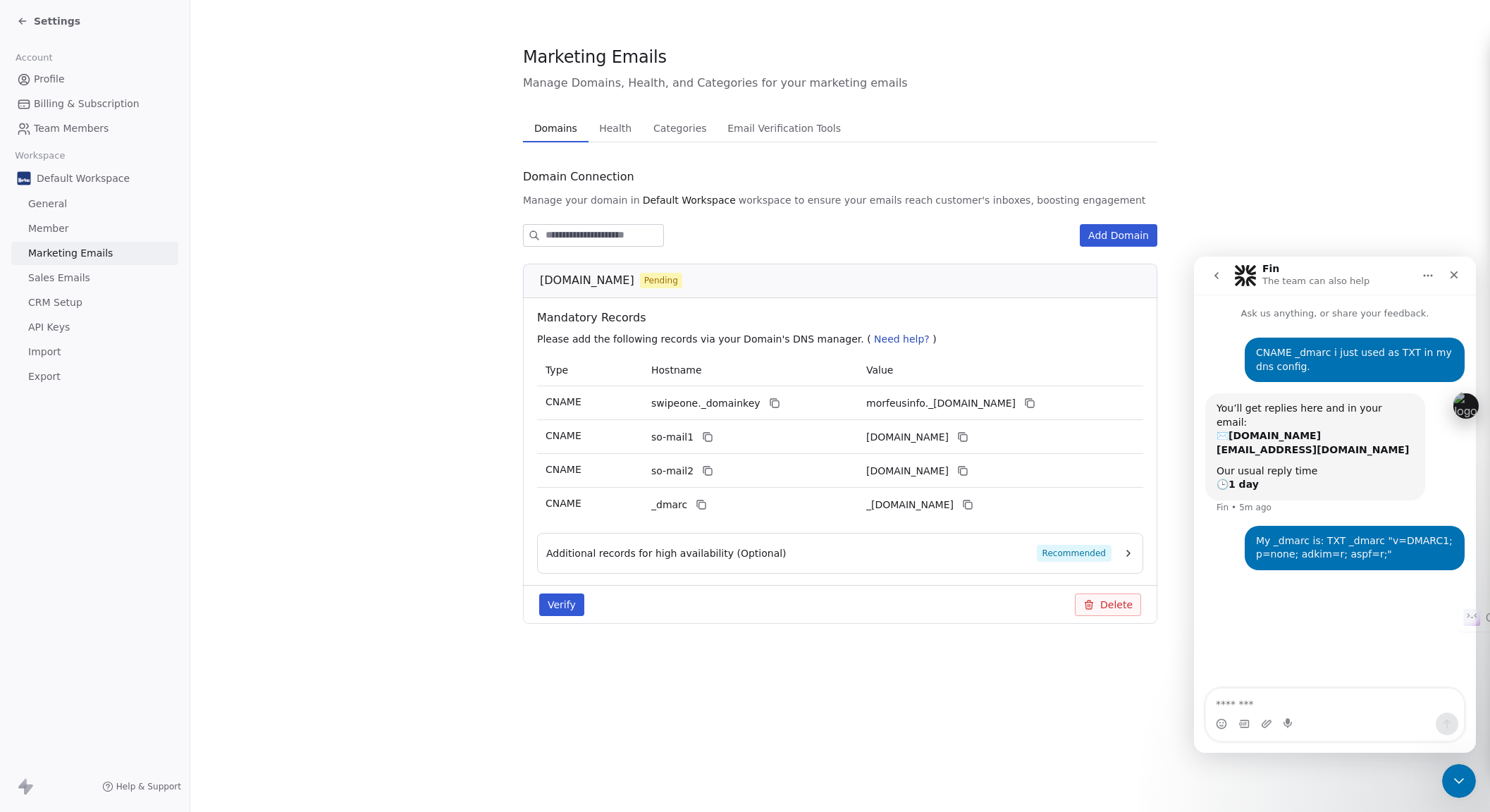
click at [571, 607] on button "Verify" at bounding box center [561, 605] width 45 height 23
click at [877, 45] on icon "Close toast" at bounding box center [884, 41] width 13 height 13
click at [874, 337] on span "Need help?" at bounding box center [901, 339] width 55 height 11
click at [1450, 276] on icon "Close" at bounding box center [1454, 275] width 11 height 11
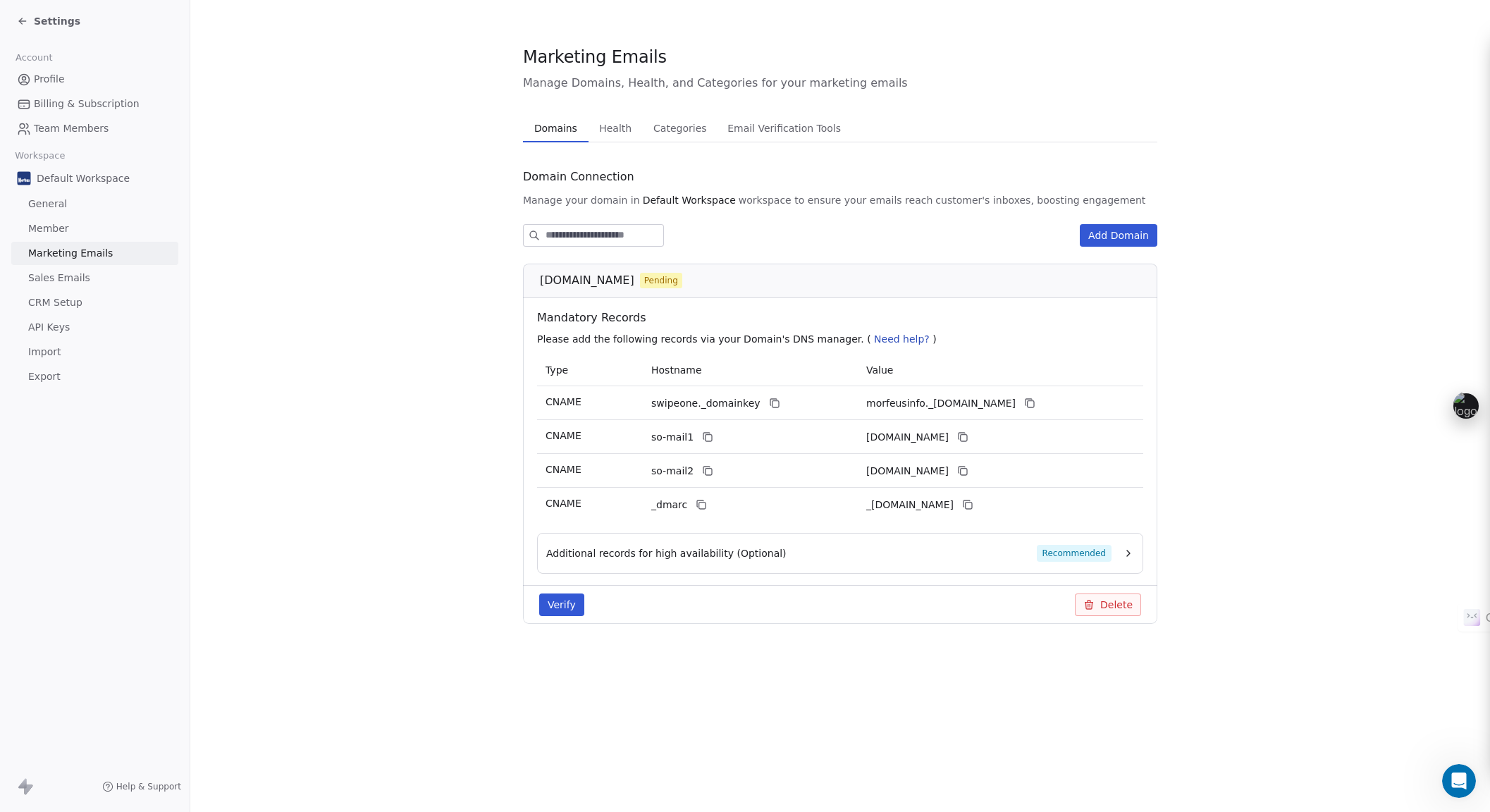
click at [148, 787] on span "Help & Support" at bounding box center [149, 787] width 65 height 11
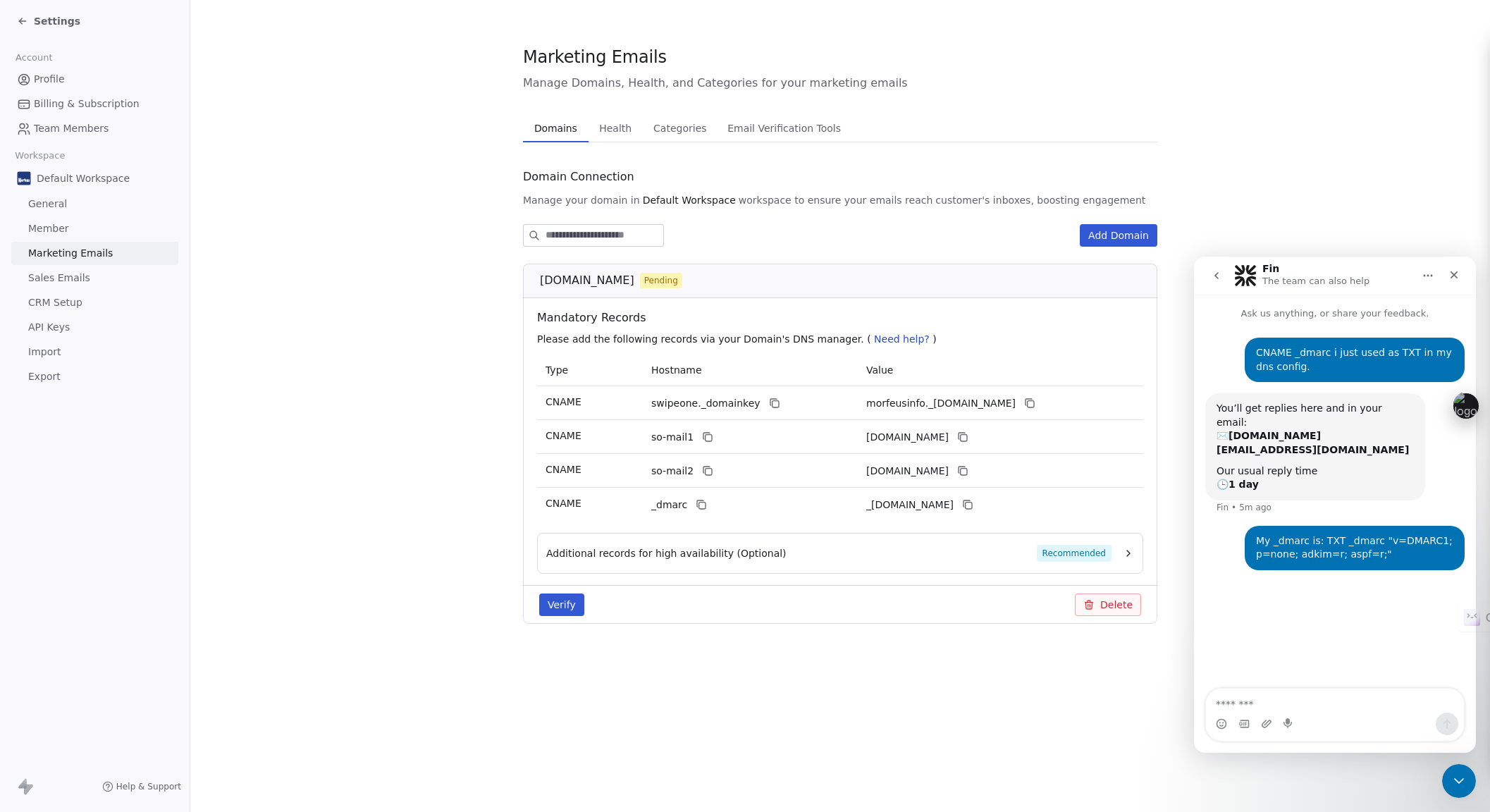
click at [148, 787] on span "Help & Support" at bounding box center [149, 787] width 65 height 11
click at [1218, 277] on icon "go back" at bounding box center [1217, 276] width 11 height 11
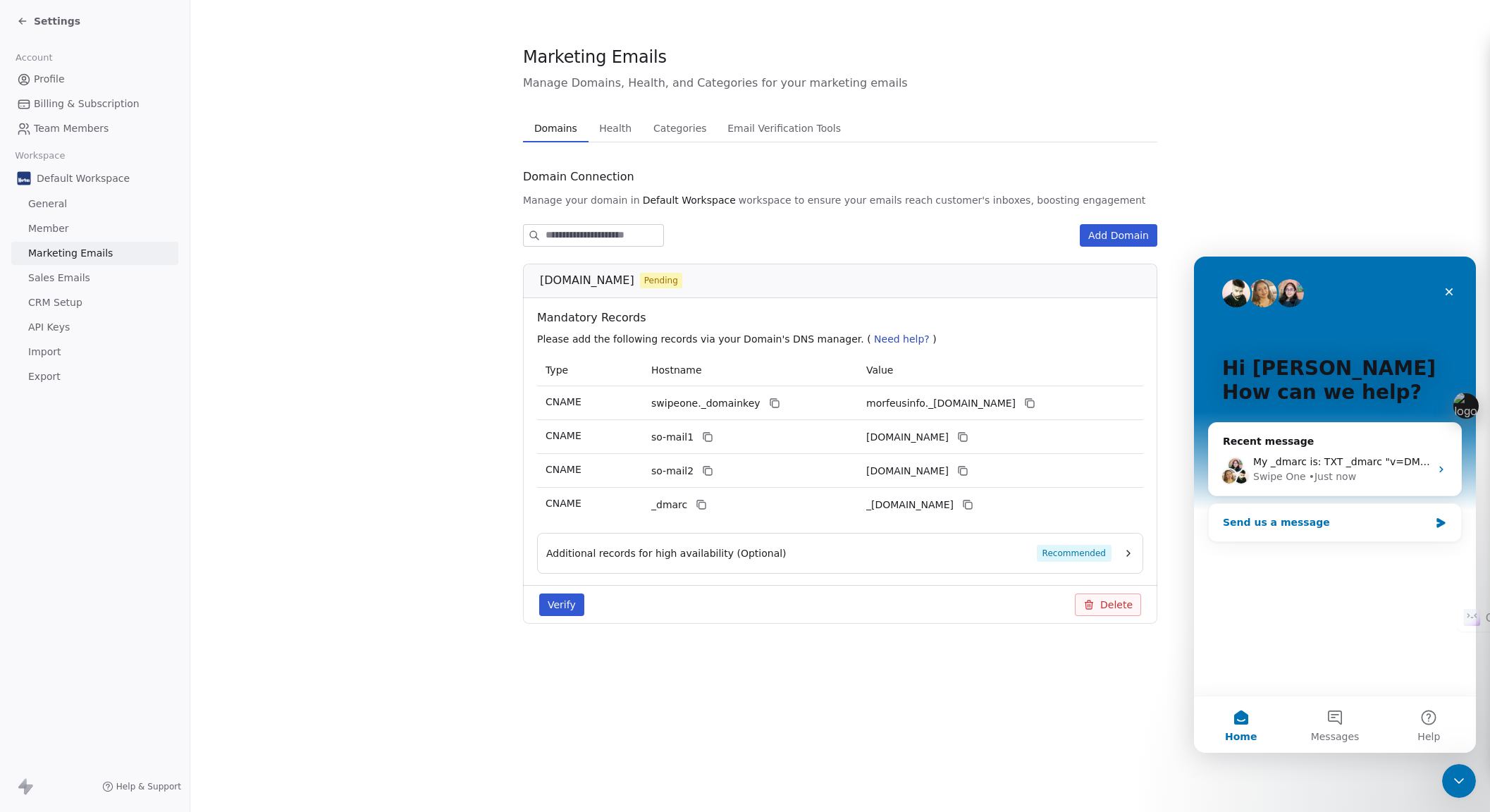
click at [1264, 526] on div "Send us a message" at bounding box center [1326, 523] width 206 height 15
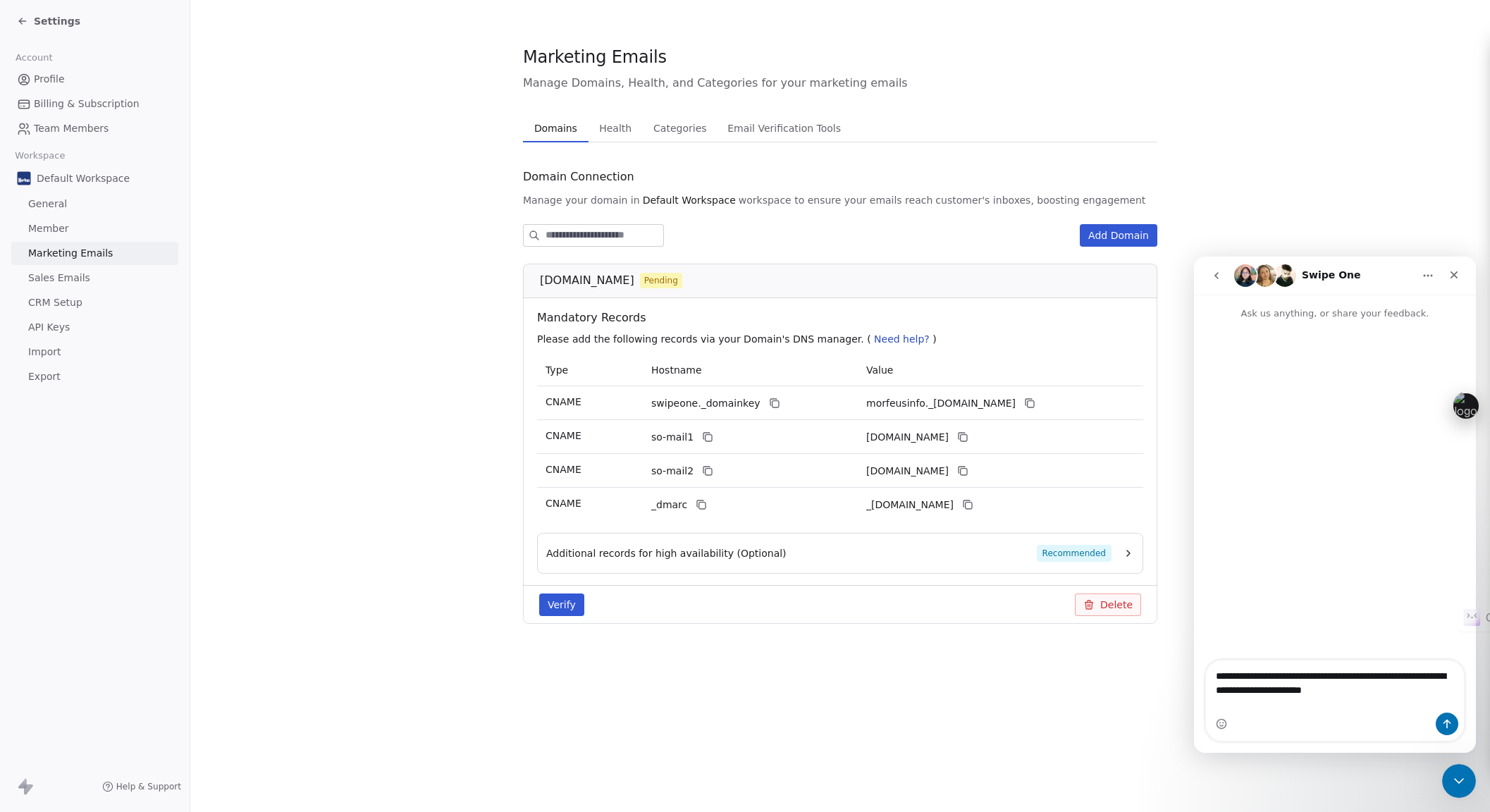
type textarea "**********"
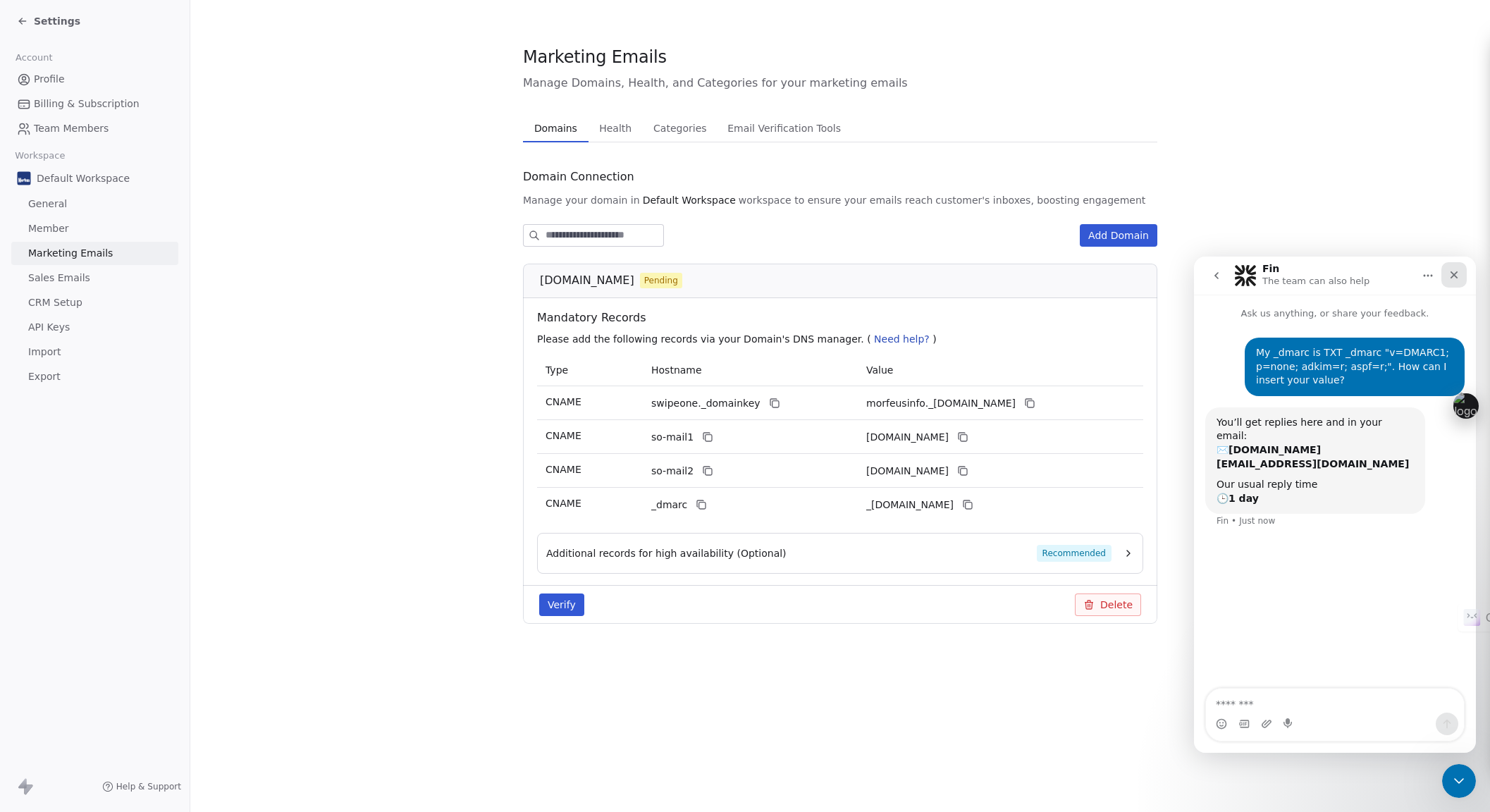
click at [1459, 271] on icon "Close" at bounding box center [1454, 275] width 11 height 11
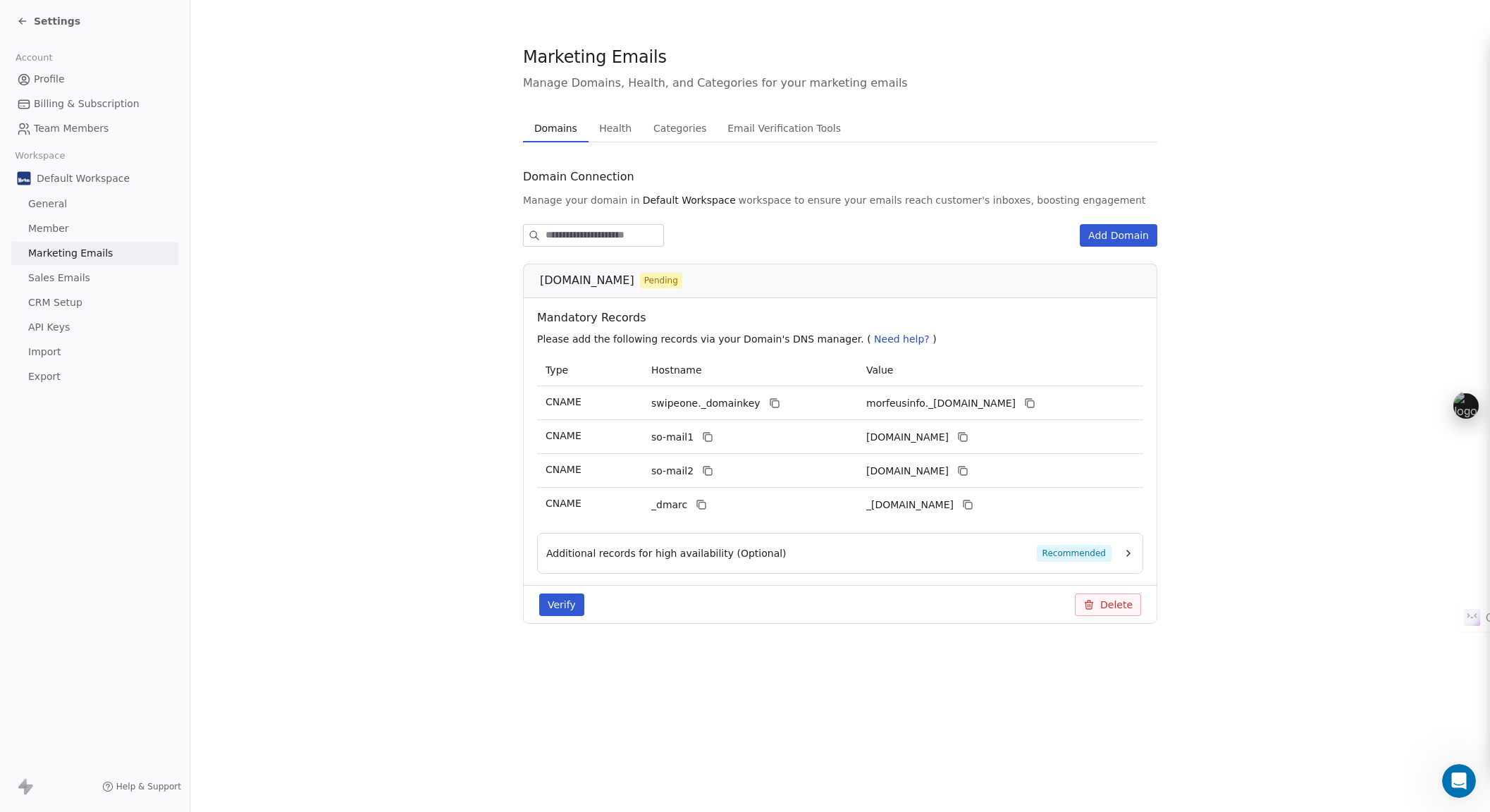
click at [610, 137] on span "Health" at bounding box center [615, 128] width 44 height 20
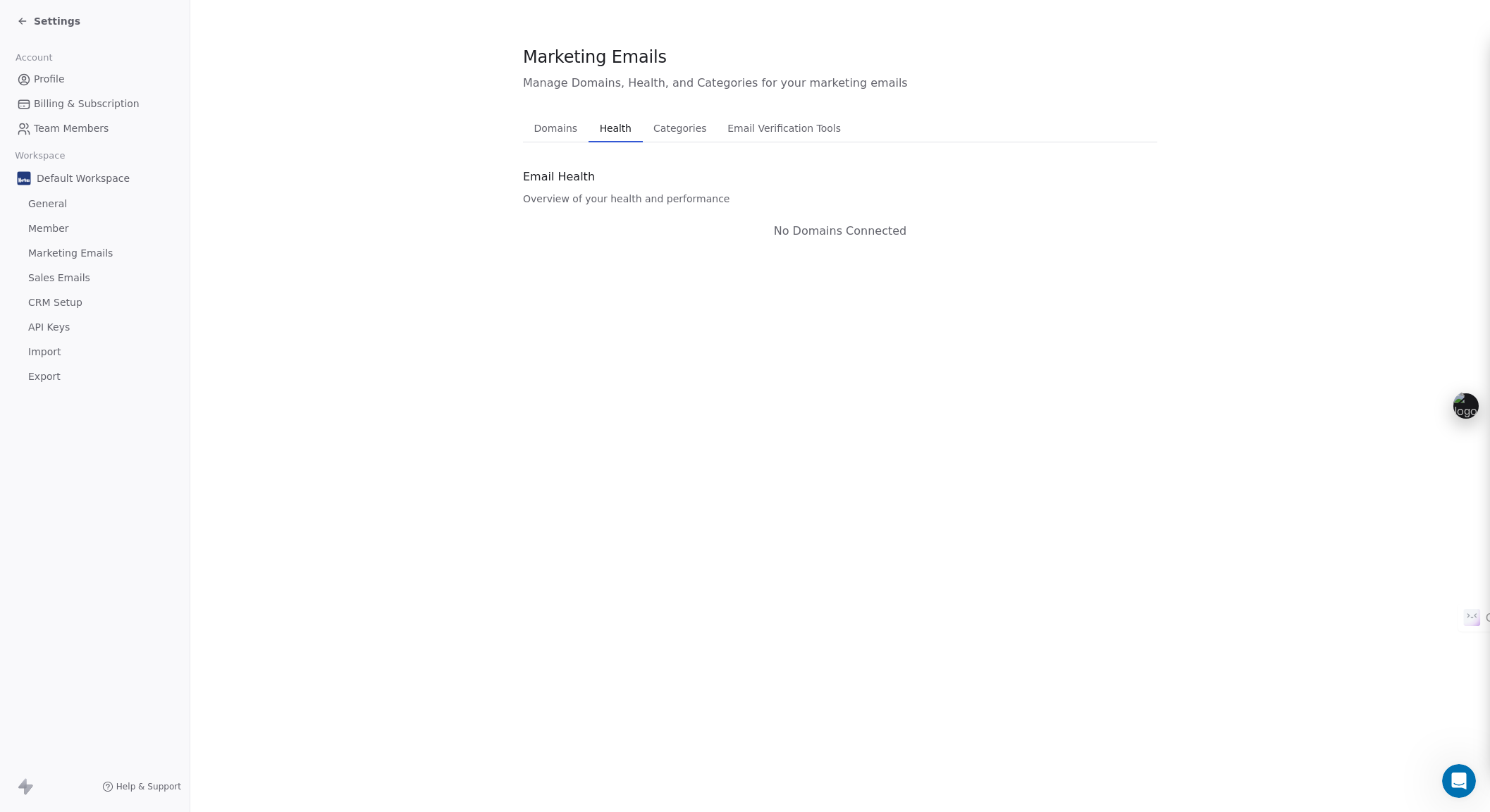
click at [681, 128] on span "Categories" at bounding box center [680, 128] width 64 height 20
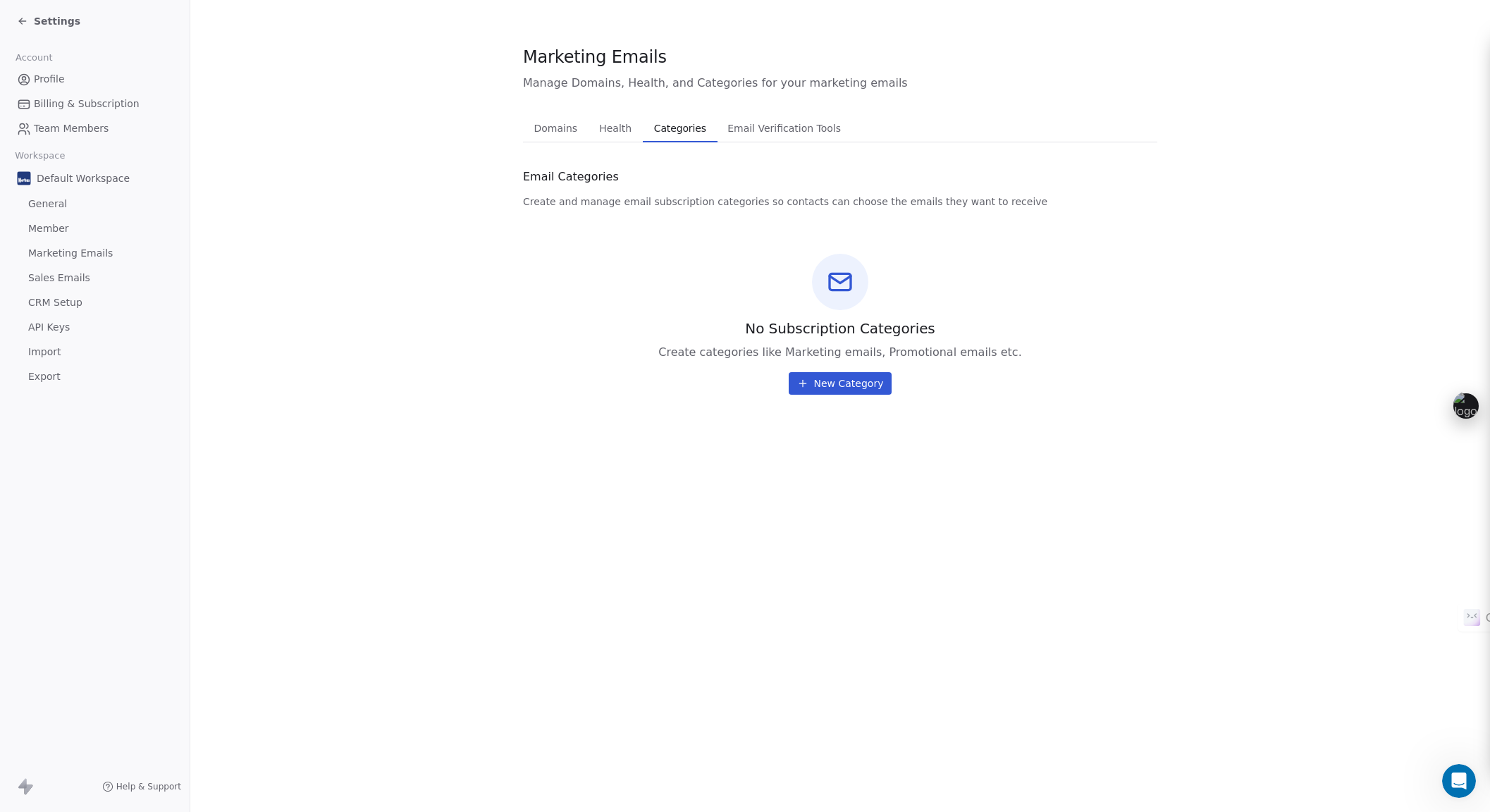
click at [761, 129] on span "Email Verification Tools" at bounding box center [784, 128] width 124 height 20
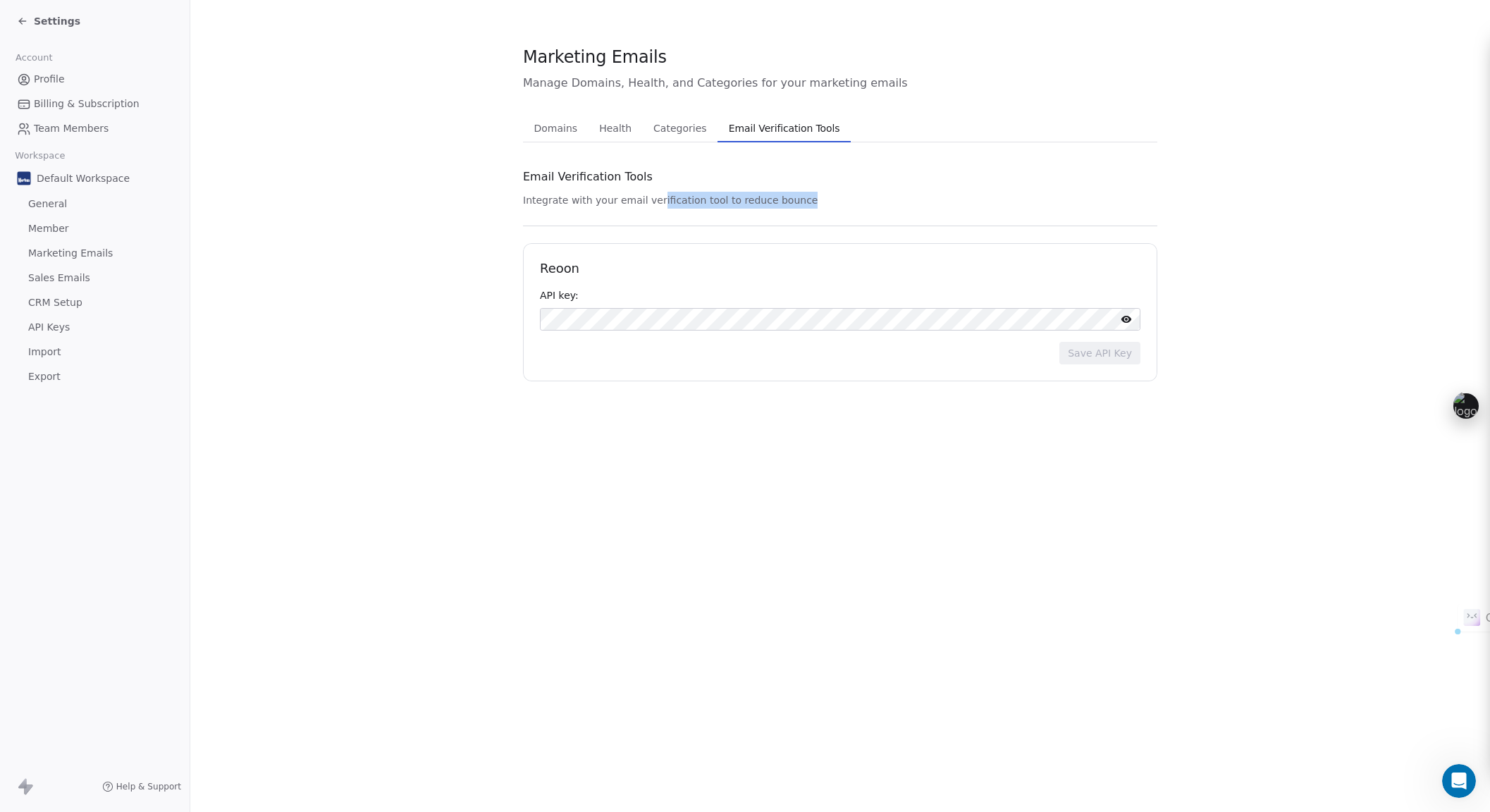
drag, startPoint x: 653, startPoint y: 204, endPoint x: 814, endPoint y: 200, distance: 161.0
click at [814, 200] on div "Email Verification Tools Integrate with your email verification tool to reduce …" at bounding box center [840, 273] width 634 height 216
drag, startPoint x: 814, startPoint y: 200, endPoint x: 528, endPoint y: 183, distance: 286.5
click at [528, 183] on div "Email Verification Tools Integrate with your email verification tool to reduce …" at bounding box center [840, 273] width 634 height 216
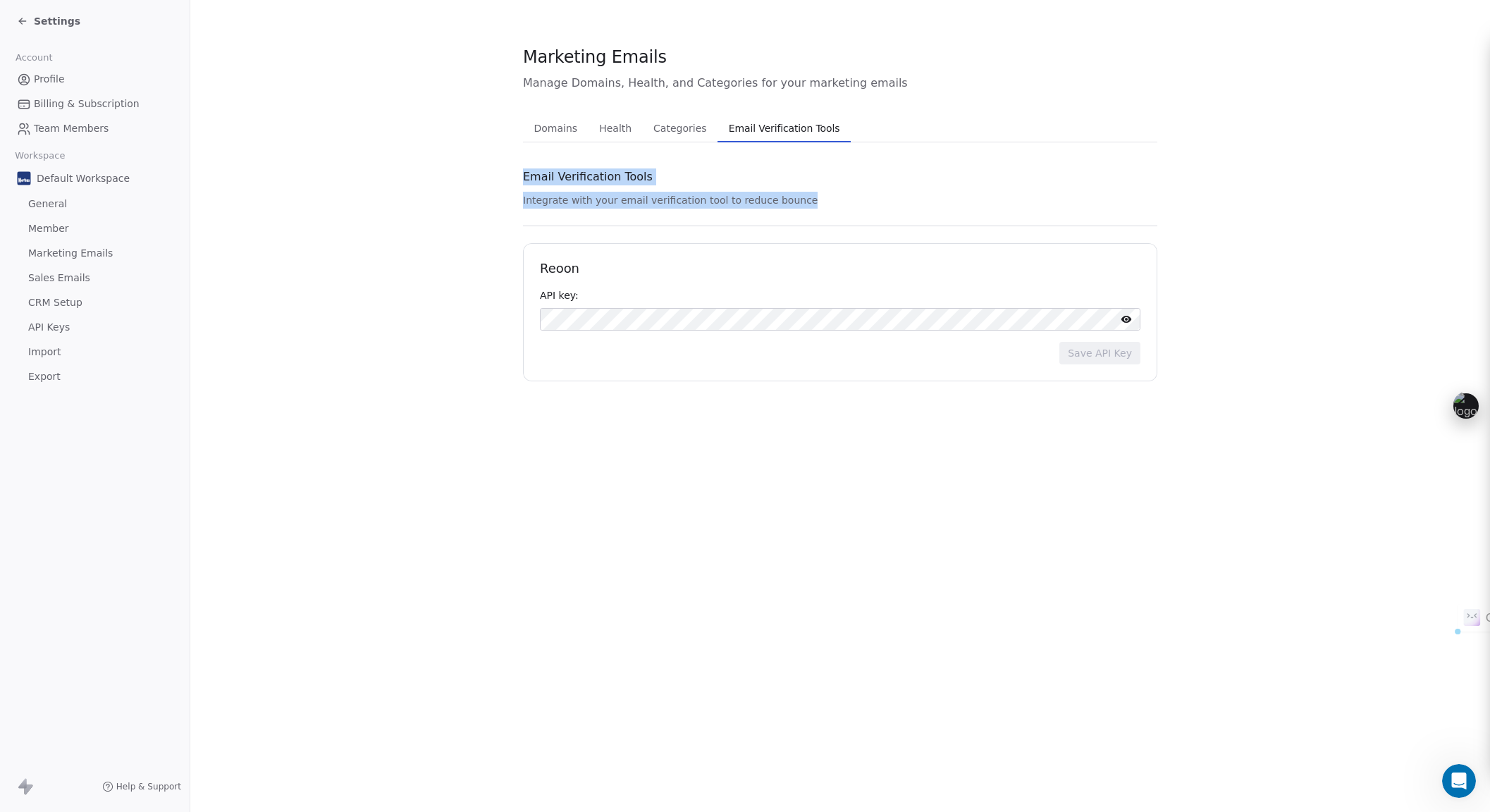
click at [528, 183] on span "Email Verification Tools" at bounding box center [588, 176] width 130 height 17
drag, startPoint x: 578, startPoint y: 270, endPoint x: 536, endPoint y: 271, distance: 42.0
click at [536, 271] on div "Reoon API key: Save API Key" at bounding box center [840, 312] width 634 height 138
copy h1 "Reoon"
click at [549, 137] on span "Domains" at bounding box center [556, 128] width 55 height 20
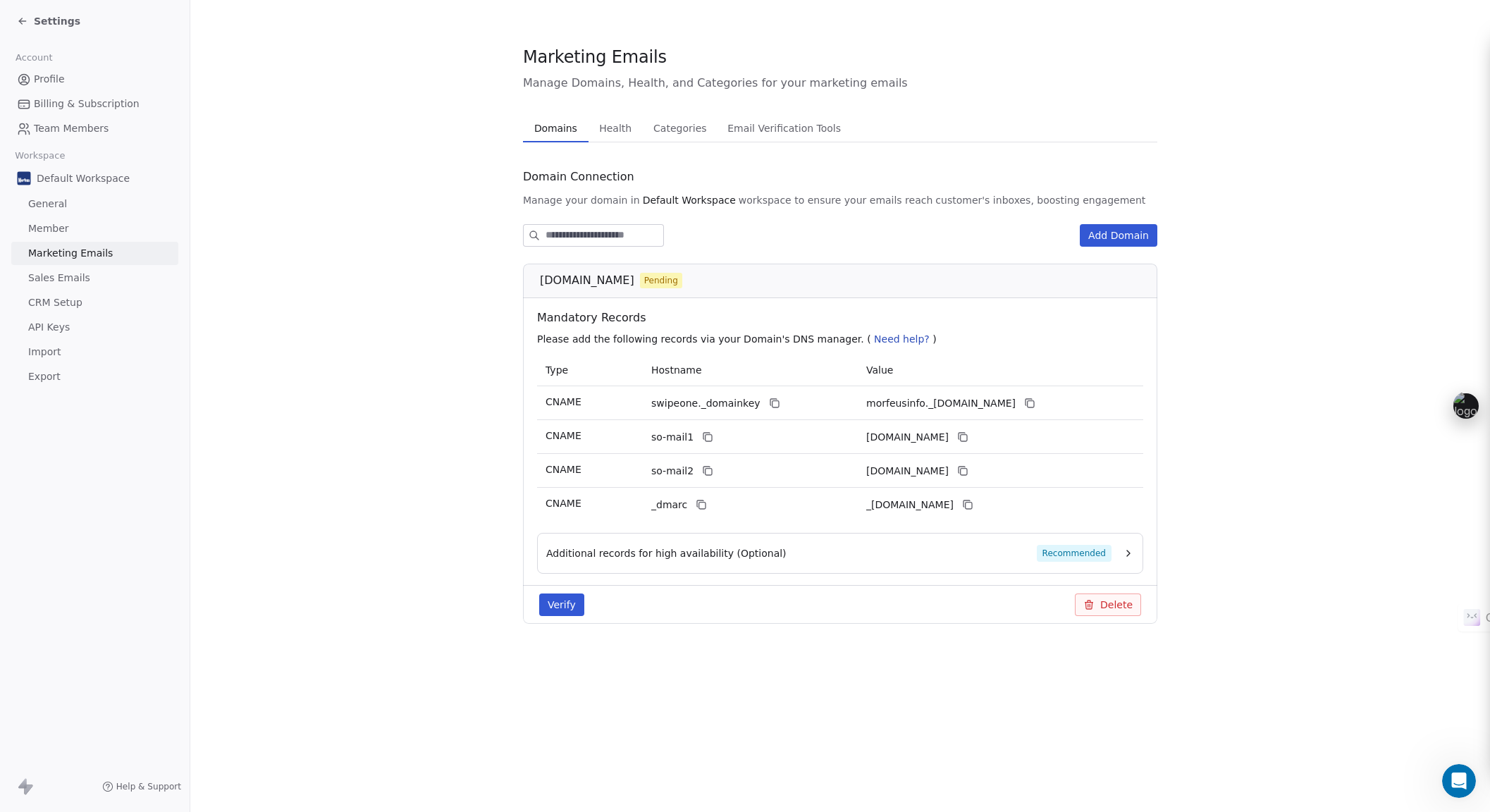
click at [560, 608] on button "Verify" at bounding box center [561, 605] width 45 height 23
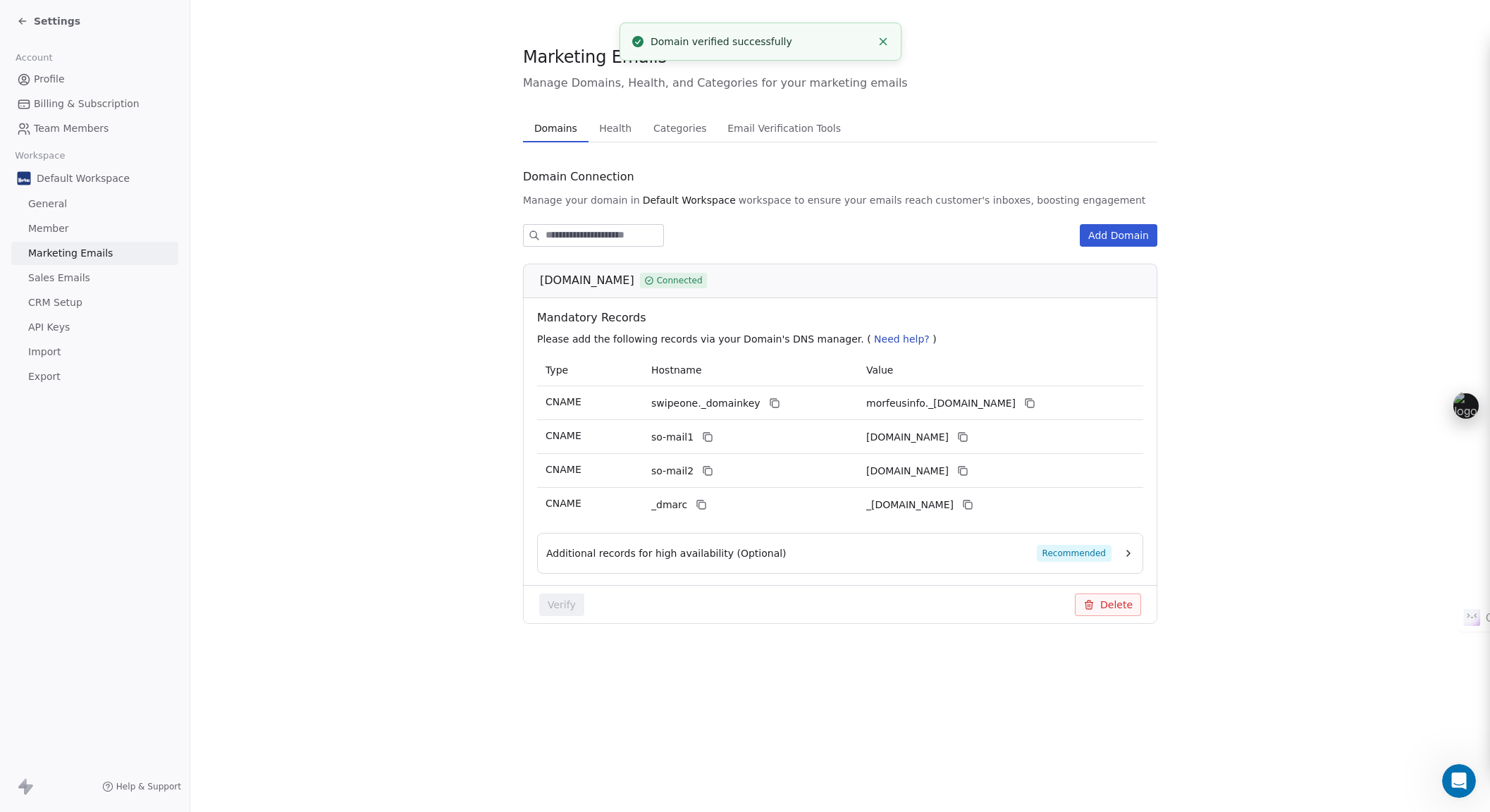
click at [887, 42] on icon "Close toast" at bounding box center [884, 41] width 13 height 13
